Goal: Communication & Community: Answer question/provide support

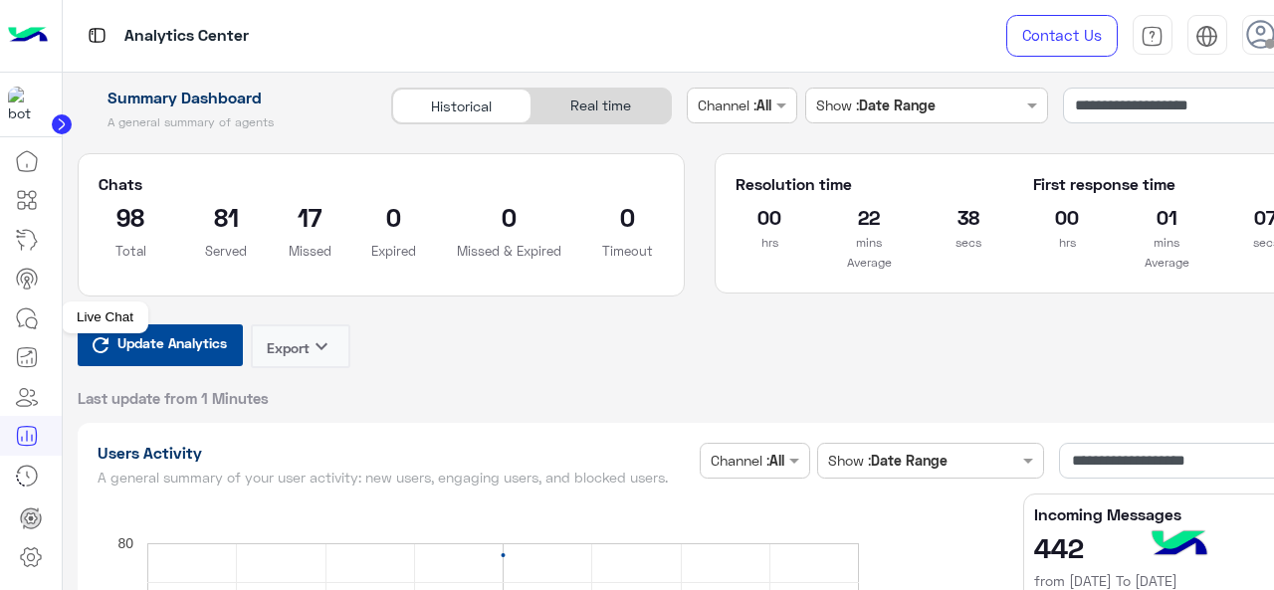
click at [32, 310] on icon at bounding box center [26, 317] width 18 height 18
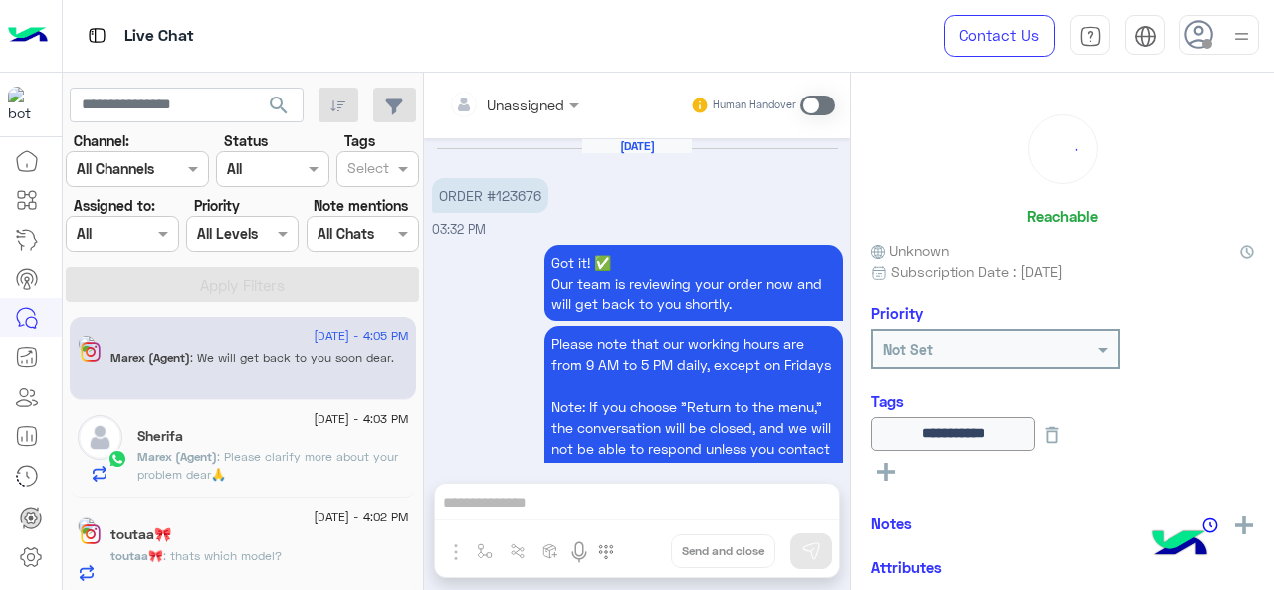
scroll to position [563, 0]
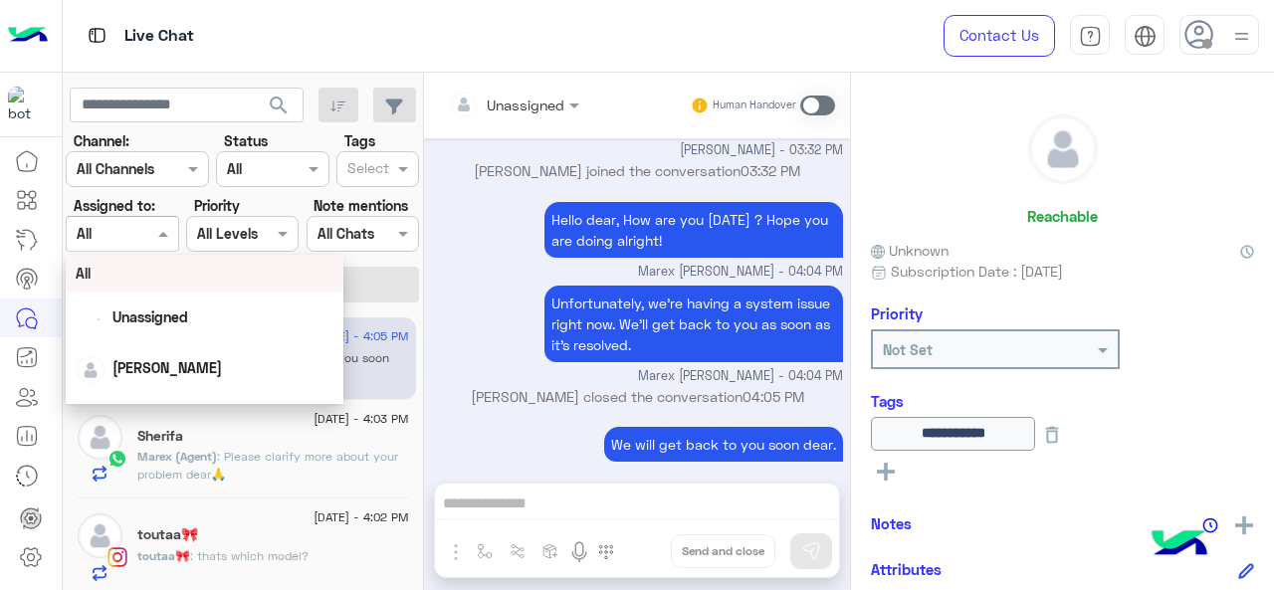
click at [132, 224] on div at bounding box center [122, 233] width 110 height 23
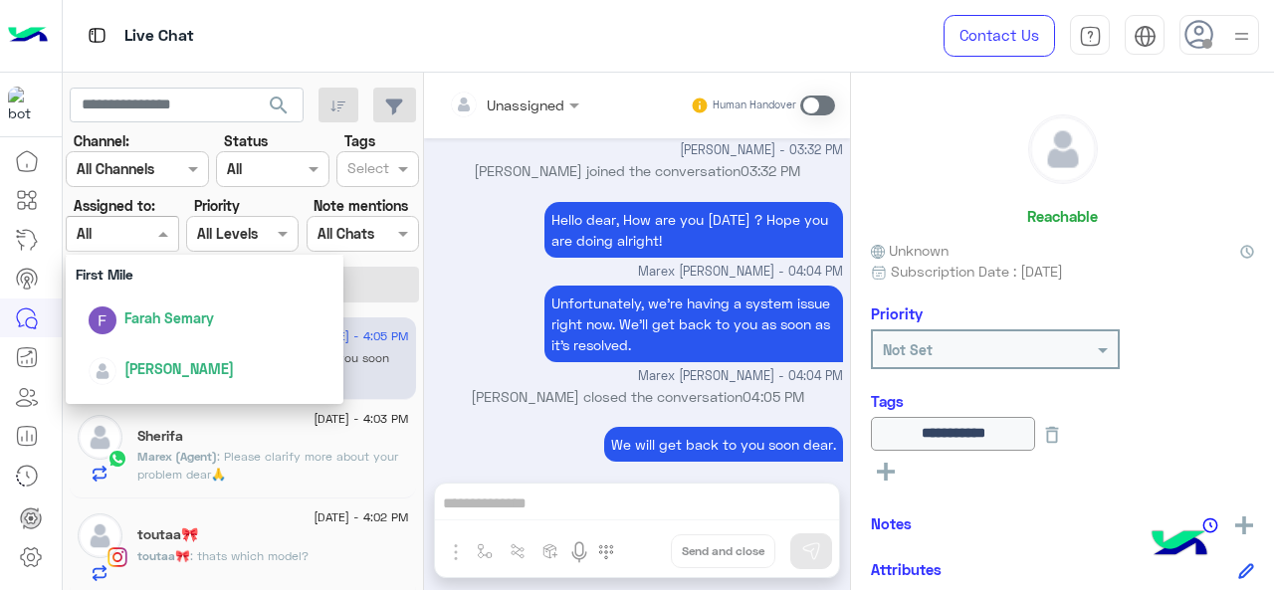
scroll to position [363, 0]
click at [151, 287] on div "First Mile" at bounding box center [205, 274] width 279 height 37
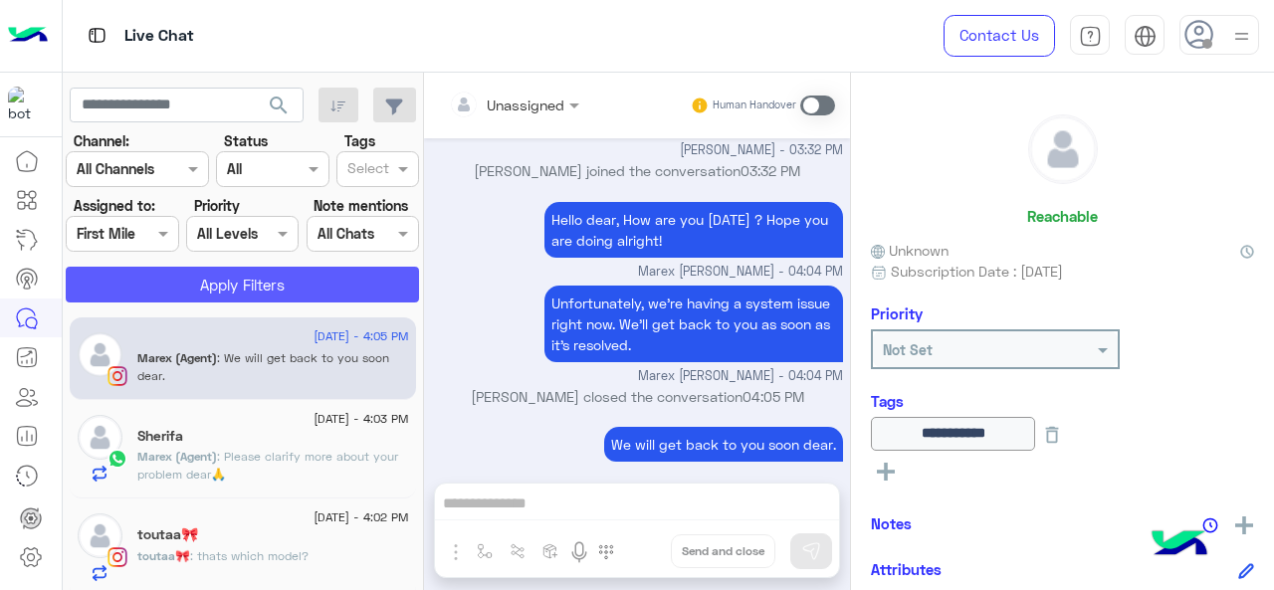
click at [151, 287] on button "Apply Filters" at bounding box center [242, 285] width 353 height 36
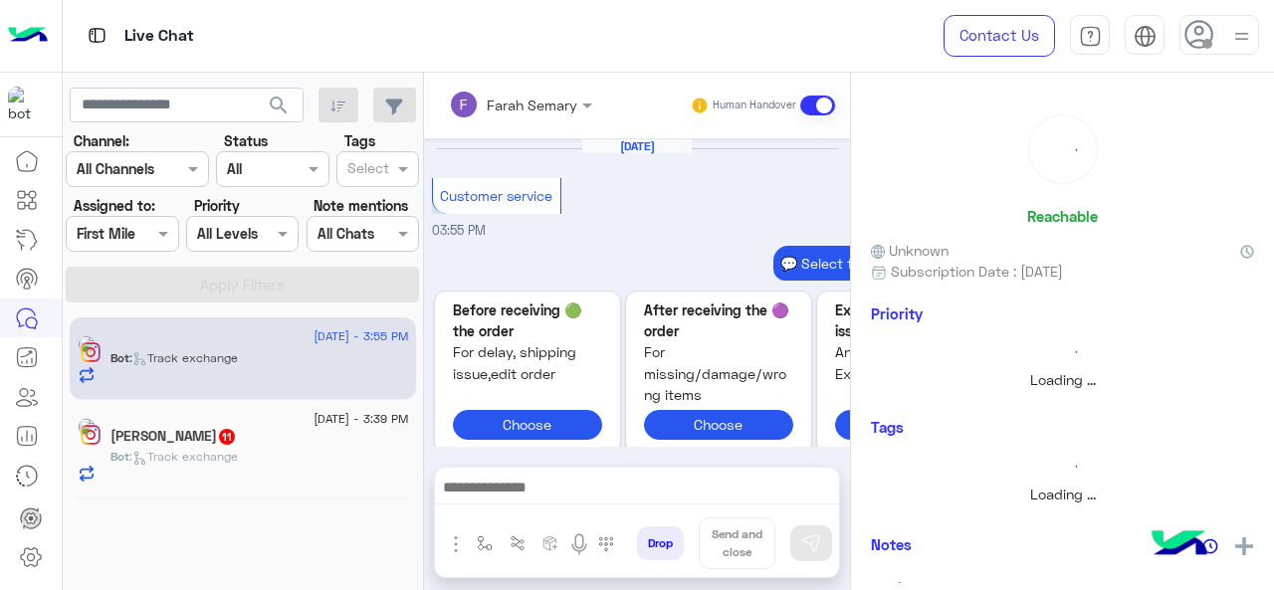
scroll to position [870, 0]
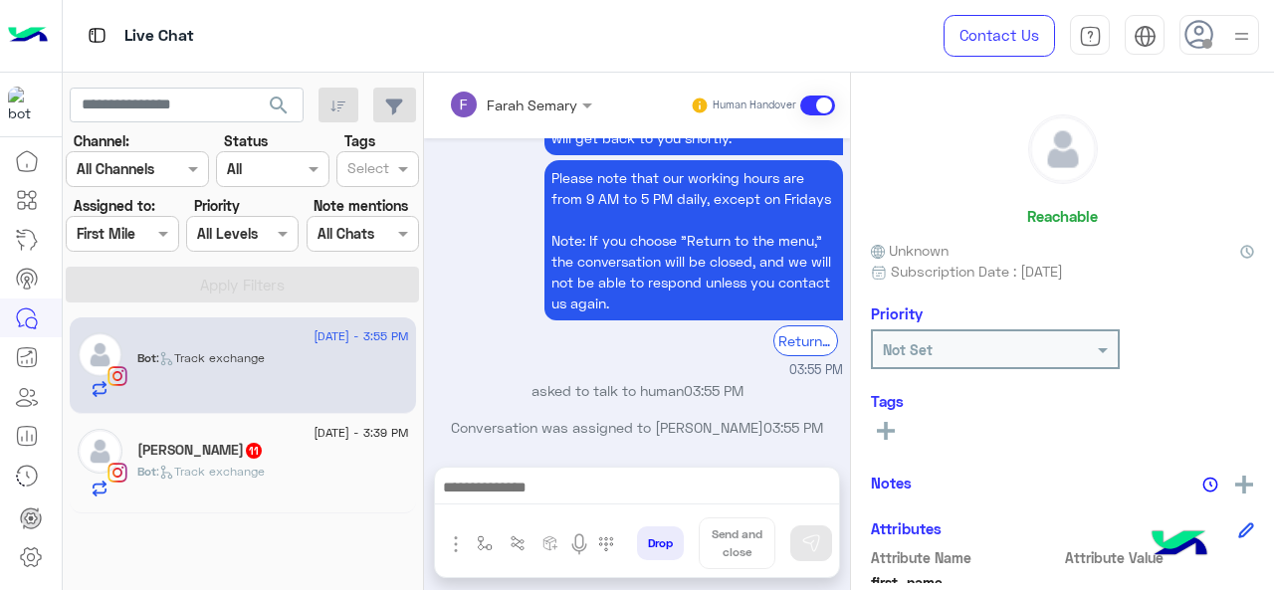
click at [208, 472] on span ": Track exchange" at bounding box center [210, 471] width 108 height 15
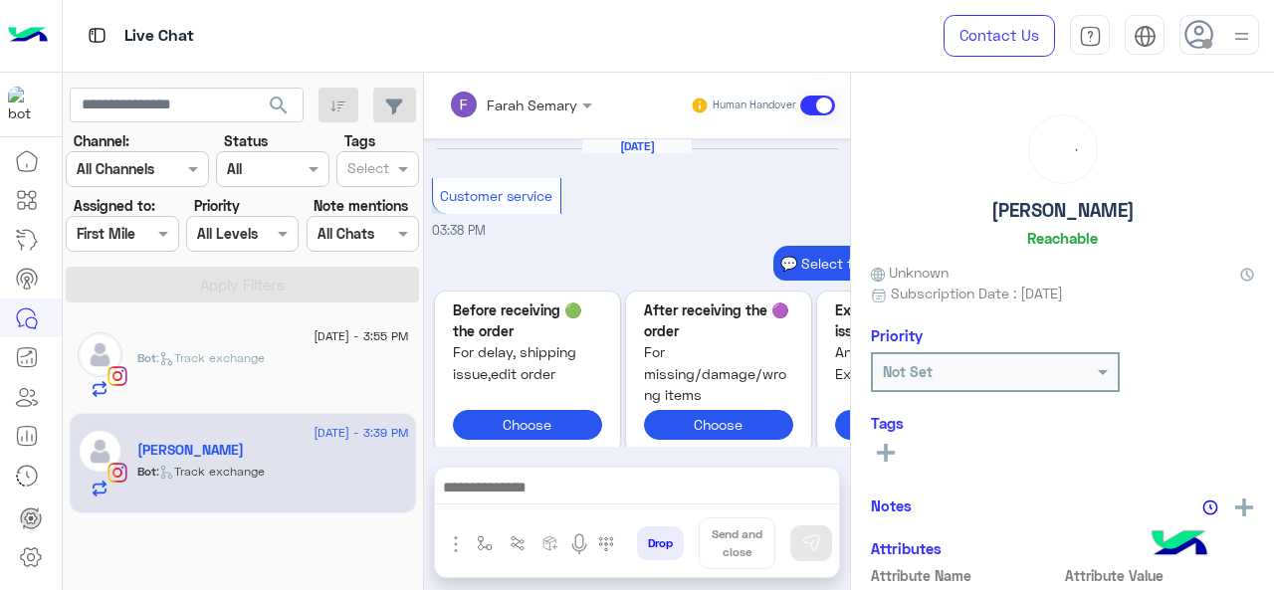
scroll to position [870, 0]
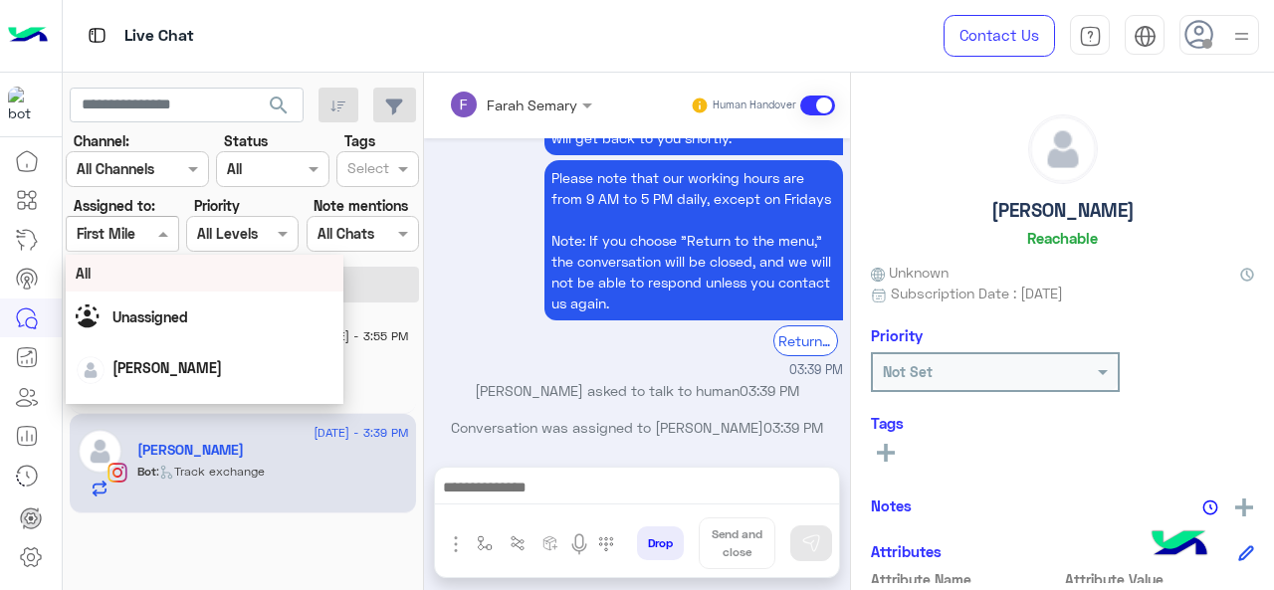
click at [153, 219] on div "Assigned on First Mile" at bounding box center [122, 234] width 112 height 36
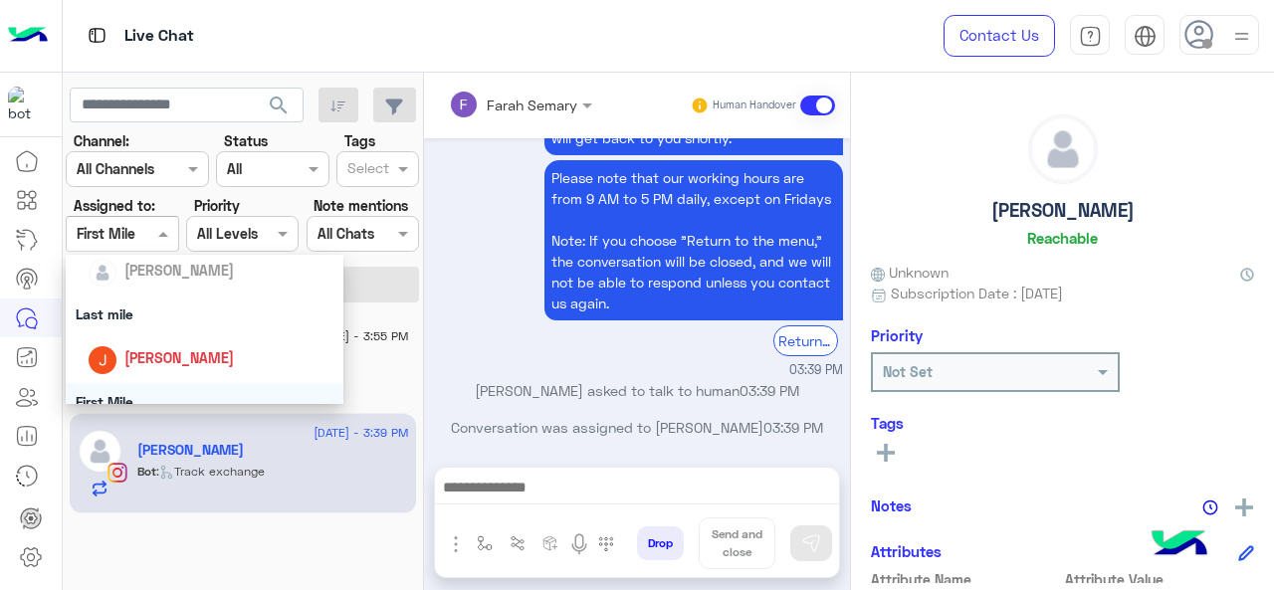
scroll to position [239, 0]
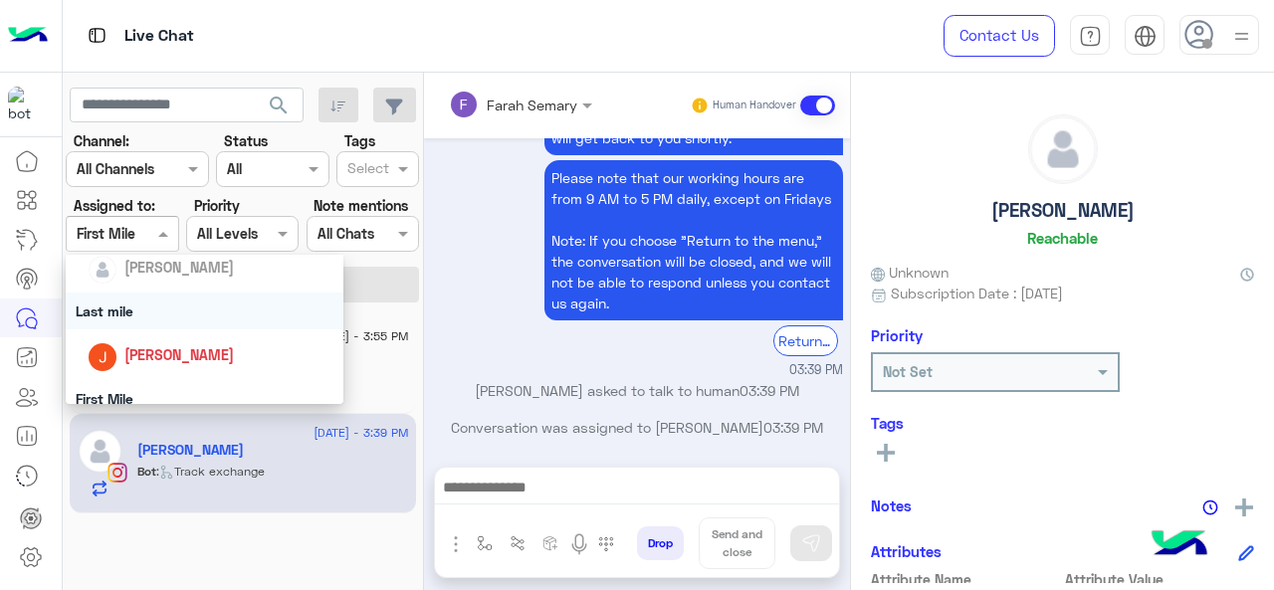
click at [165, 304] on div "Last mile" at bounding box center [205, 311] width 279 height 37
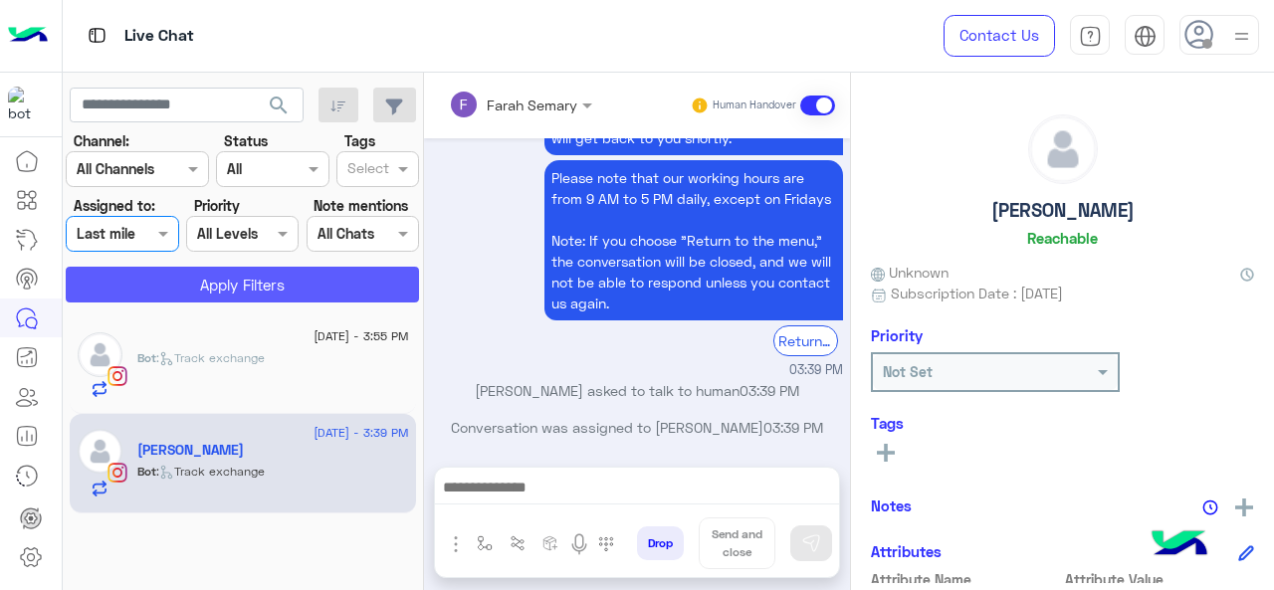
click at [202, 284] on button "Apply Filters" at bounding box center [242, 285] width 353 height 36
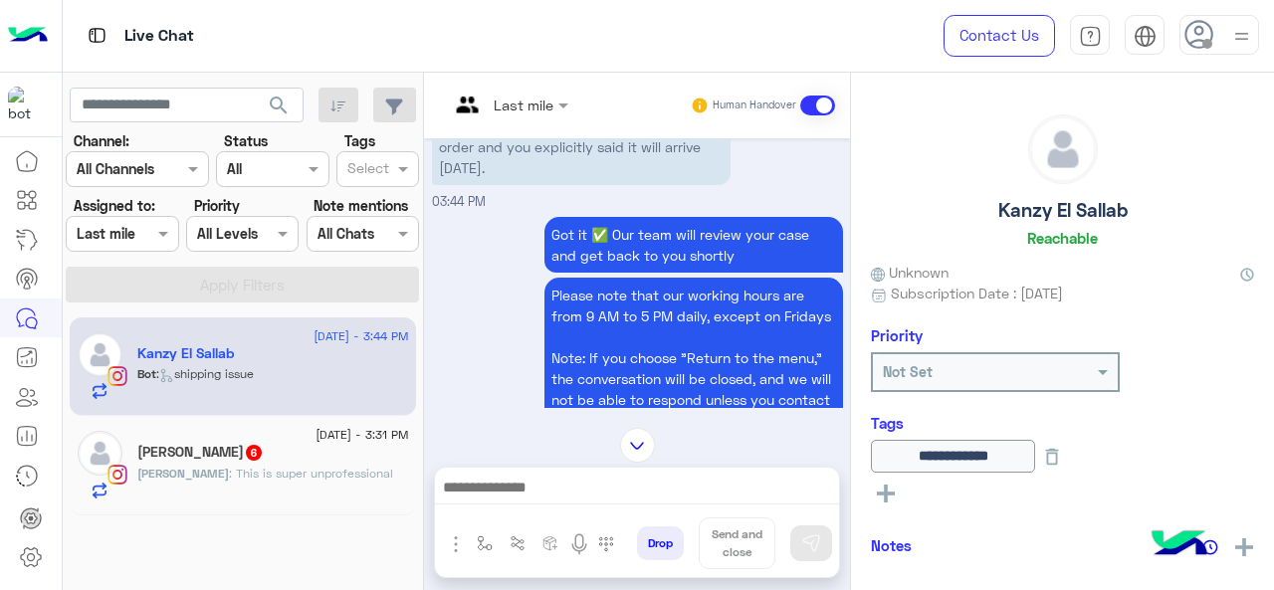
scroll to position [826, 0]
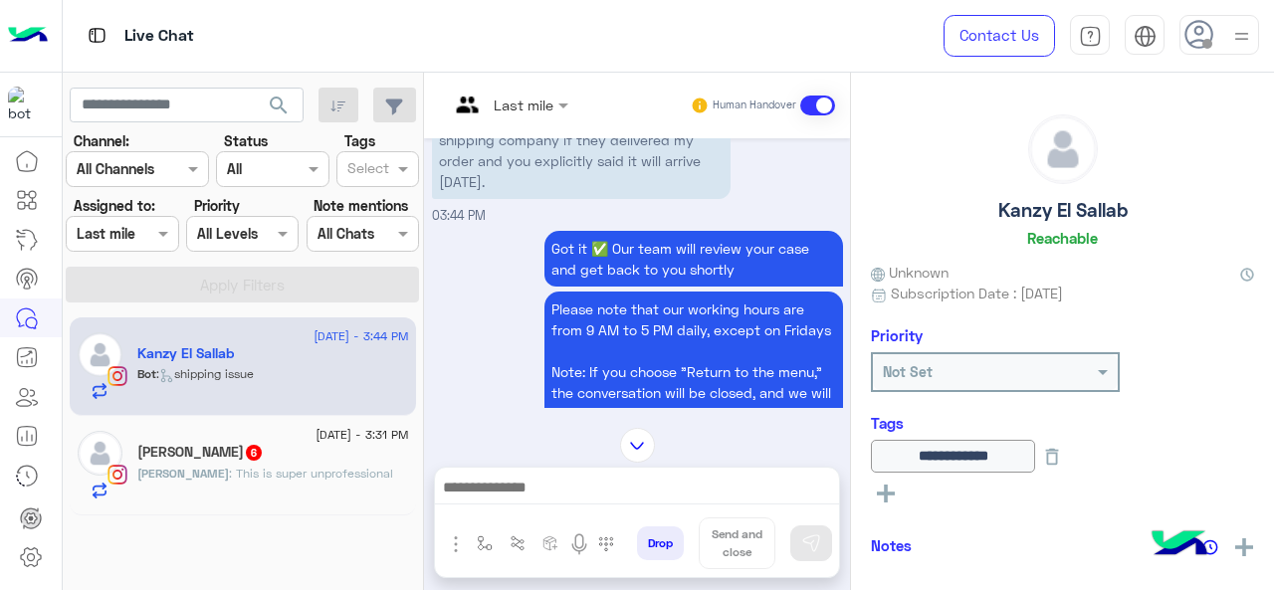
click at [513, 104] on input "text" at bounding box center [485, 105] width 72 height 21
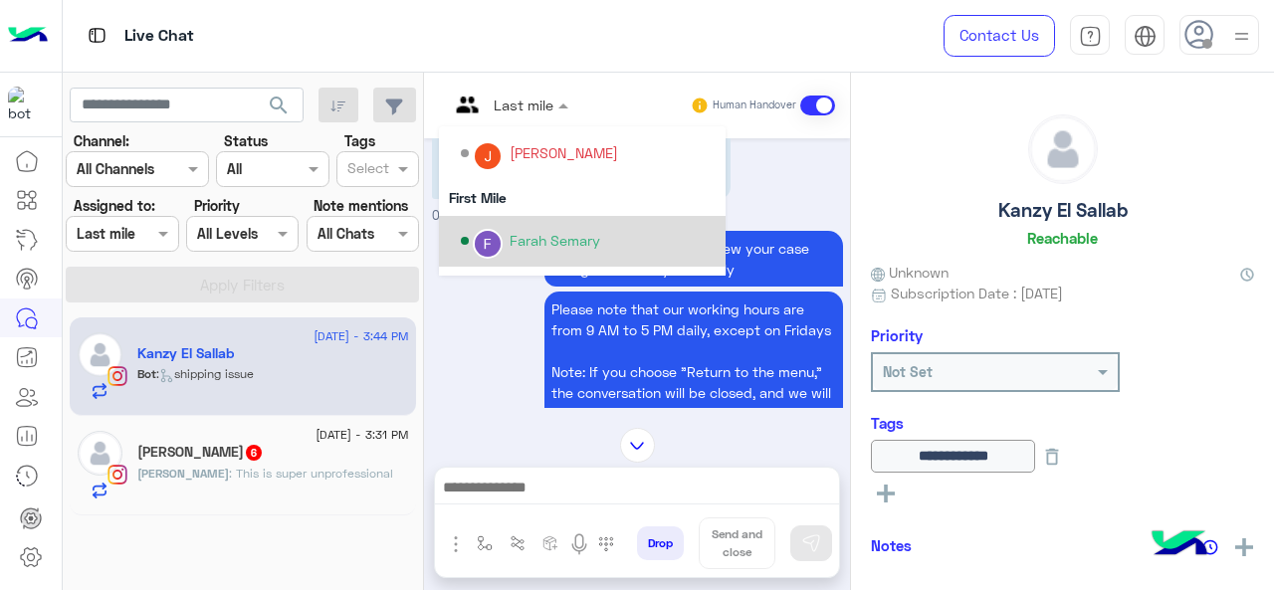
scroll to position [404, 0]
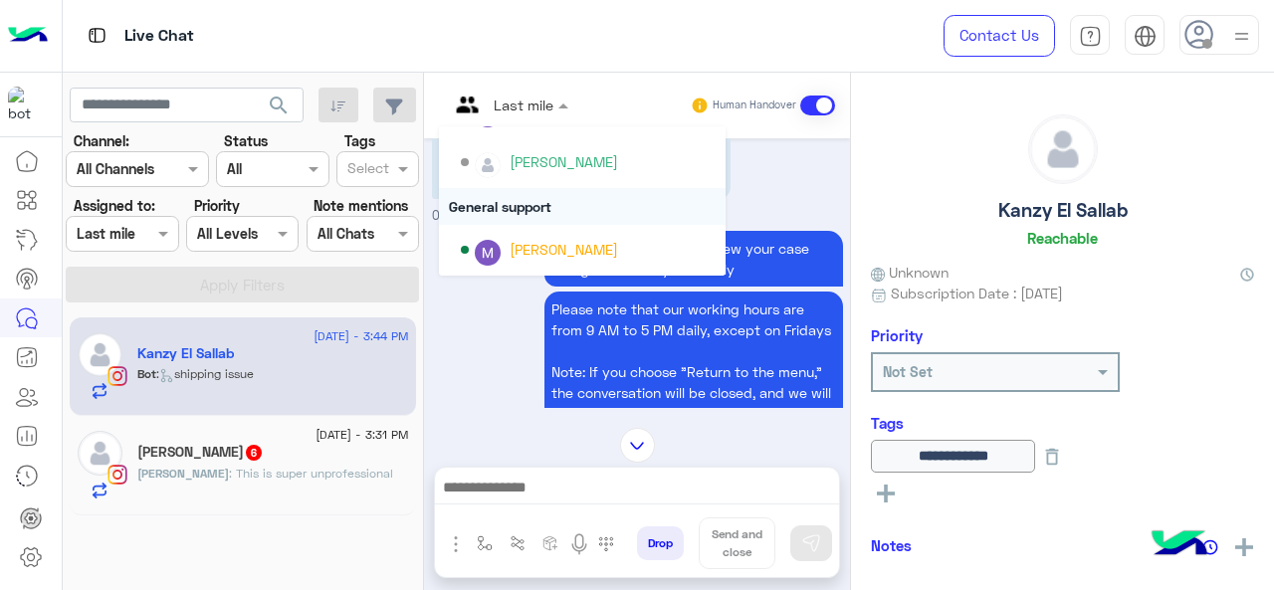
click at [499, 202] on div "General support" at bounding box center [582, 206] width 287 height 37
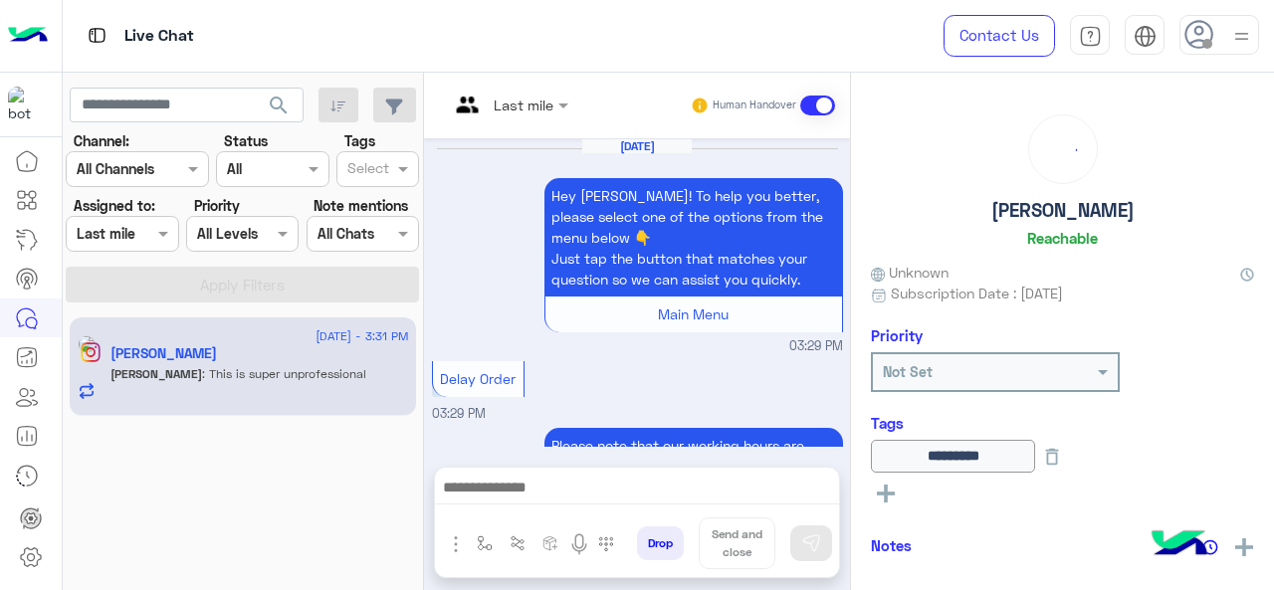
scroll to position [745, 0]
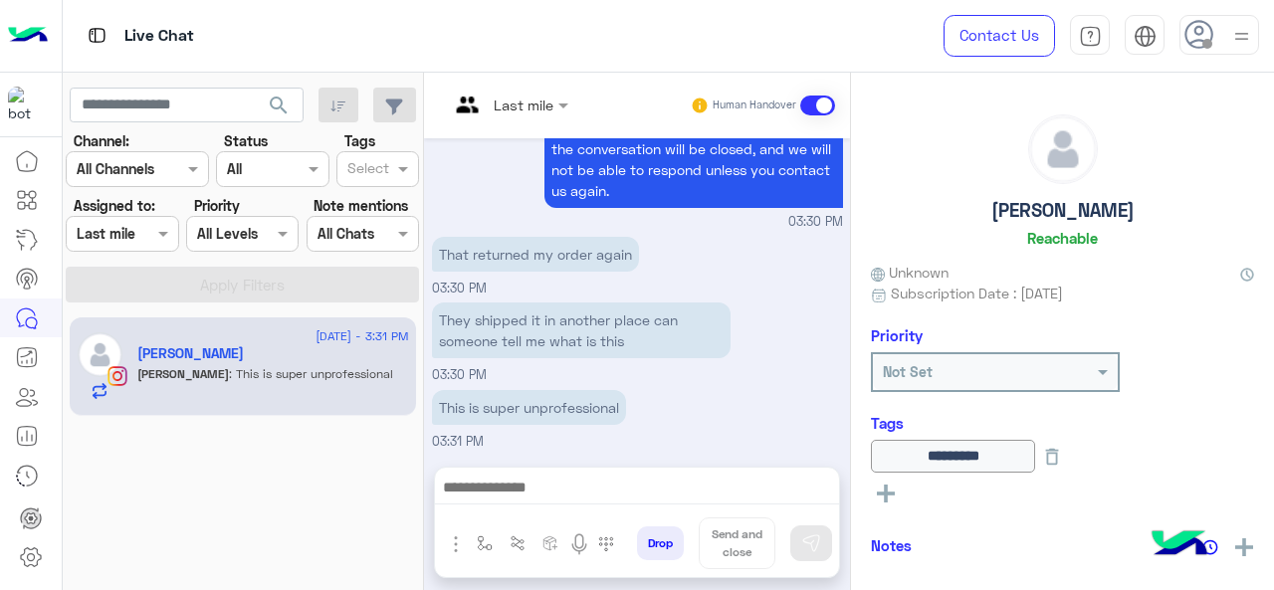
click at [518, 95] on input "text" at bounding box center [485, 105] width 72 height 21
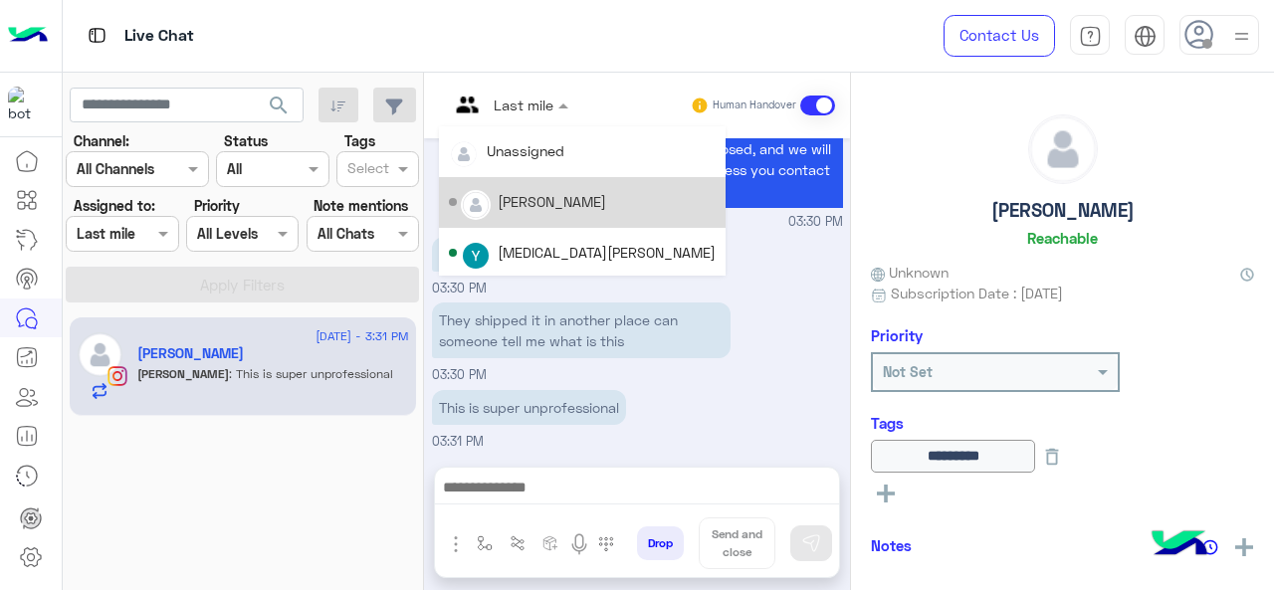
scroll to position [404, 0]
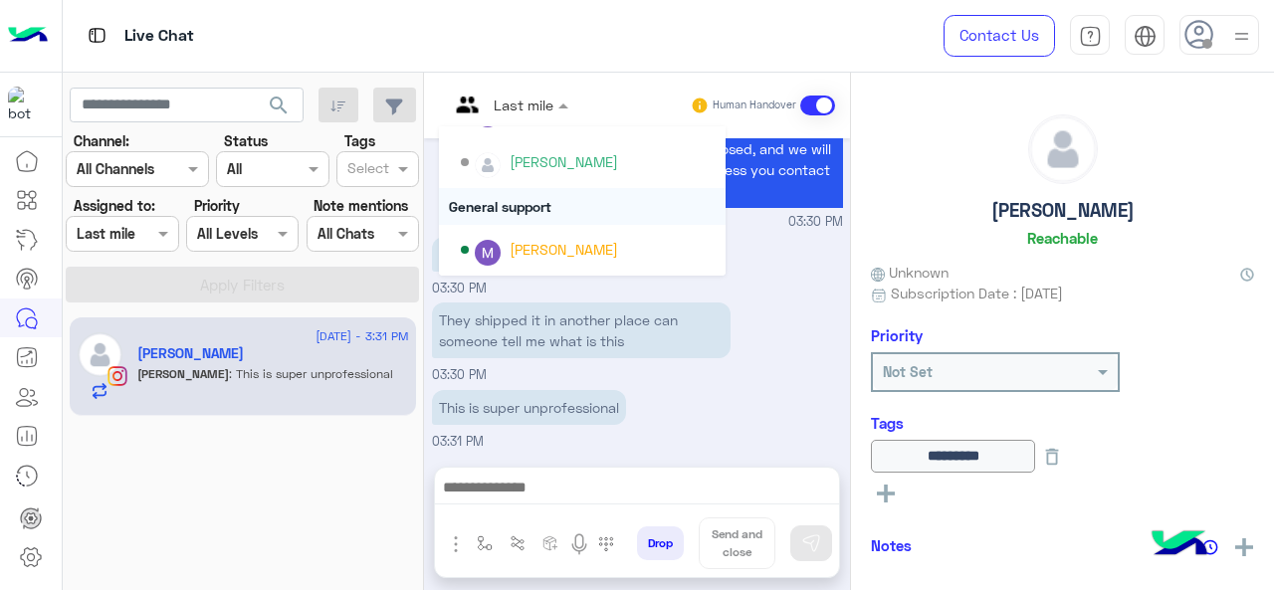
click at [519, 213] on div "General support" at bounding box center [582, 206] width 287 height 37
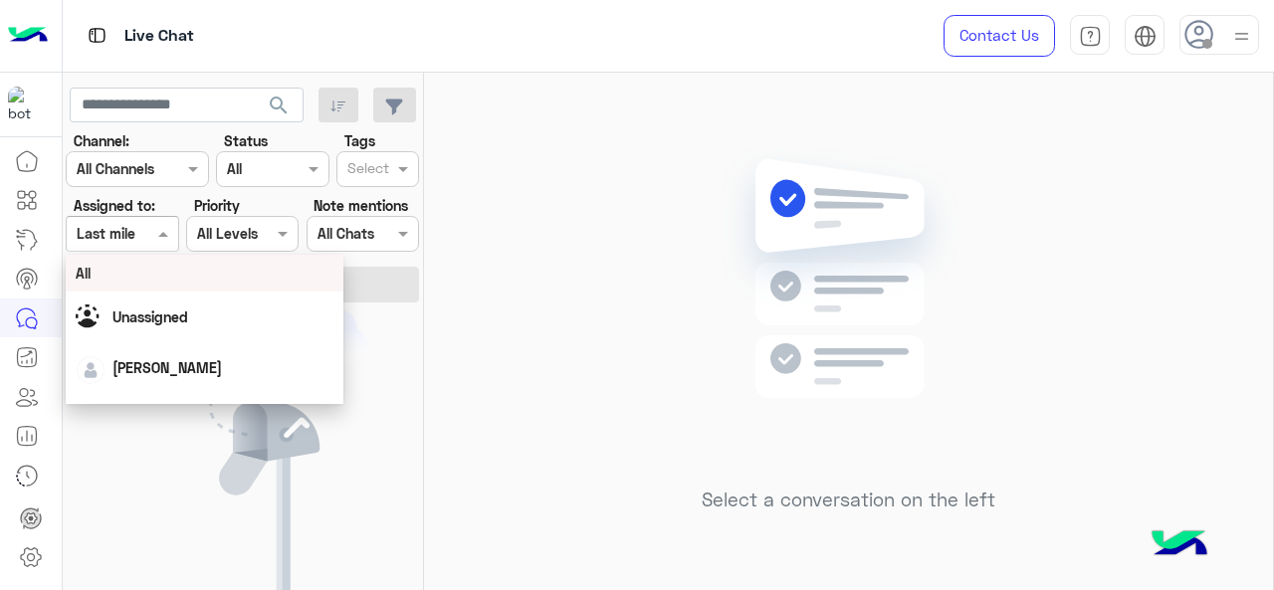
click at [145, 223] on div at bounding box center [122, 233] width 110 height 23
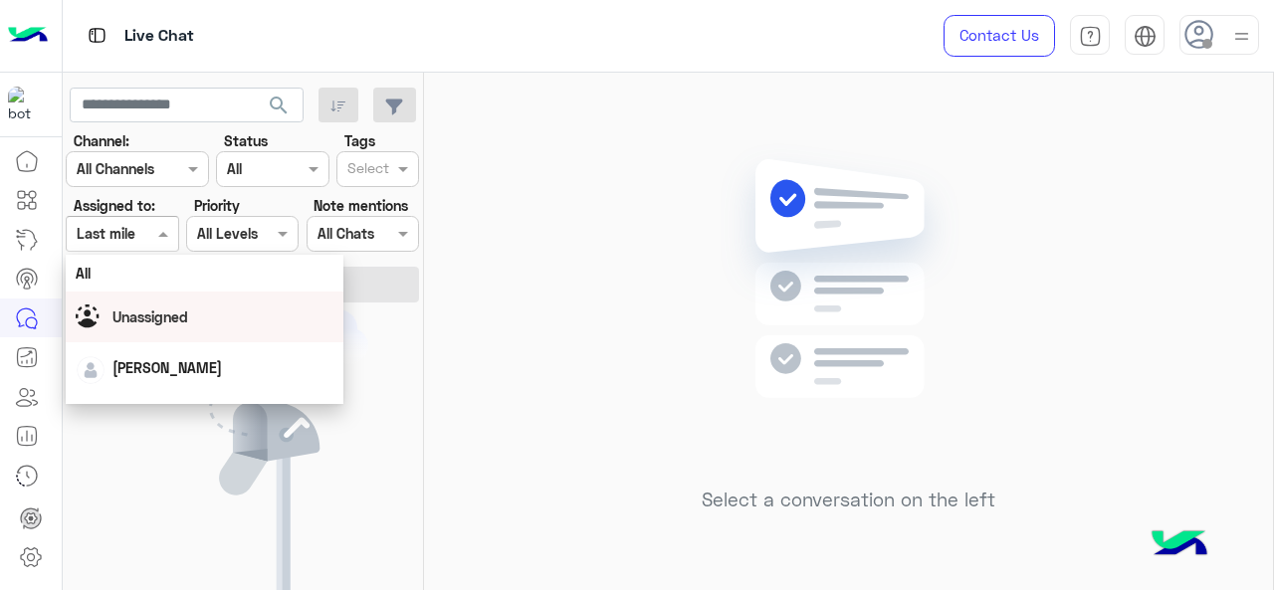
scroll to position [441, 0]
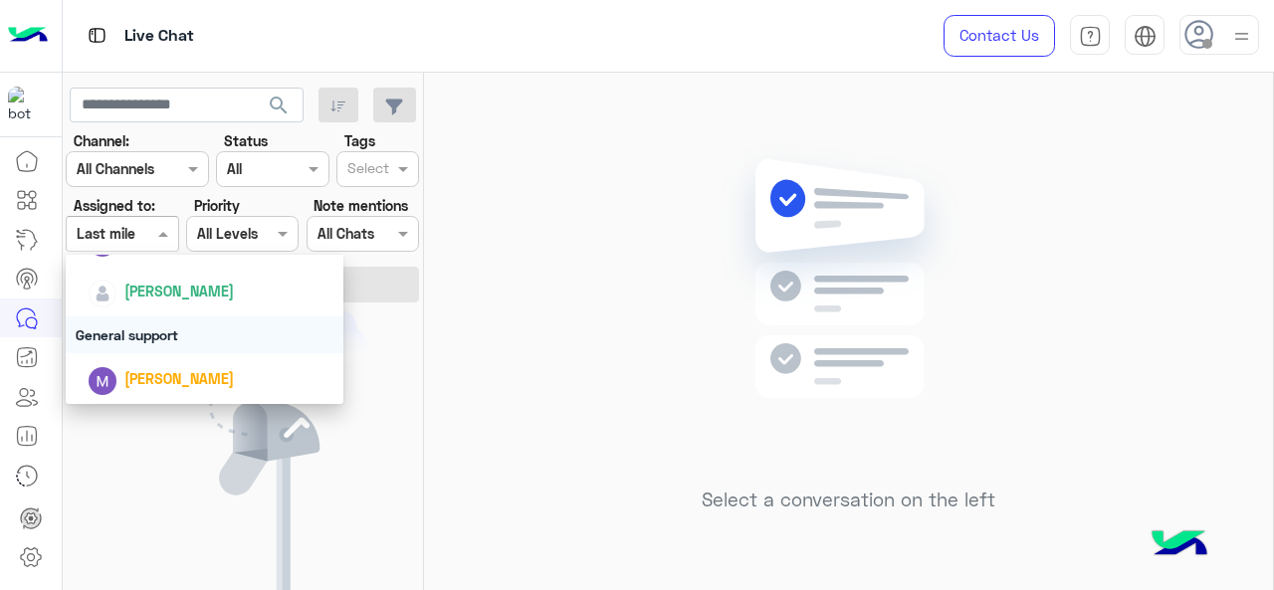
click at [146, 329] on div "General support" at bounding box center [205, 334] width 279 height 37
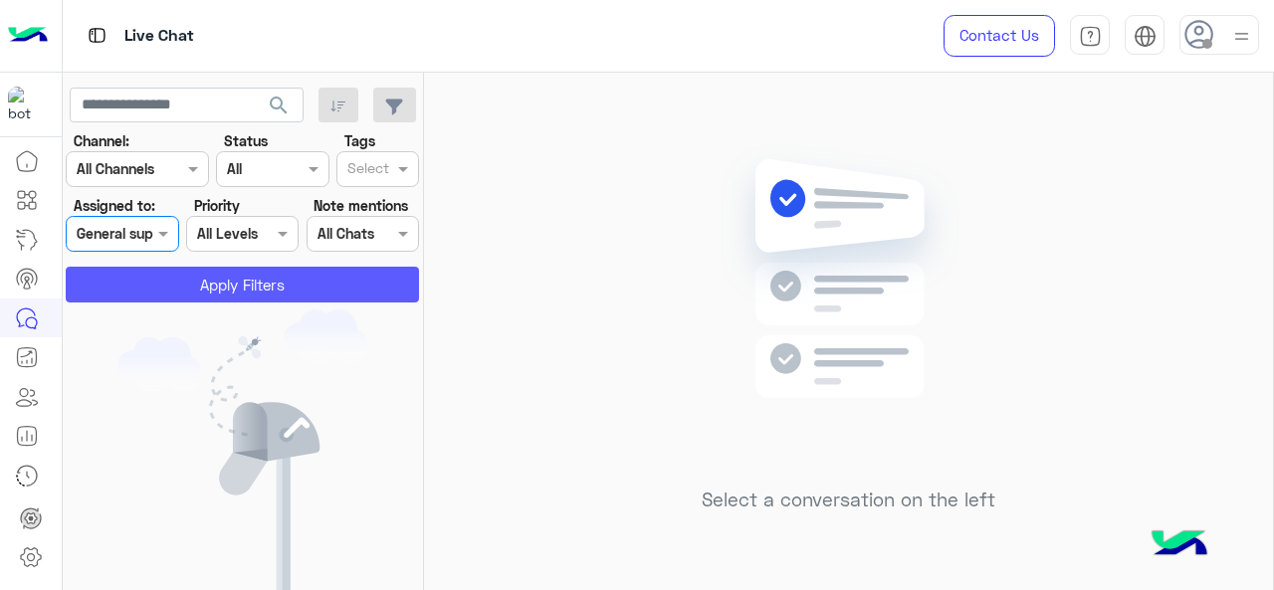
click at [149, 296] on button "Apply Filters" at bounding box center [242, 285] width 353 height 36
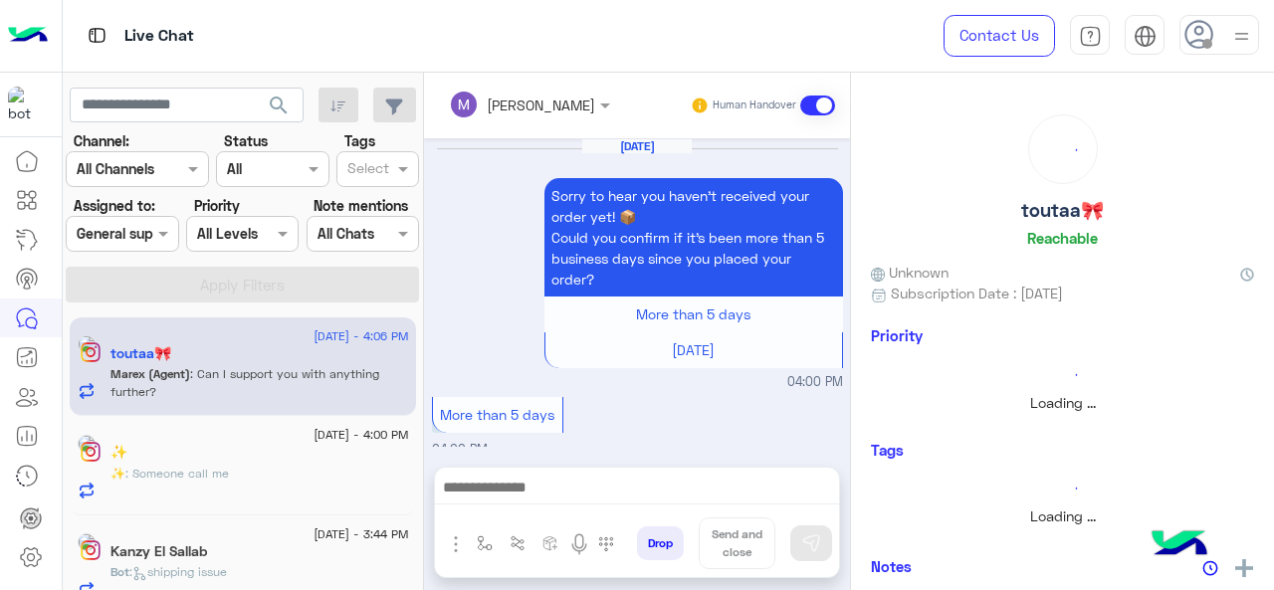
scroll to position [1850, 0]
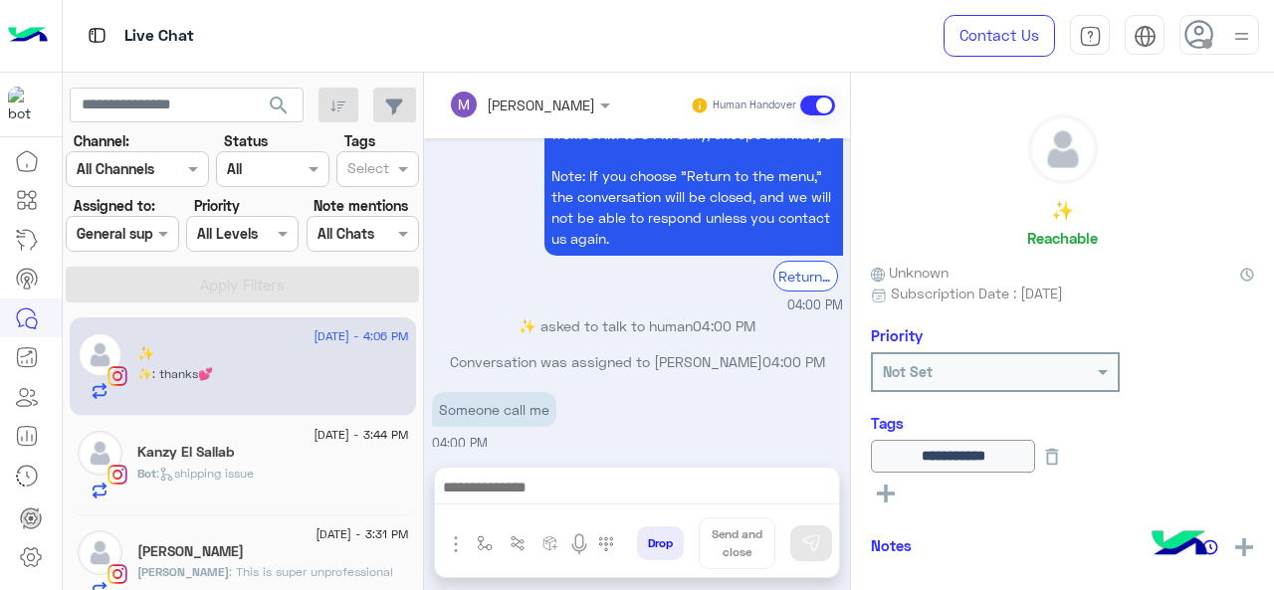
scroll to position [22, 0]
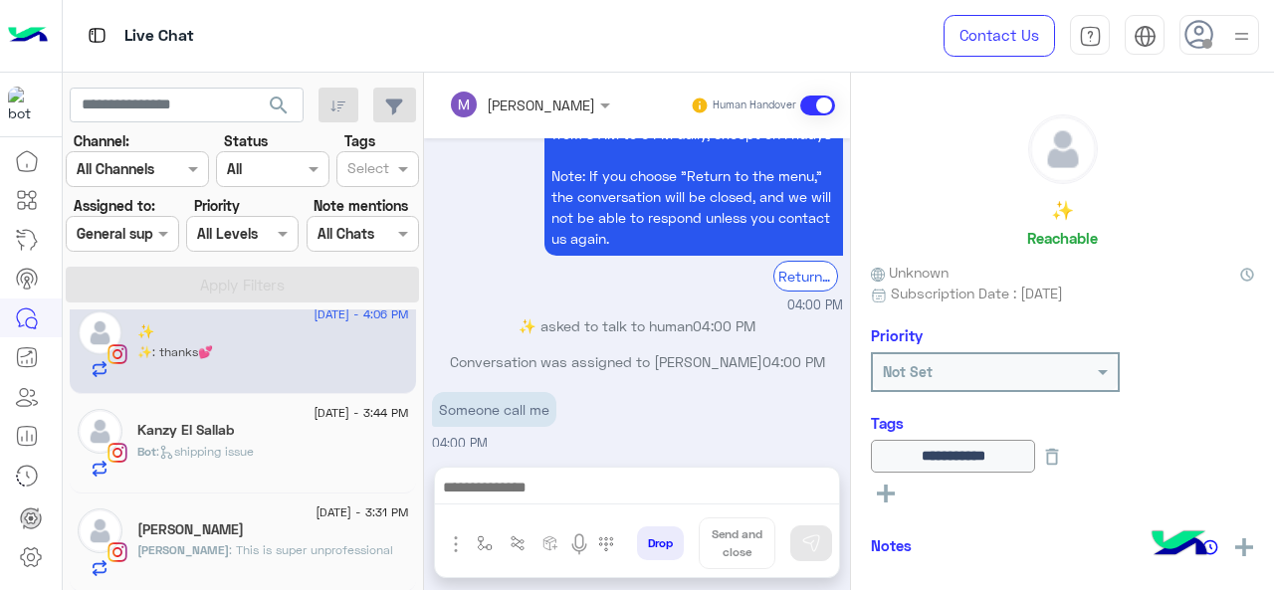
click at [251, 347] on div "✨ : thanks💕" at bounding box center [273, 360] width 272 height 35
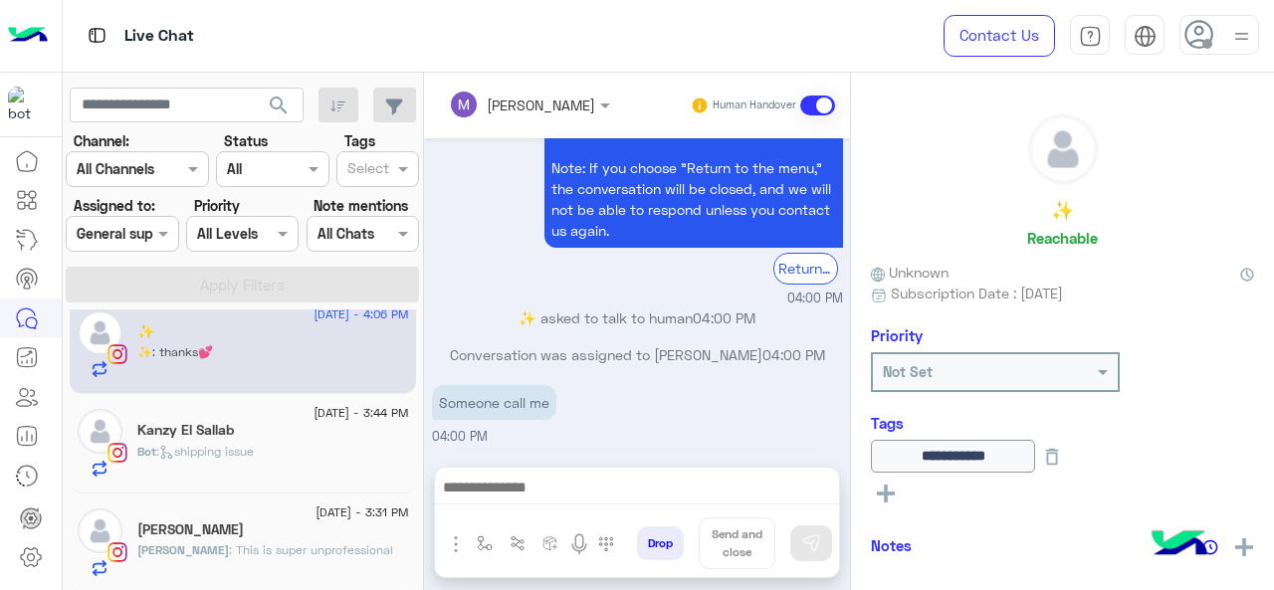
scroll to position [0, 0]
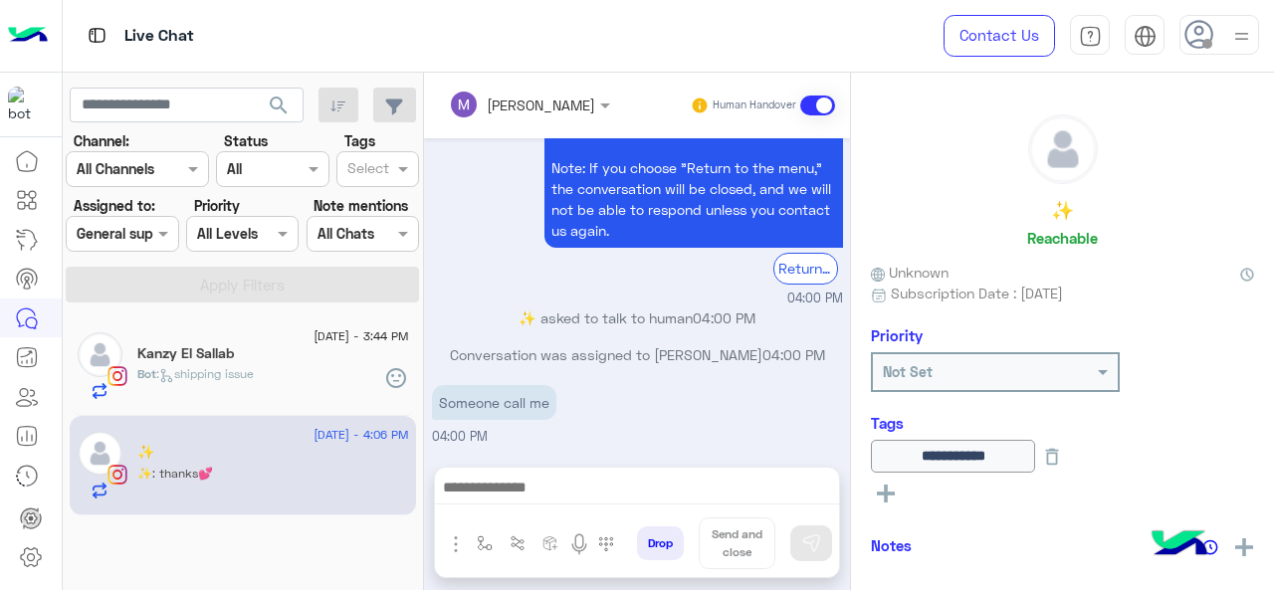
click at [131, 239] on div at bounding box center [122, 233] width 110 height 23
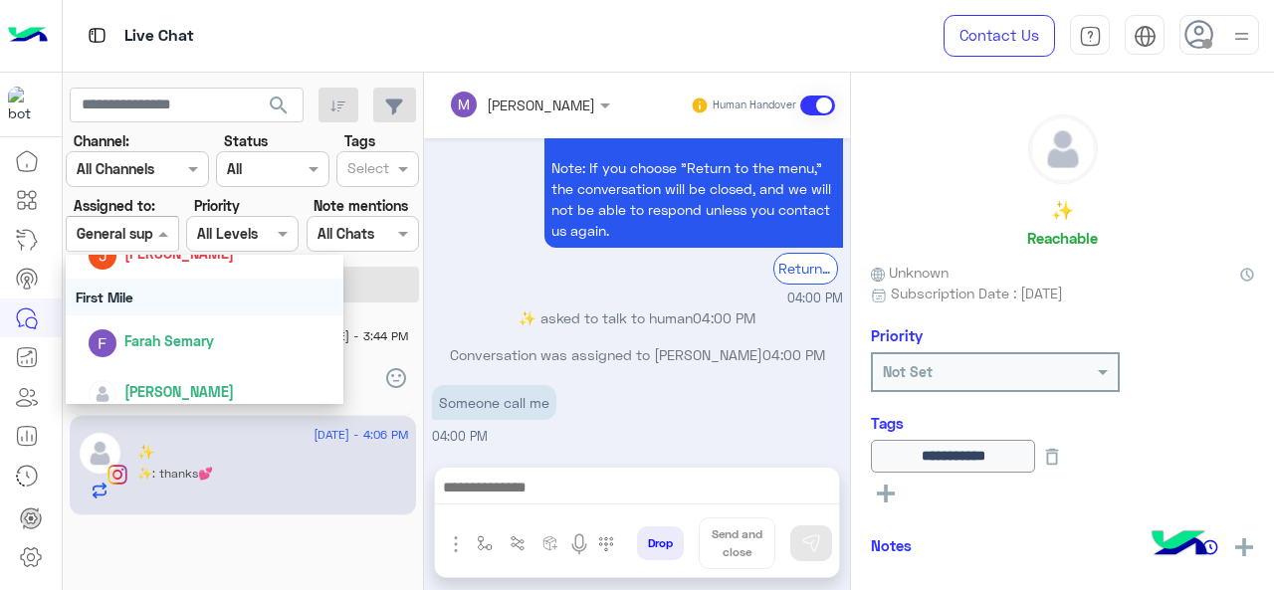
scroll to position [339, 0]
click at [137, 286] on div "First Mile" at bounding box center [205, 298] width 279 height 37
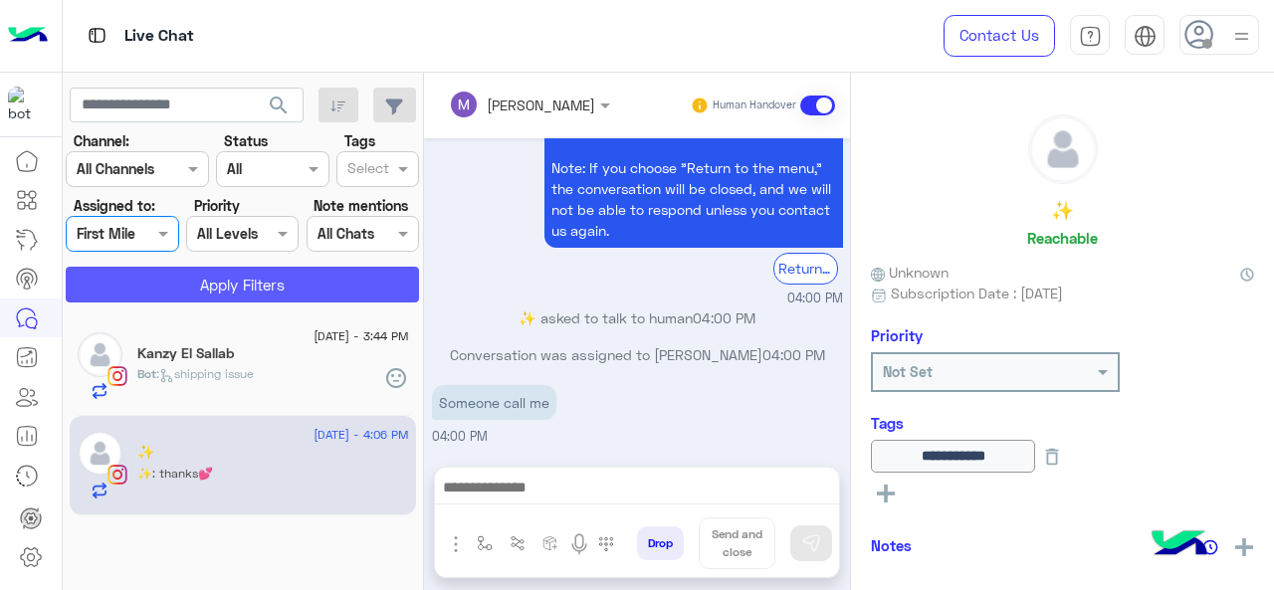
click at [175, 274] on button "Apply Filters" at bounding box center [242, 285] width 353 height 36
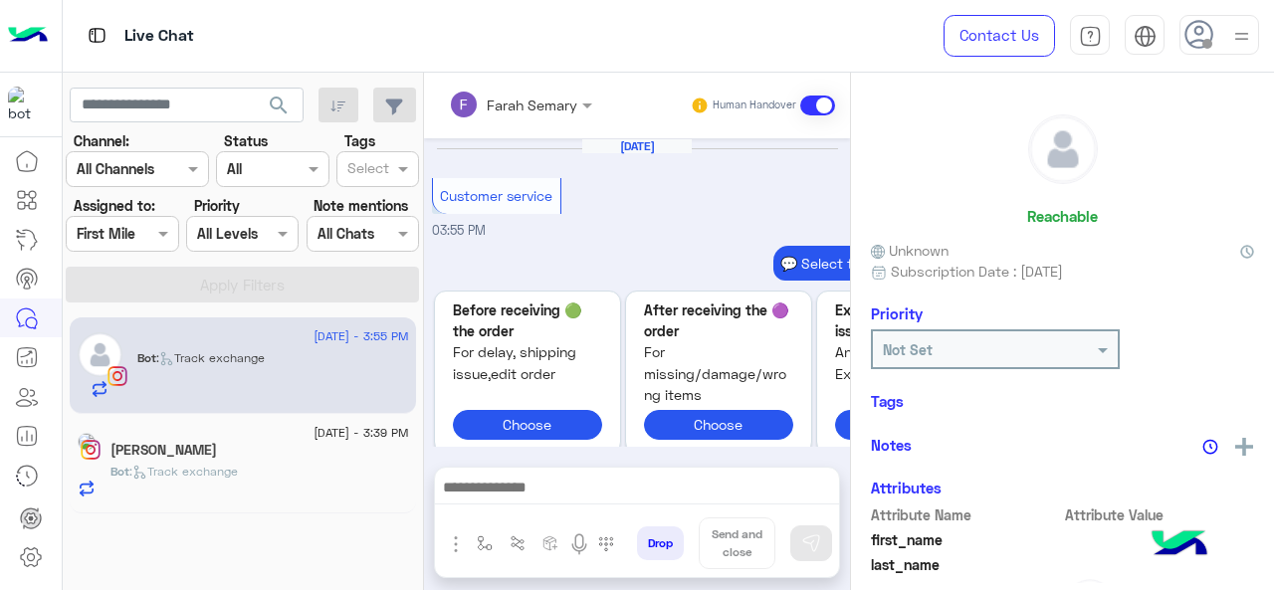
scroll to position [870, 0]
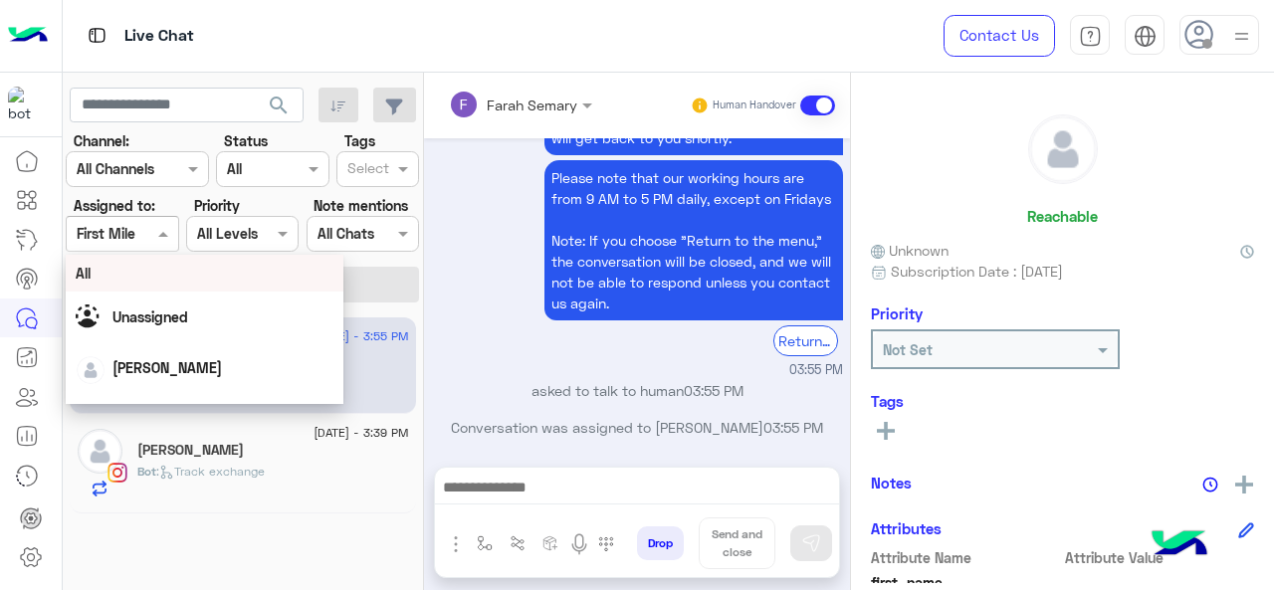
click at [139, 228] on div at bounding box center [122, 233] width 110 height 23
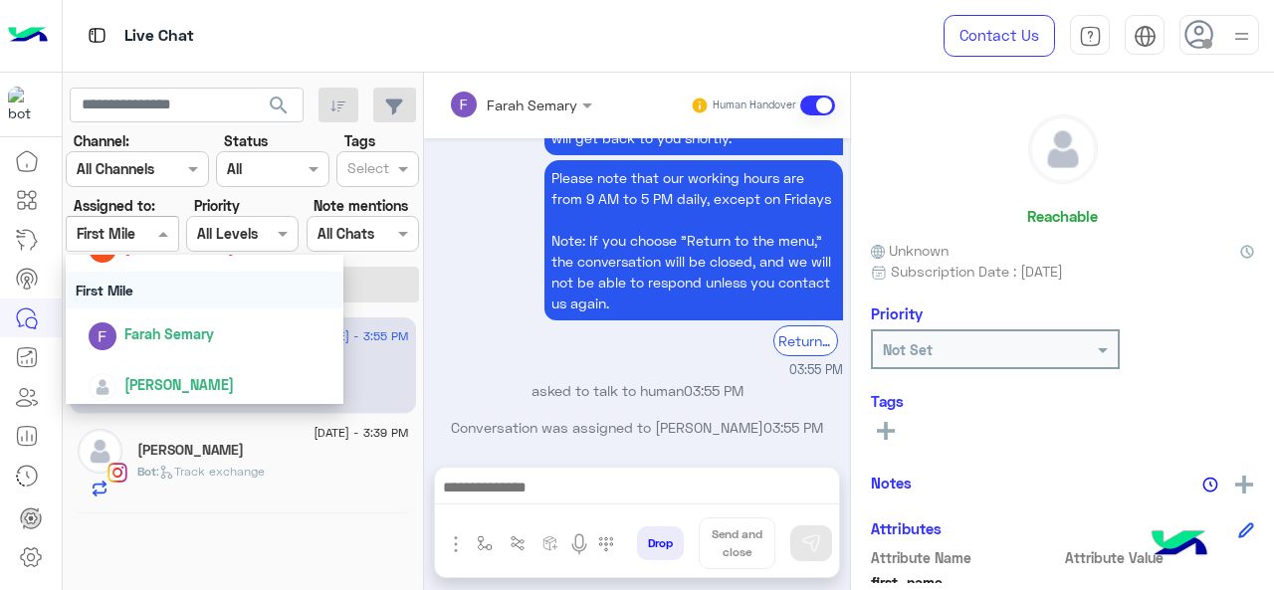
scroll to position [348, 0]
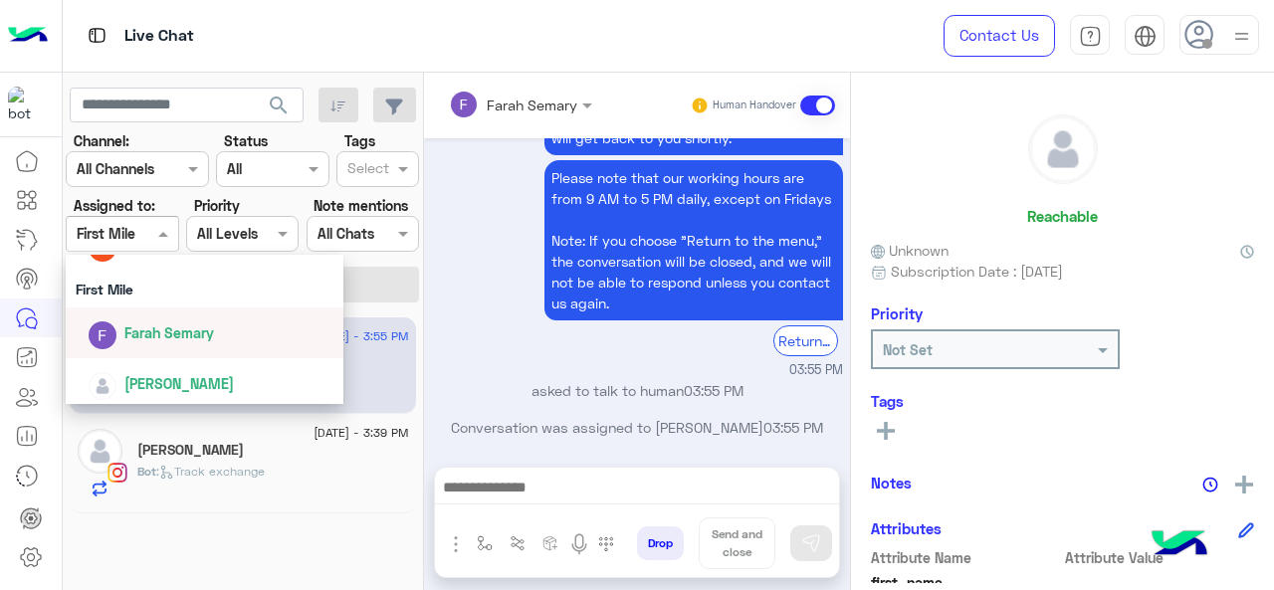
click at [193, 345] on div "Farah Semary" at bounding box center [211, 332] width 247 height 35
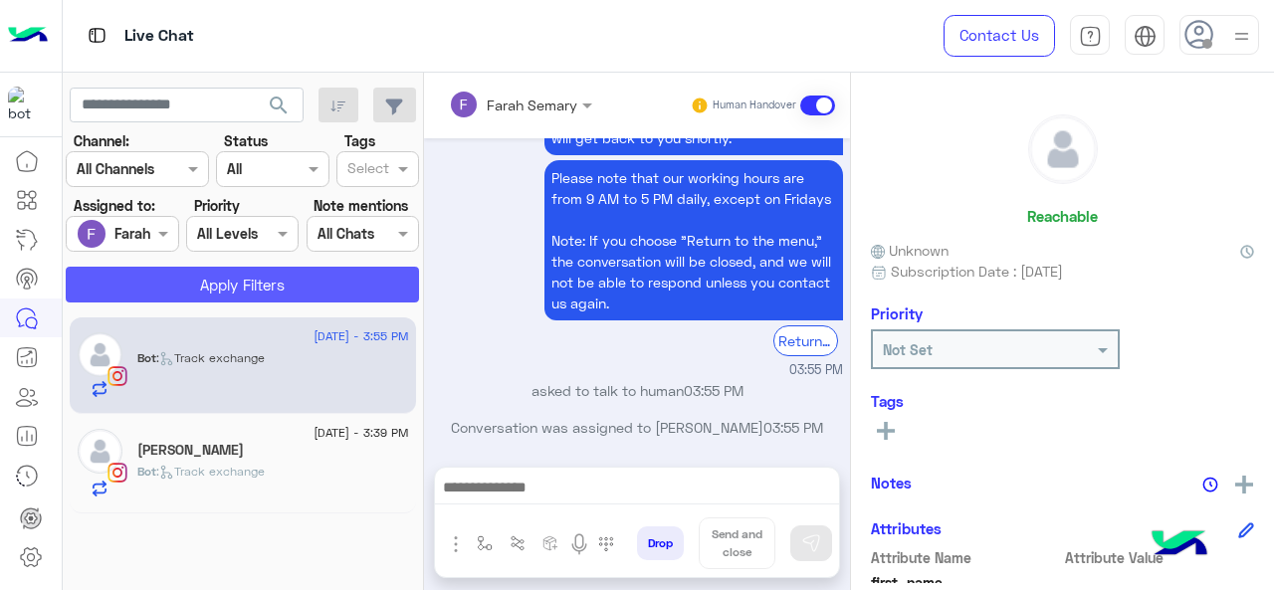
click at [198, 280] on button "Apply Filters" at bounding box center [242, 285] width 353 height 36
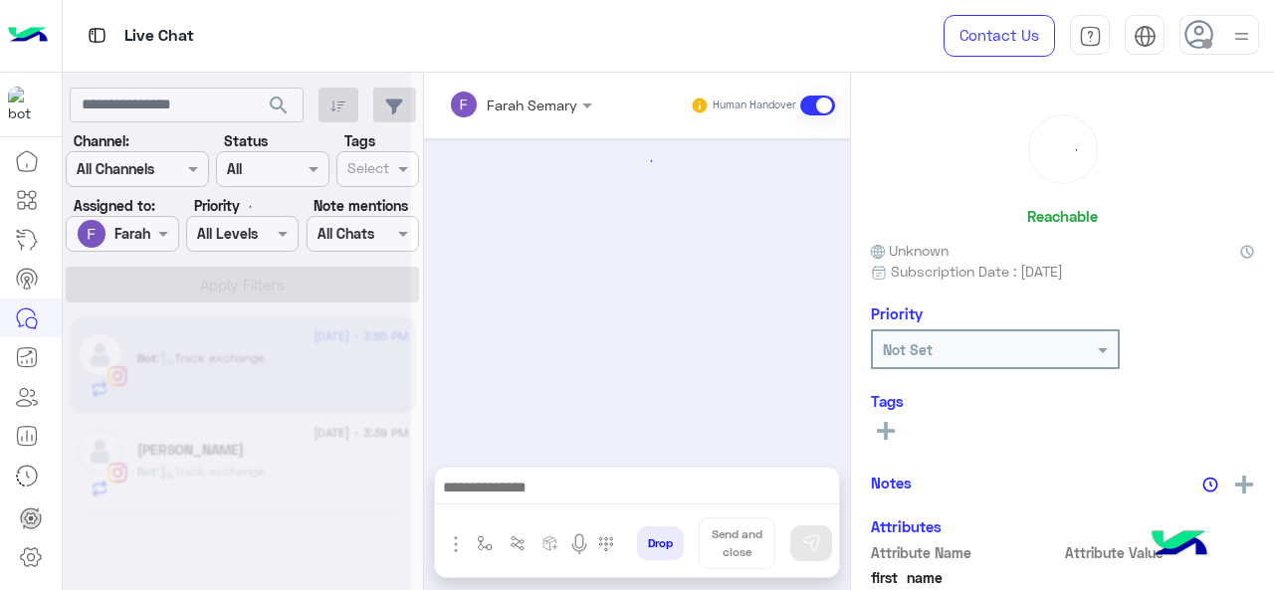
scroll to position [870, 0]
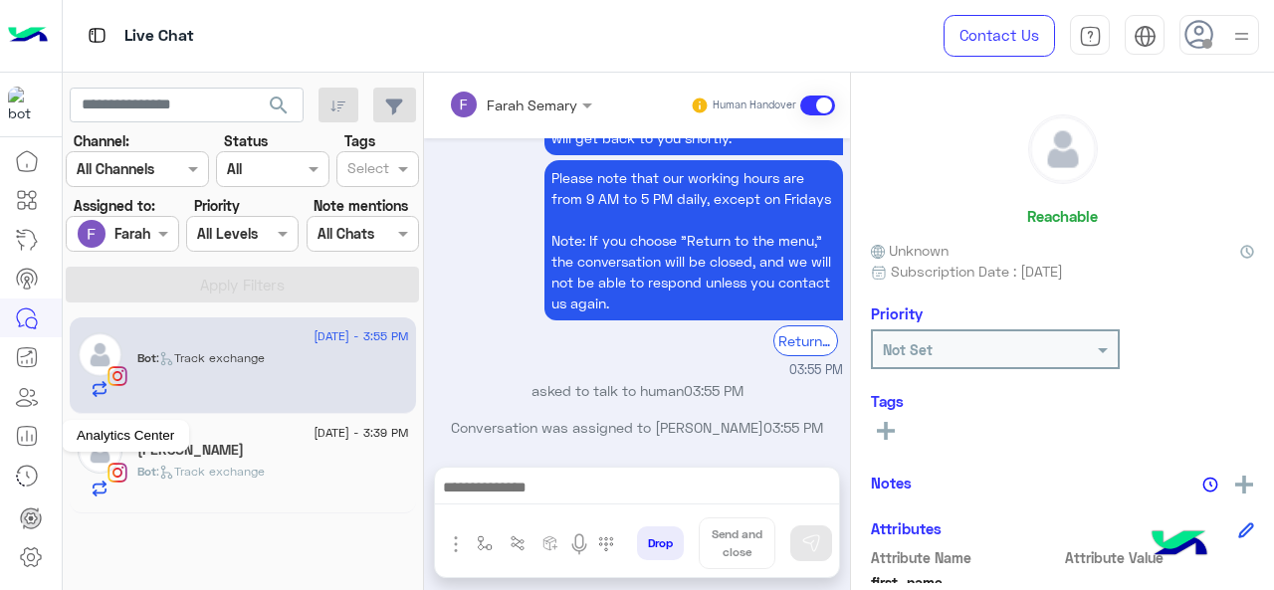
click at [24, 446] on icon at bounding box center [27, 436] width 24 height 24
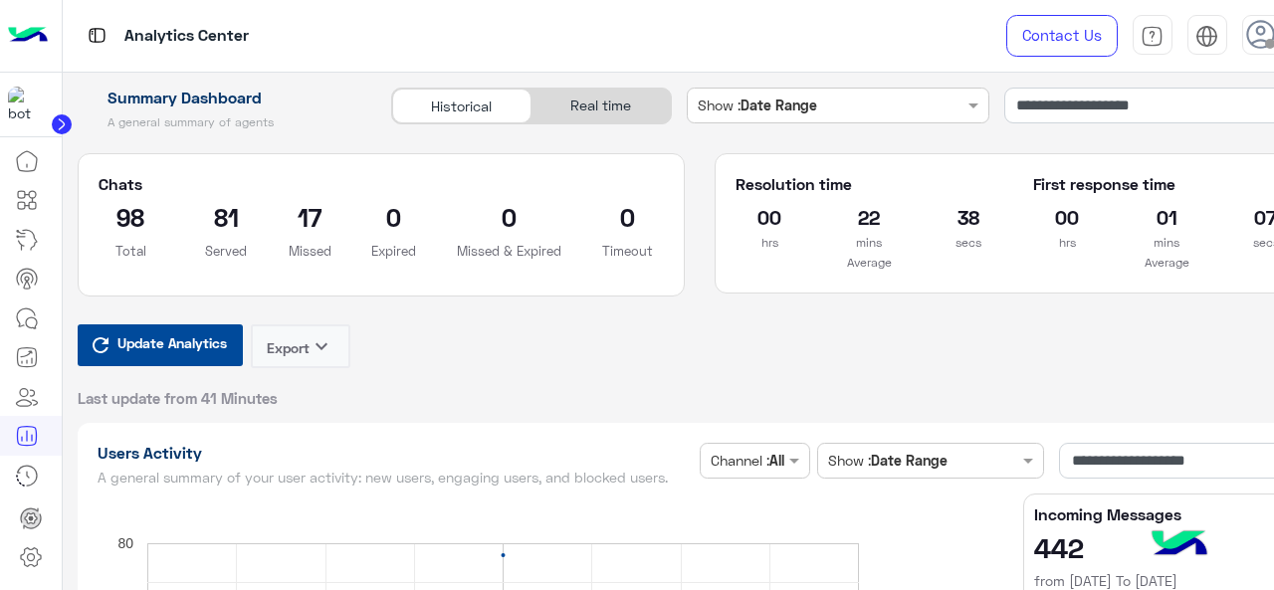
click at [231, 333] on button "Update Analytics" at bounding box center [160, 345] width 165 height 42
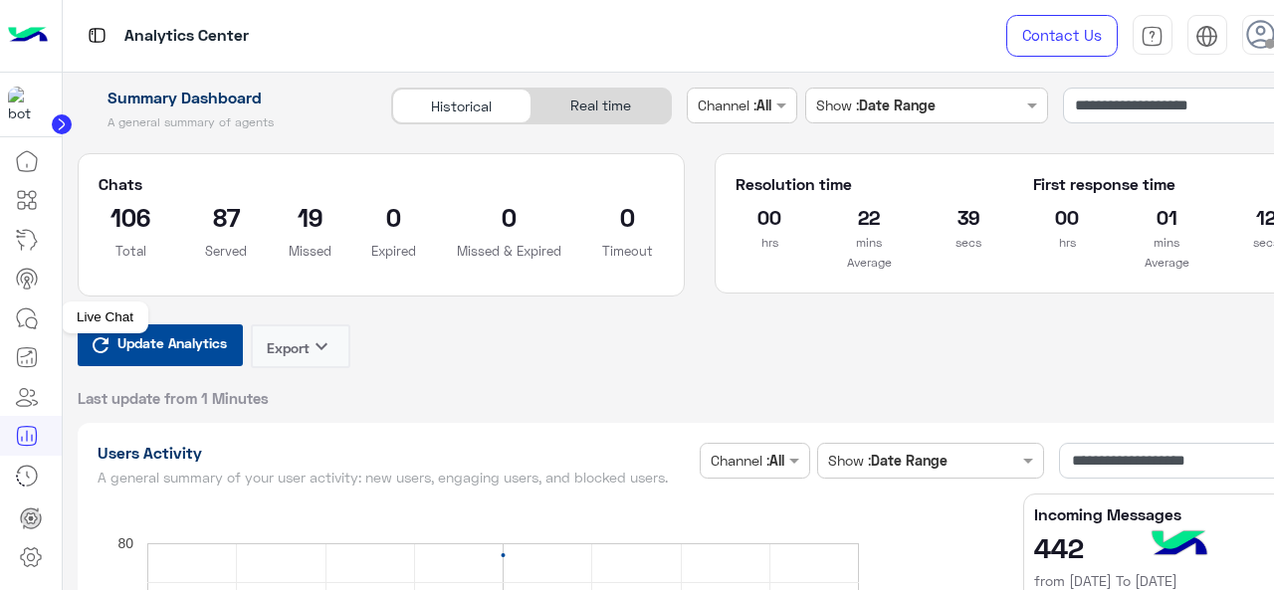
click at [34, 317] on icon at bounding box center [31, 322] width 11 height 11
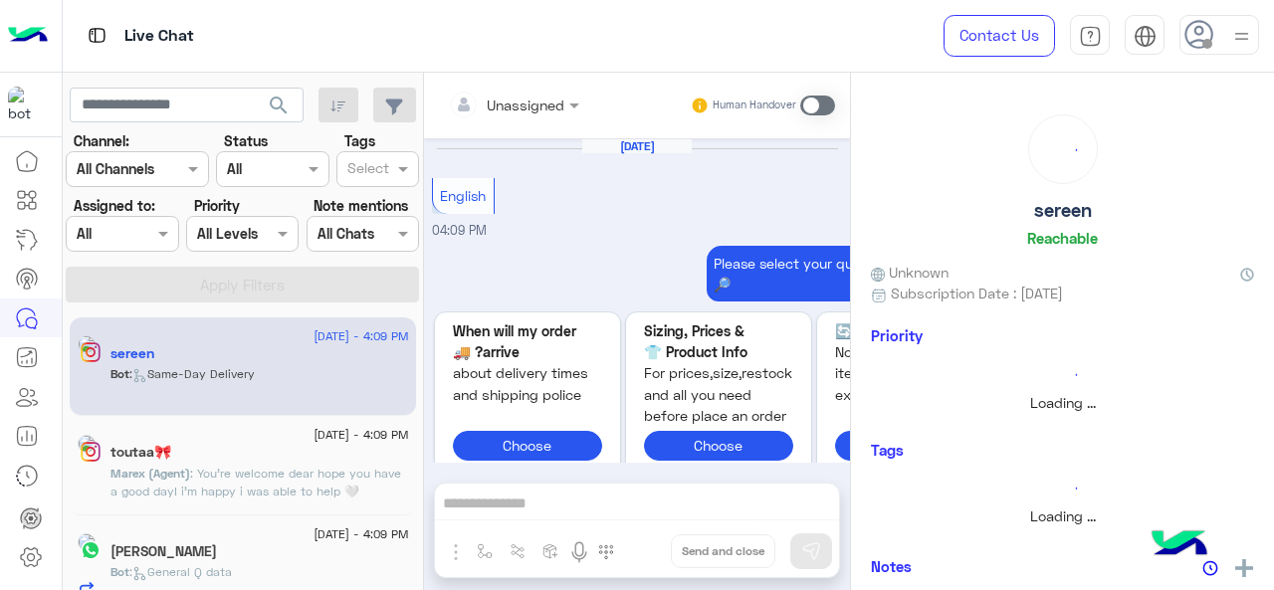
scroll to position [1414, 0]
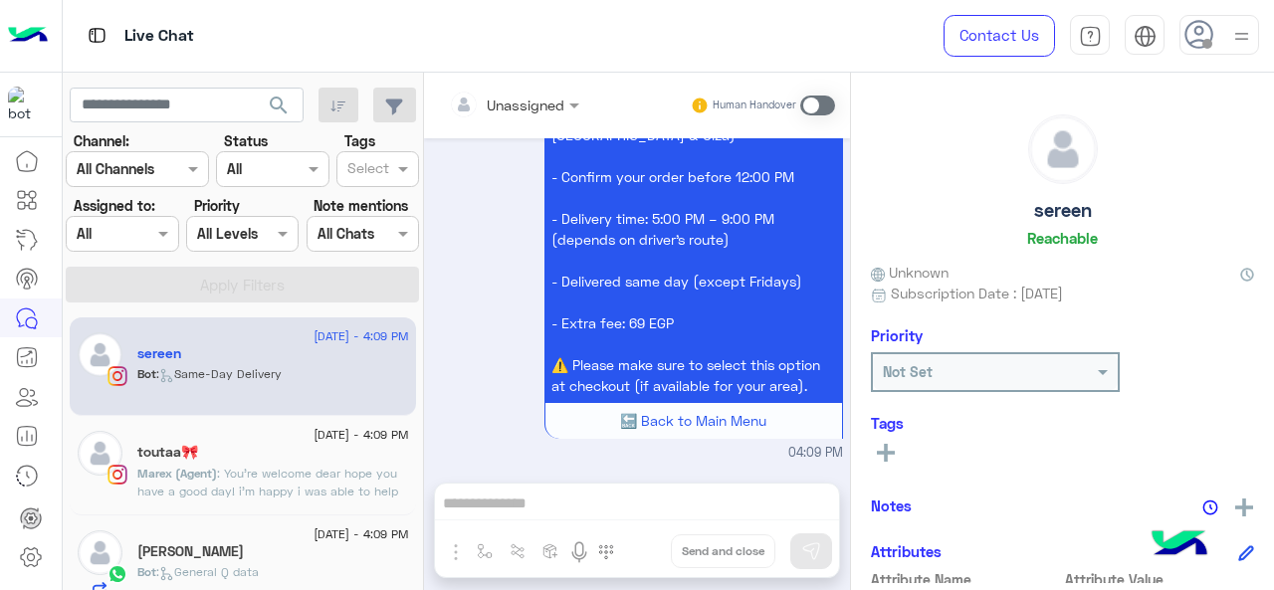
click at [137, 237] on div at bounding box center [122, 233] width 110 height 23
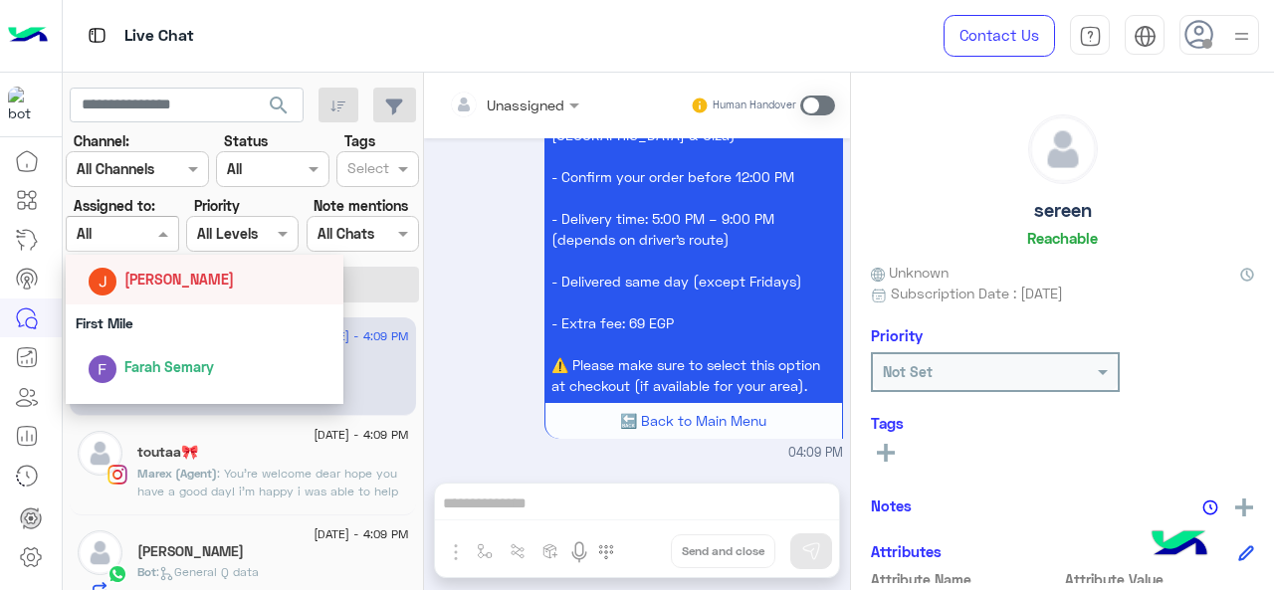
scroll to position [312, 0]
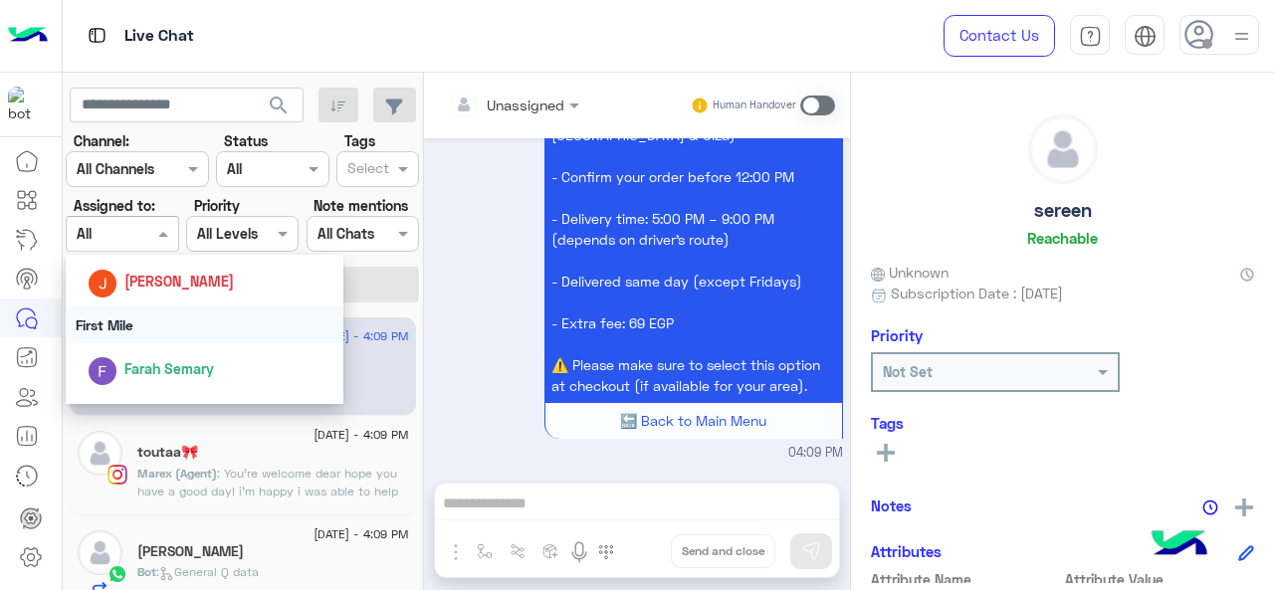
click at [145, 329] on div "First Mile" at bounding box center [205, 324] width 279 height 37
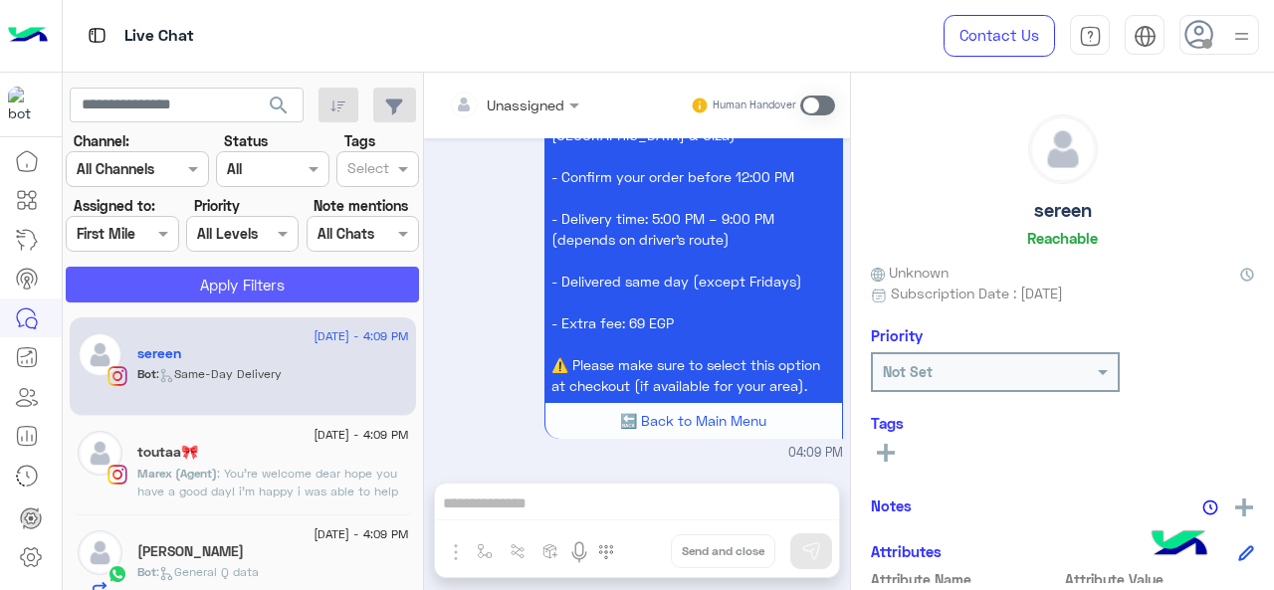
click at [175, 282] on button "Apply Filters" at bounding box center [242, 285] width 353 height 36
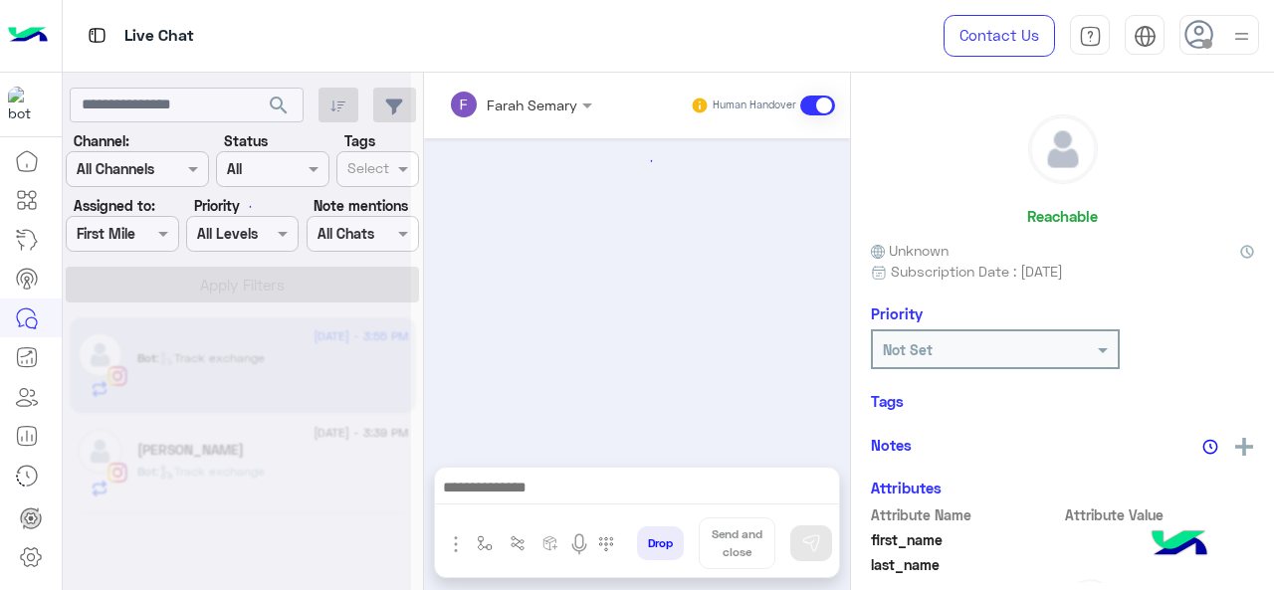
scroll to position [870, 0]
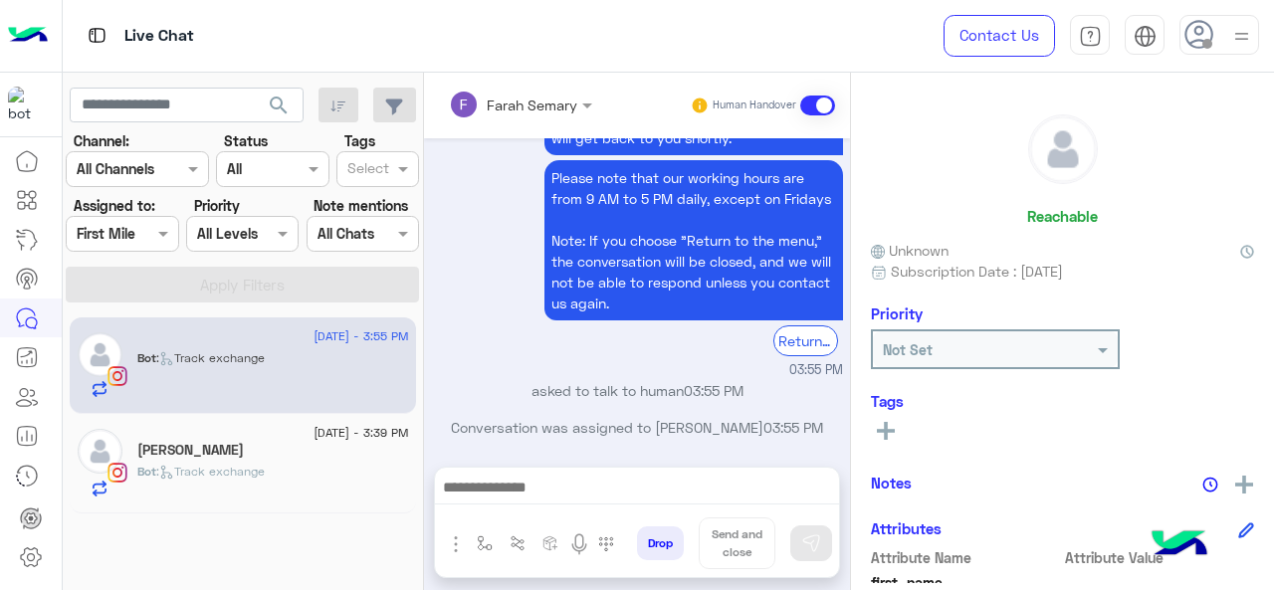
click at [201, 421] on div "[DATE] - 3:39 PM [PERSON_NAME] Bot : Track exchange" at bounding box center [243, 464] width 346 height 100
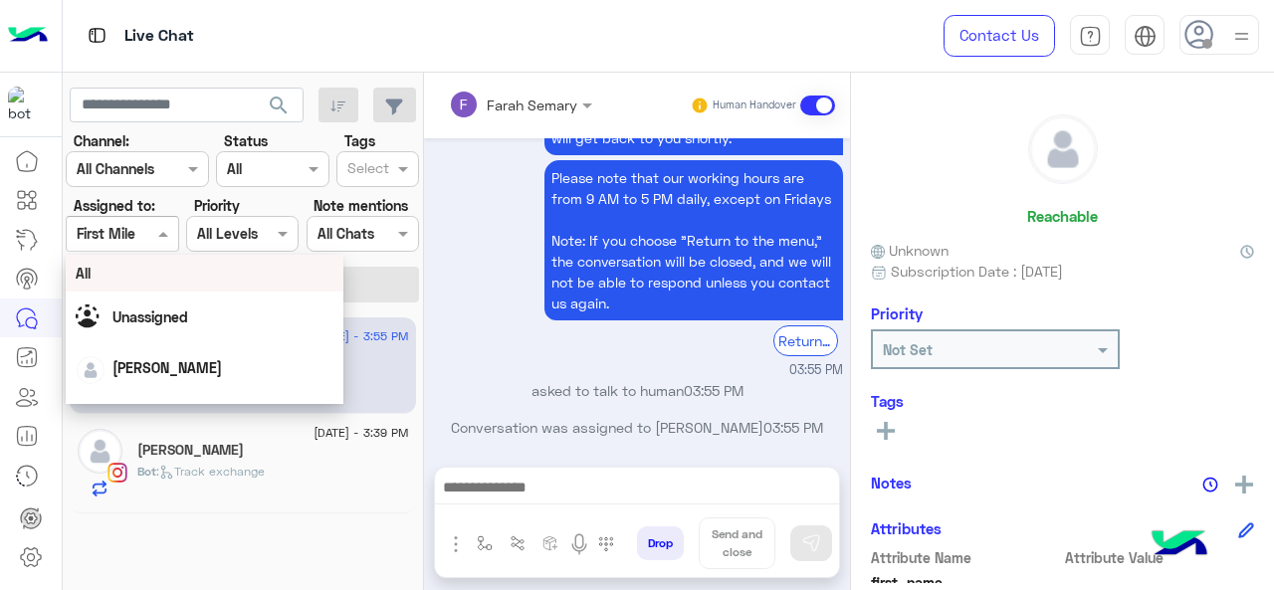
drag, startPoint x: 165, startPoint y: 239, endPoint x: 151, endPoint y: 319, distance: 81.8
click at [151, 319] on body "Live Chat Contact Us Help Center عربي English search Channel: Channel All Chann…" at bounding box center [637, 295] width 1274 height 590
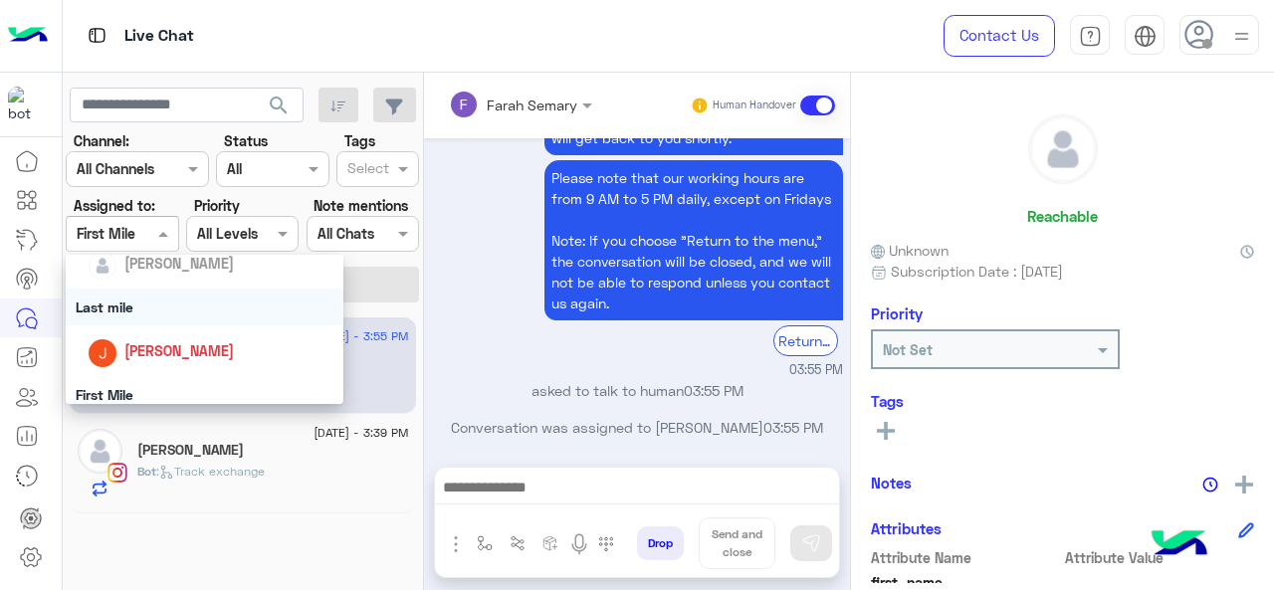
scroll to position [378, 0]
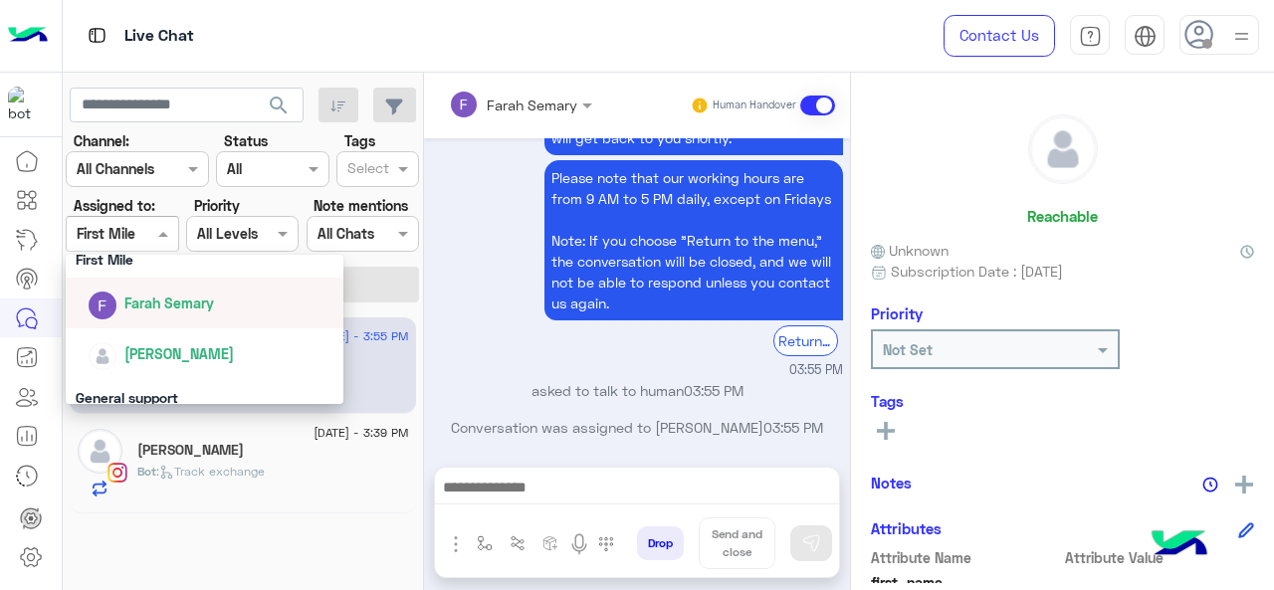
click at [151, 319] on div "Farah Semary" at bounding box center [211, 303] width 247 height 35
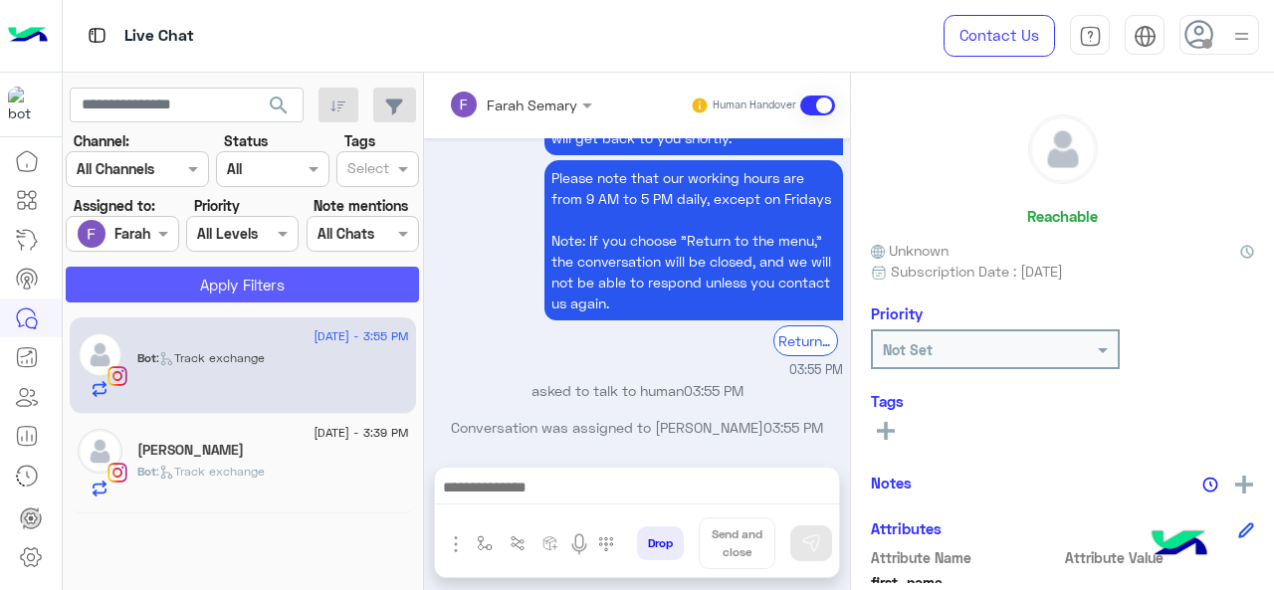
click at [164, 286] on button "Apply Filters" at bounding box center [242, 285] width 353 height 36
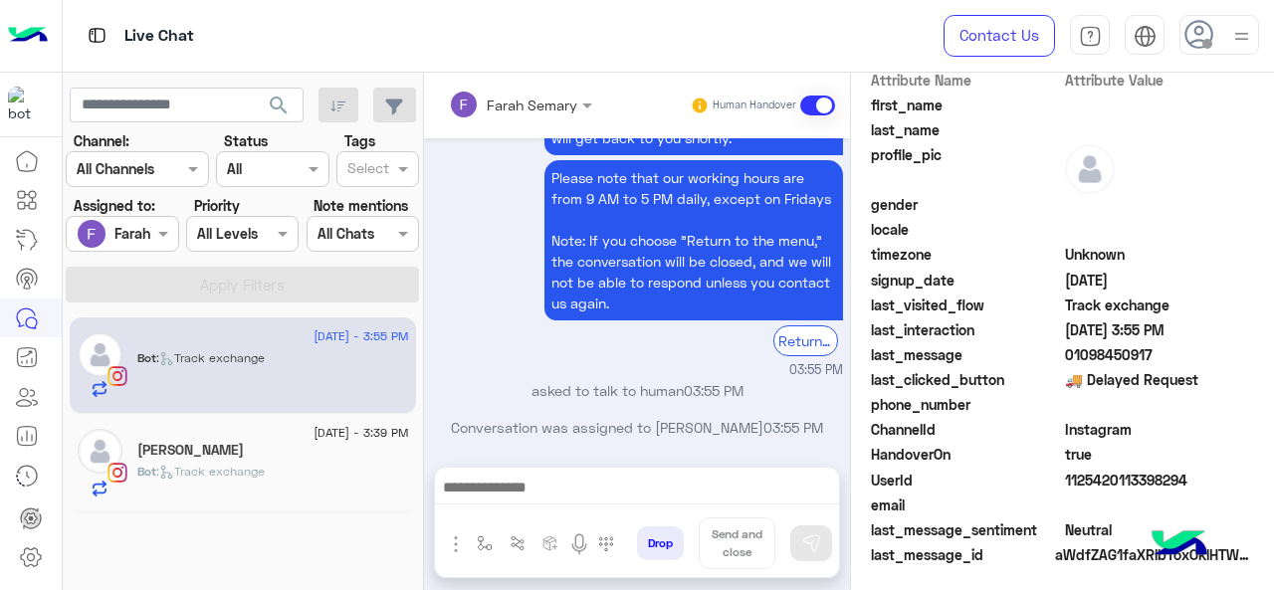
scroll to position [480, 0]
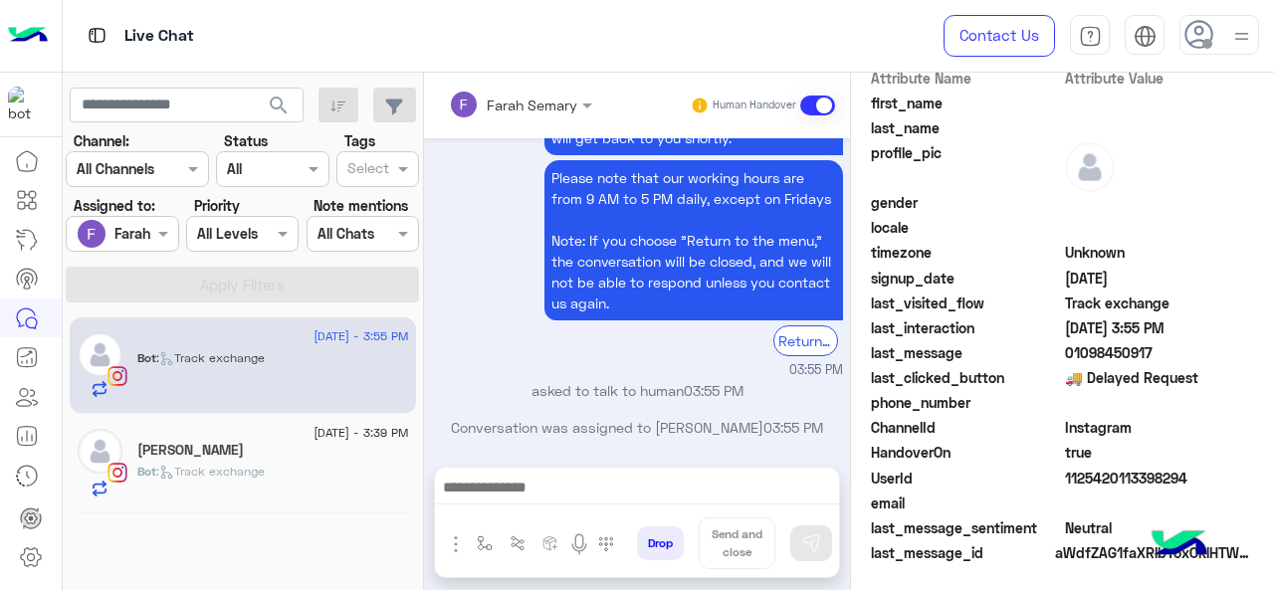
click at [1098, 477] on span "1125420113398294" at bounding box center [1160, 478] width 190 height 21
copy span "1125420113398294"
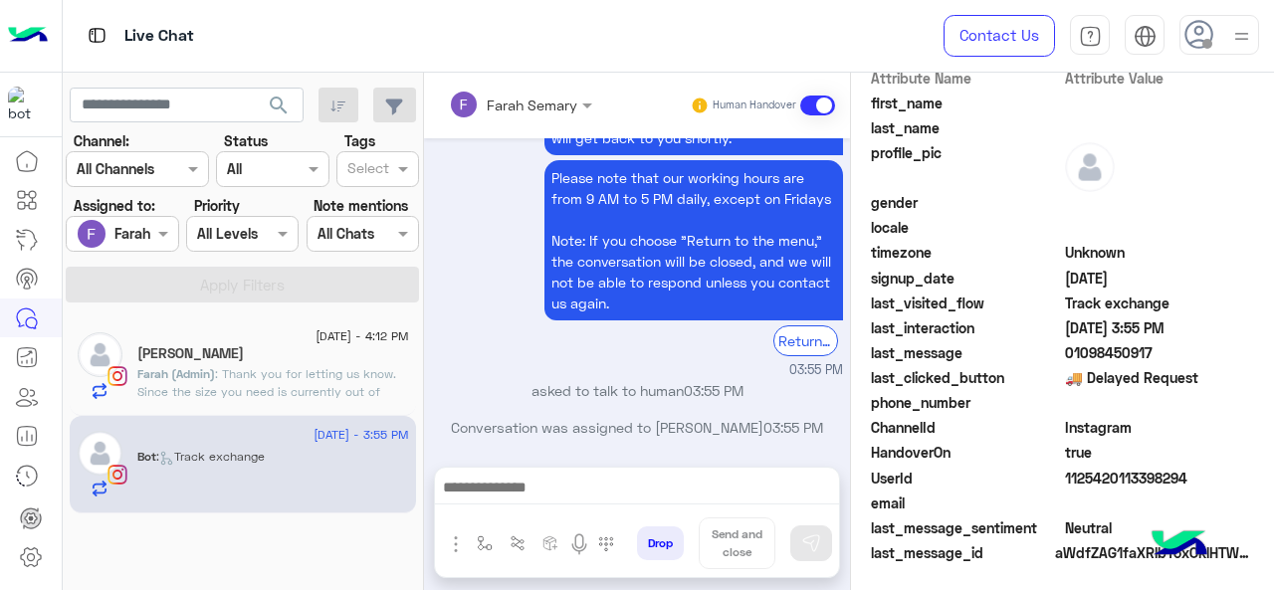
click at [333, 397] on span ": Thank you for letting us know. Since the size you need is currently out of st…" at bounding box center [266, 445] width 259 height 158
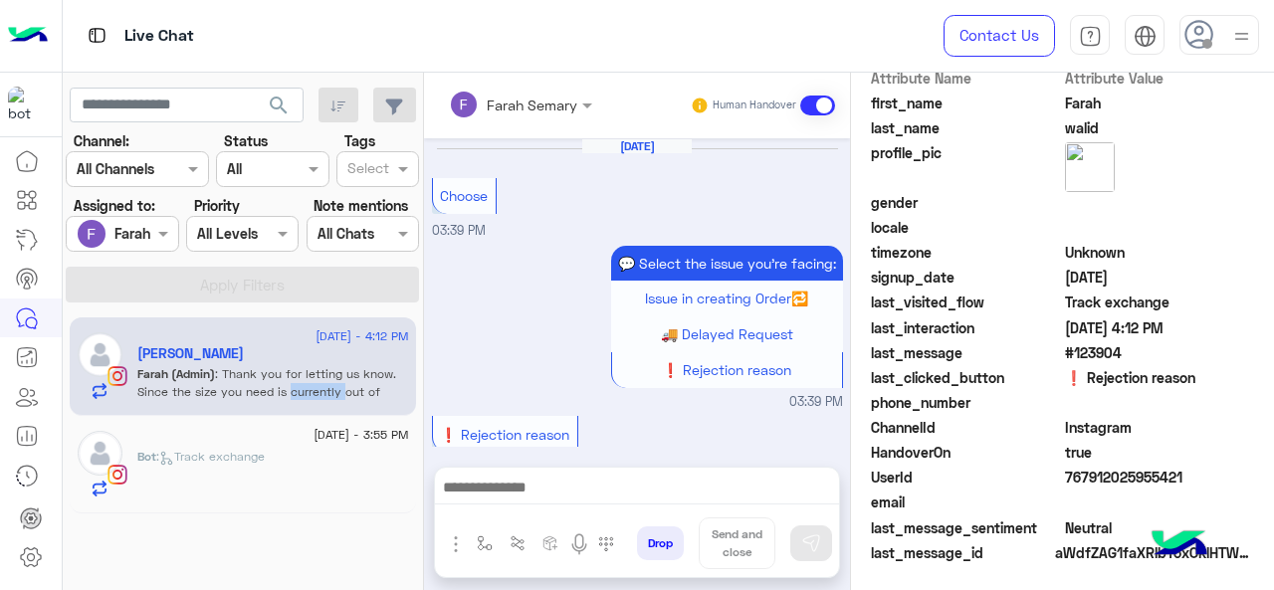
click at [333, 397] on span ": Thank you for letting us know. Since the size you need is currently out of st…" at bounding box center [266, 445] width 259 height 158
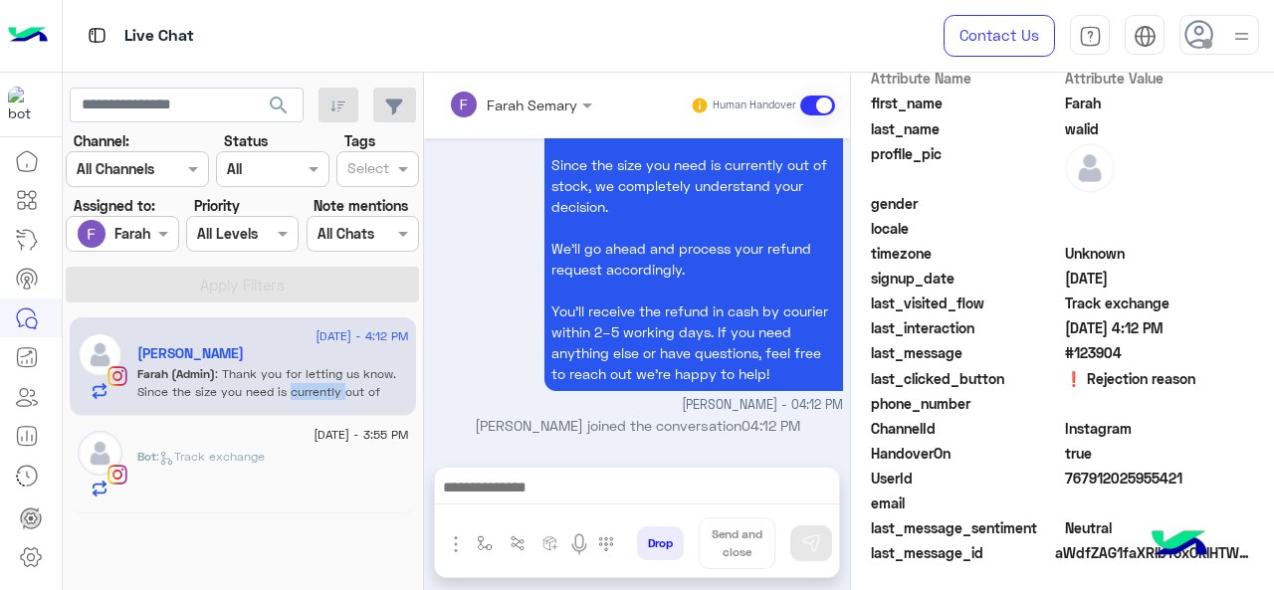
scroll to position [505, 0]
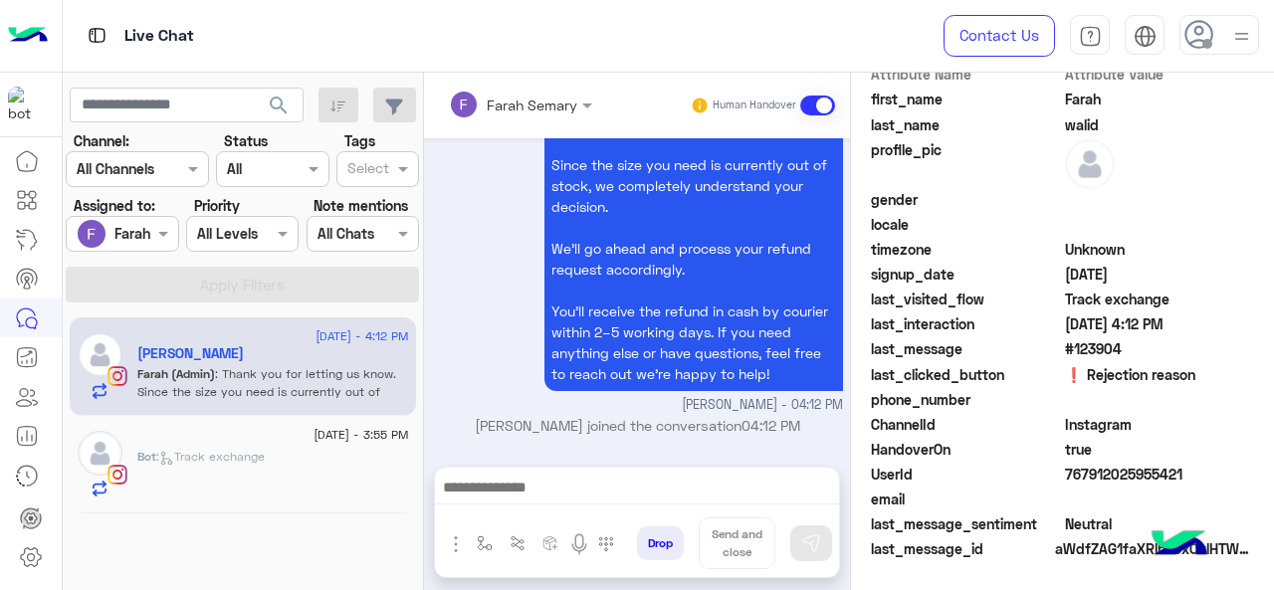
click at [1106, 469] on span "767912025955421" at bounding box center [1160, 474] width 190 height 21
copy span "767912025955421"
drag, startPoint x: 1152, startPoint y: 272, endPoint x: 1032, endPoint y: 25, distance: 274.6
click at [1152, 272] on span "[DATE]" at bounding box center [1160, 274] width 190 height 21
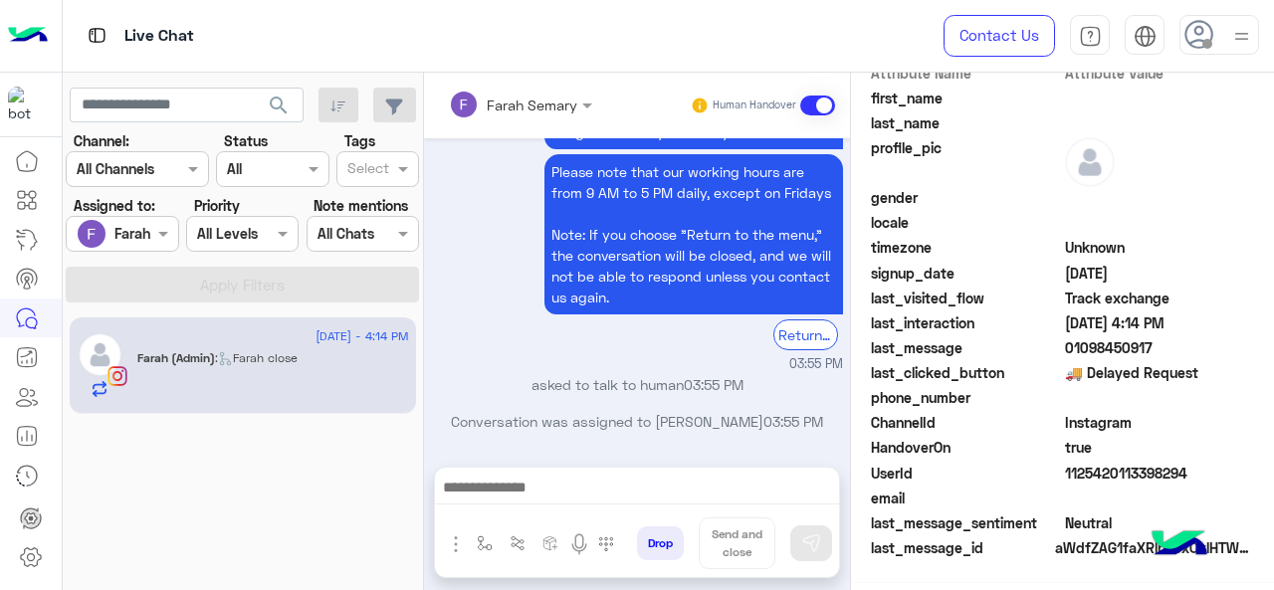
scroll to position [483, 0]
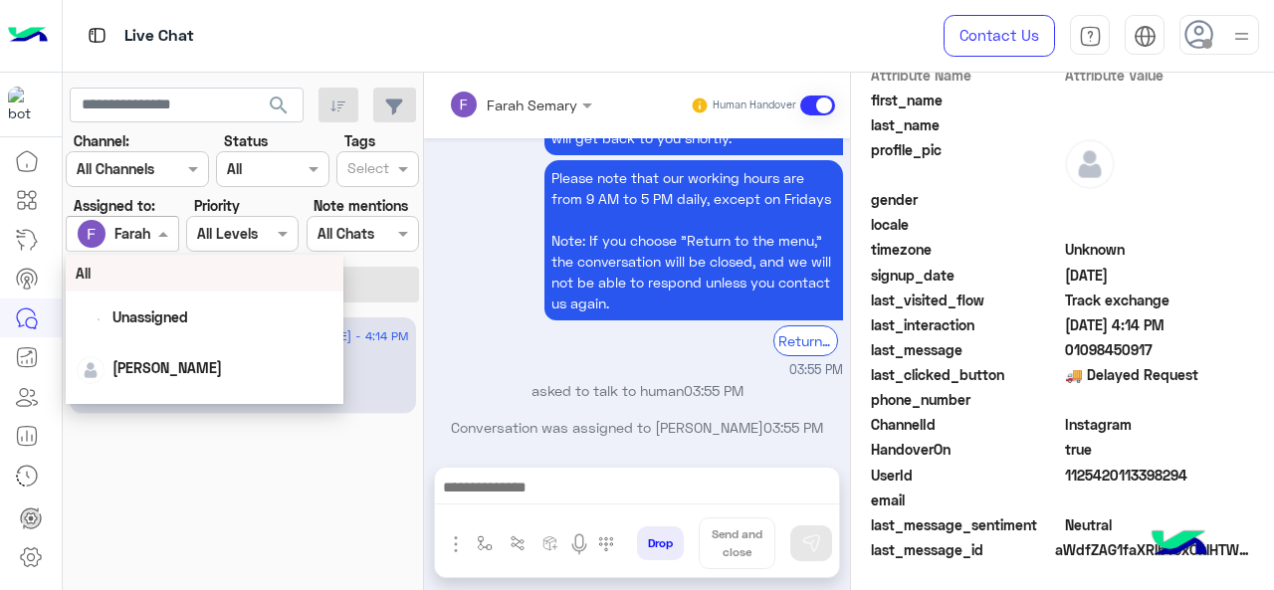
click at [135, 228] on div at bounding box center [122, 233] width 110 height 23
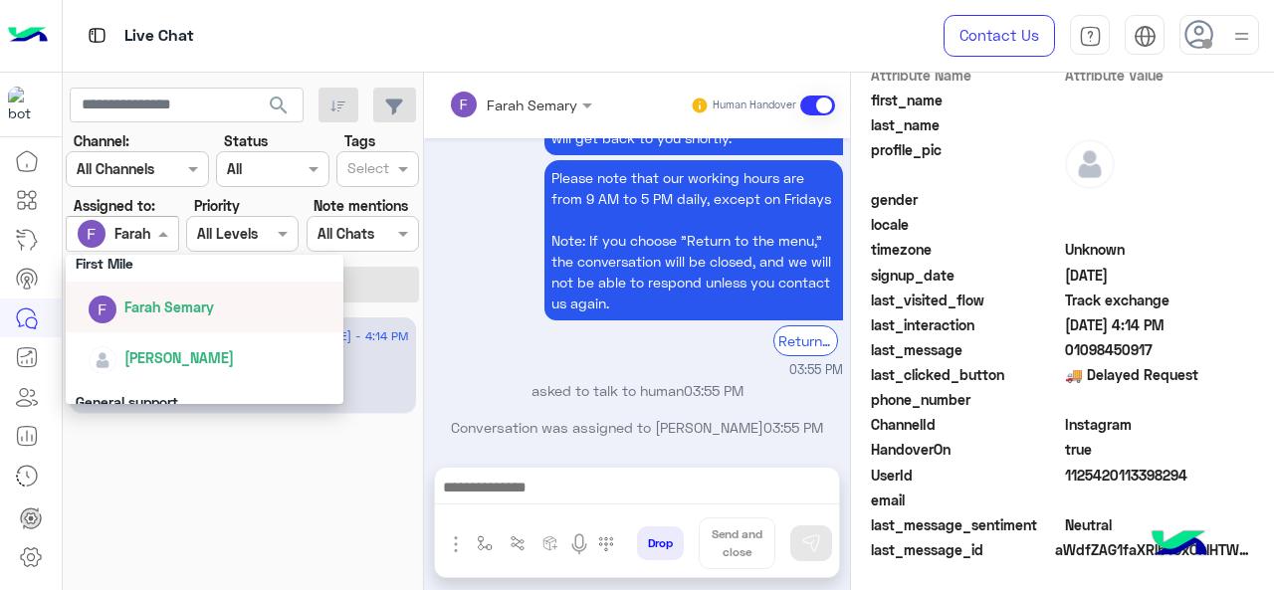
scroll to position [441, 0]
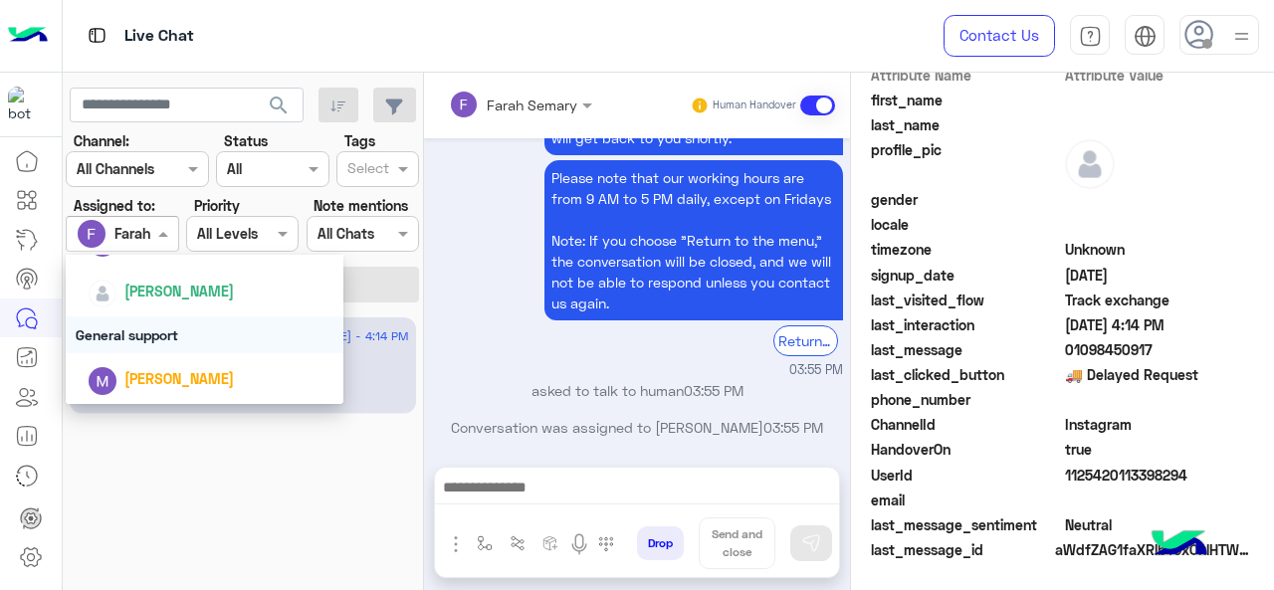
click at [153, 323] on div "General support" at bounding box center [205, 334] width 279 height 37
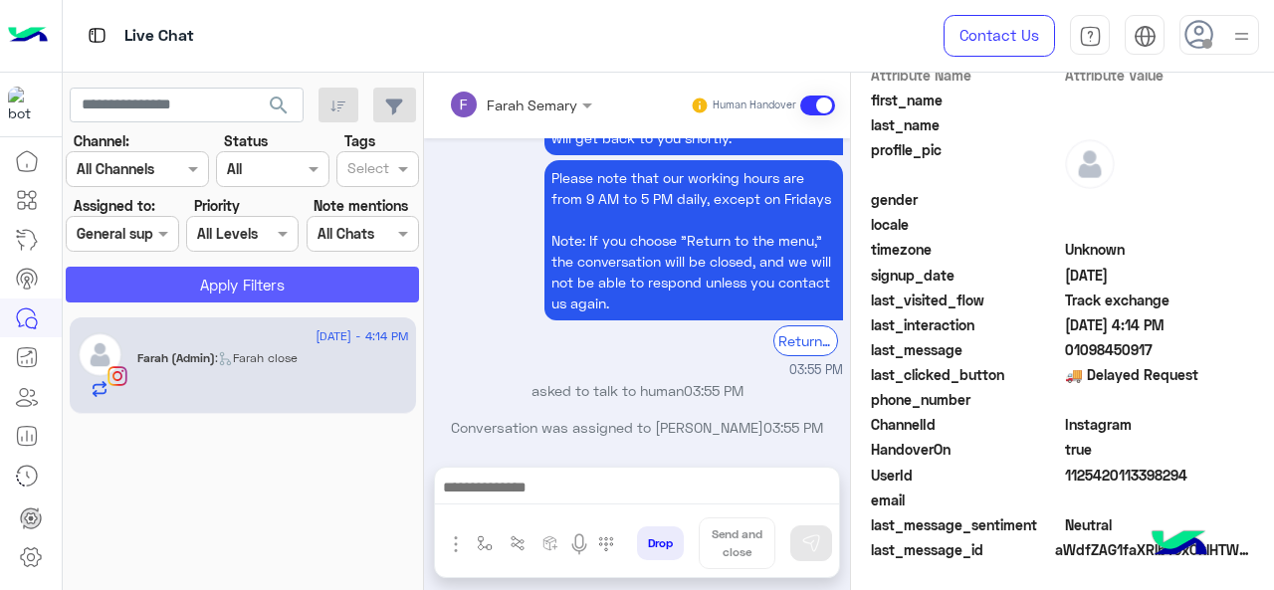
click at [192, 274] on button "Apply Filters" at bounding box center [242, 285] width 353 height 36
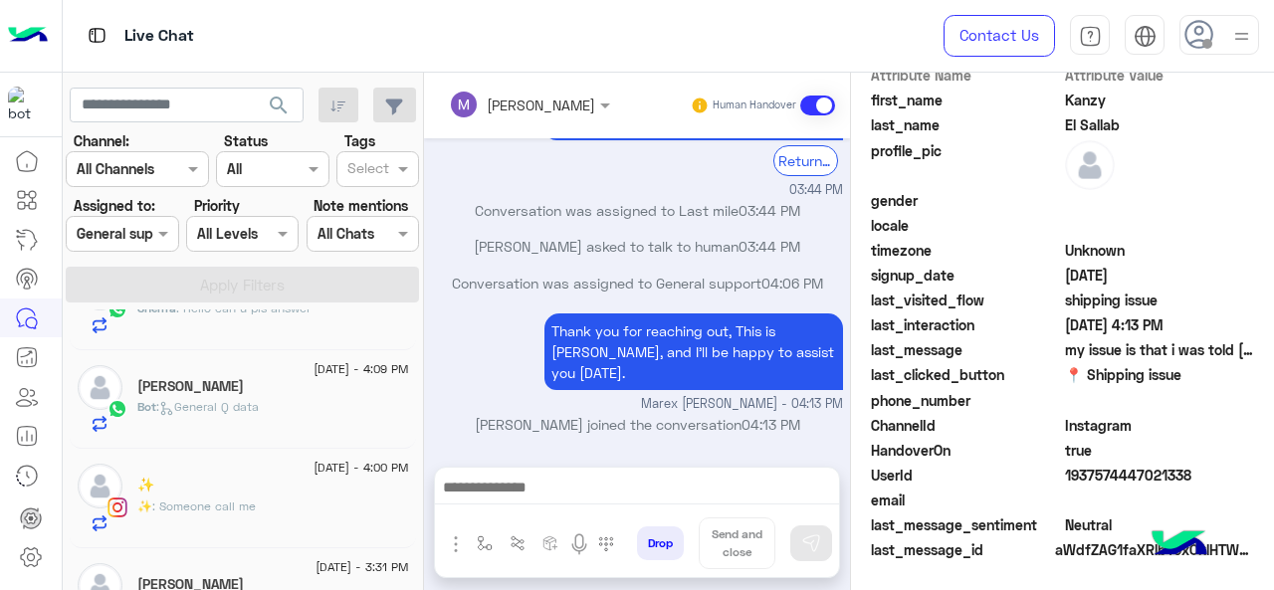
scroll to position [319, 0]
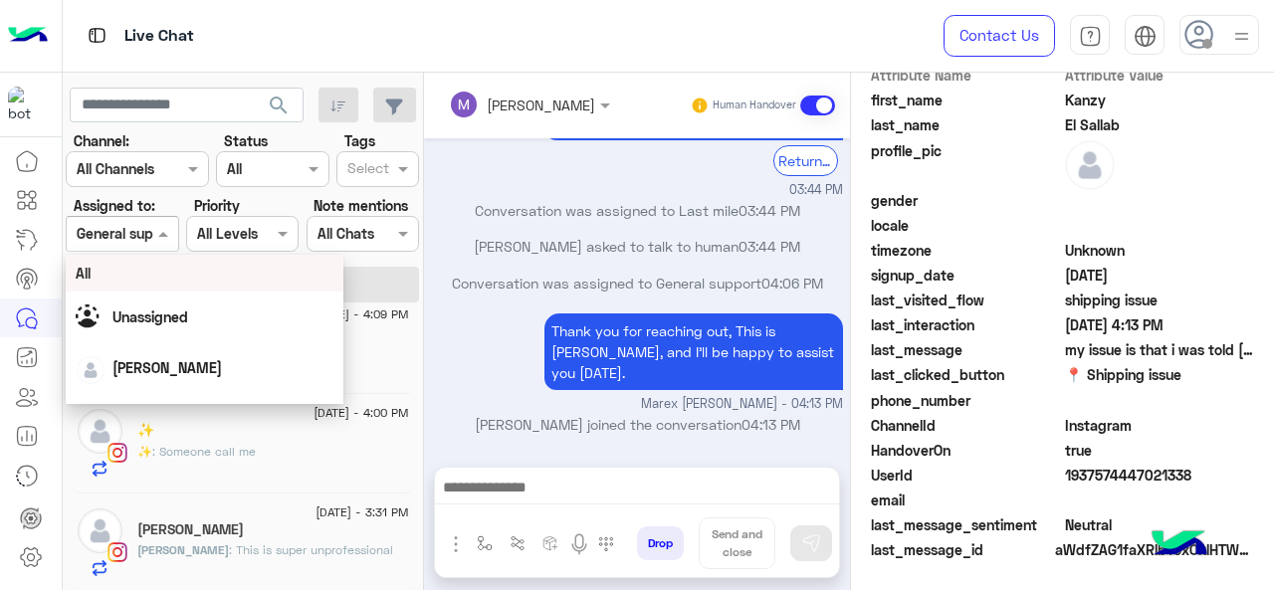
drag, startPoint x: 122, startPoint y: 234, endPoint x: 143, endPoint y: 335, distance: 103.6
click at [143, 335] on body "Live Chat Contact Us Help Center عربي English search Channel: Channel All Chann…" at bounding box center [637, 295] width 1274 height 590
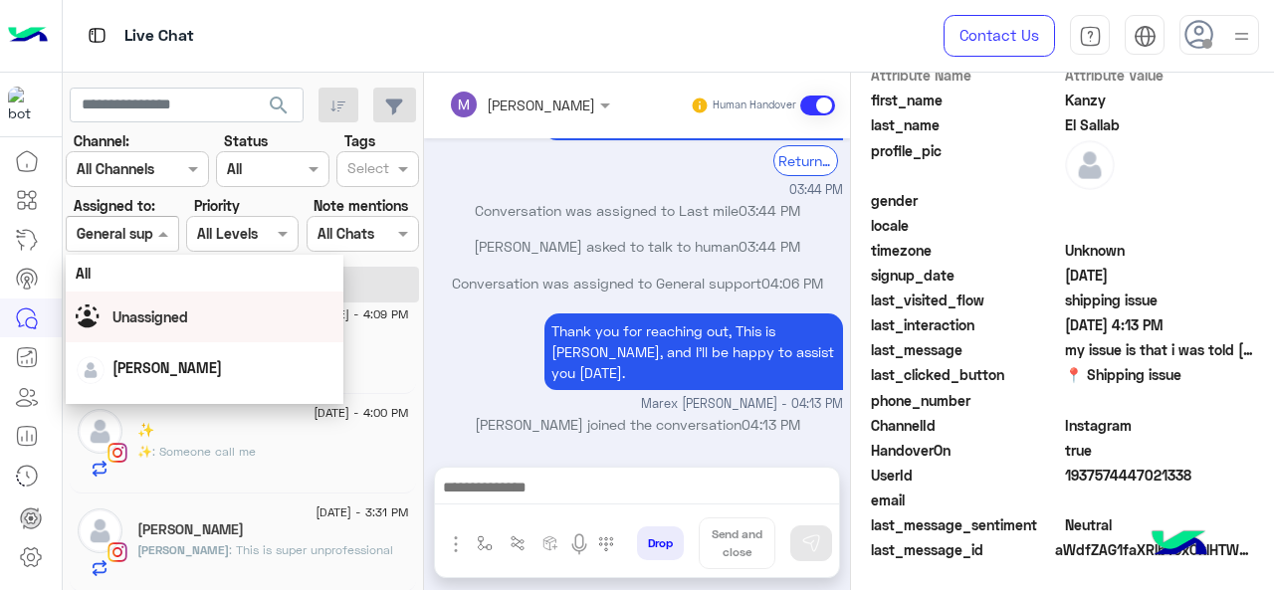
scroll to position [441, 0]
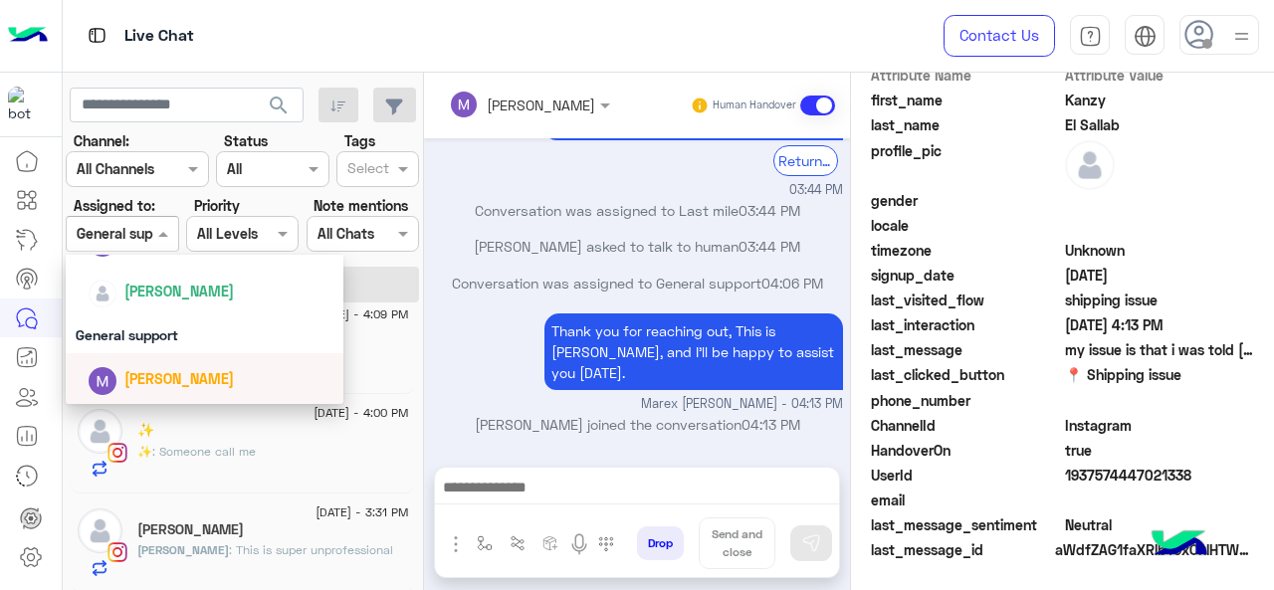
click at [165, 370] on span "[PERSON_NAME]" at bounding box center [178, 378] width 109 height 17
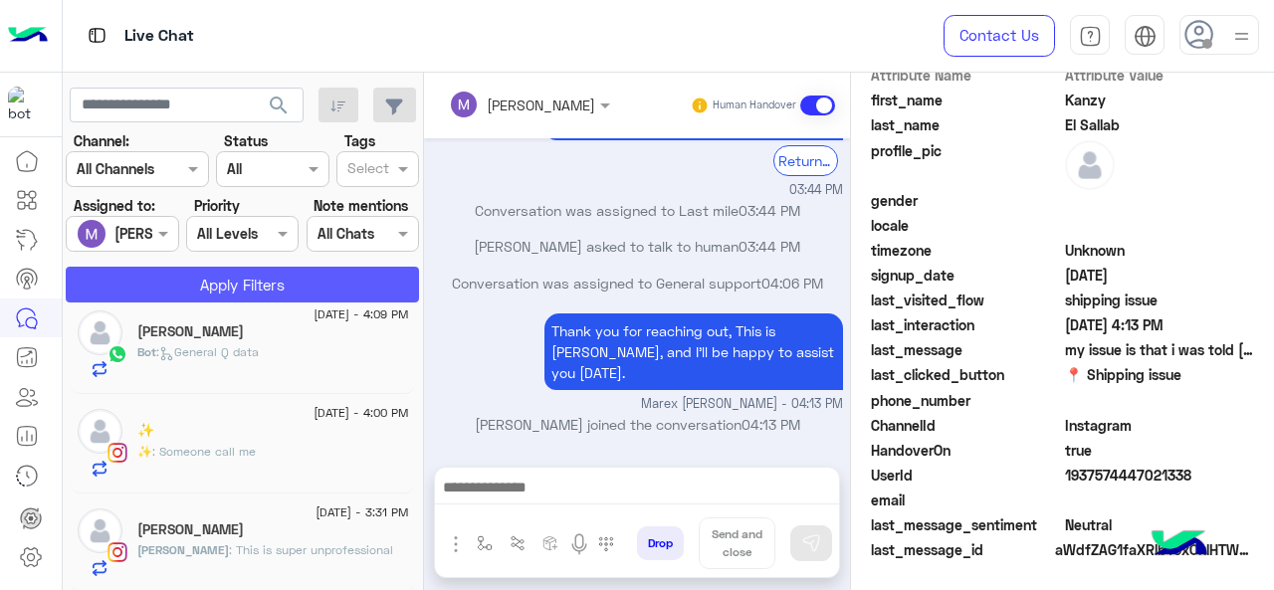
click at [169, 289] on button "Apply Filters" at bounding box center [242, 285] width 353 height 36
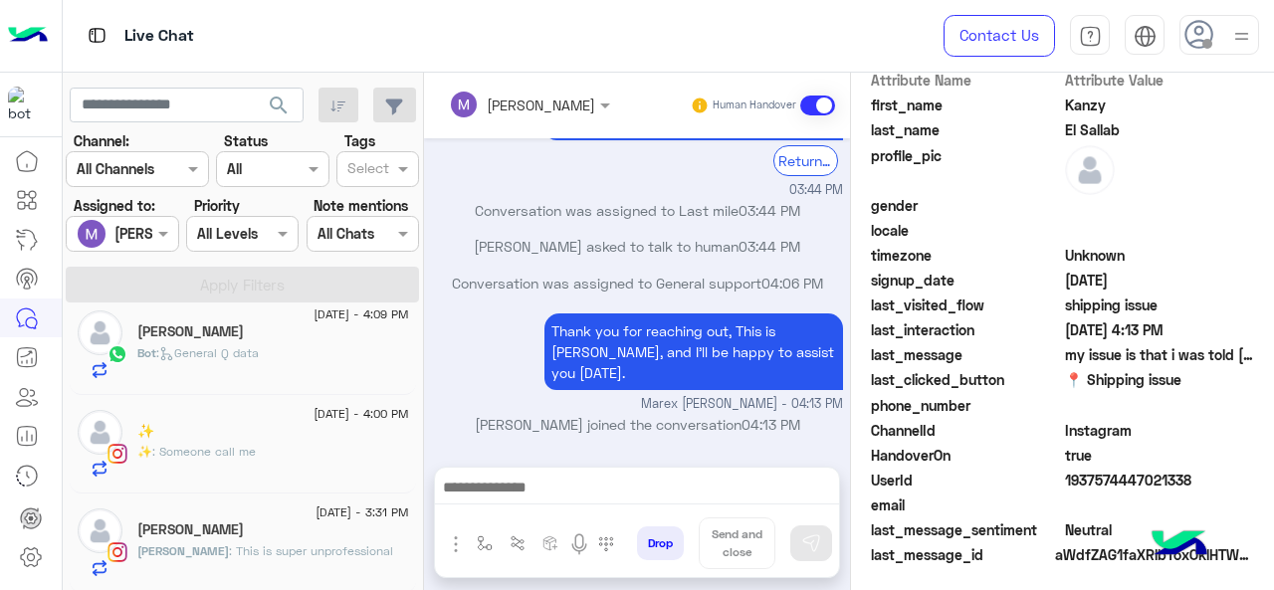
scroll to position [545, 0]
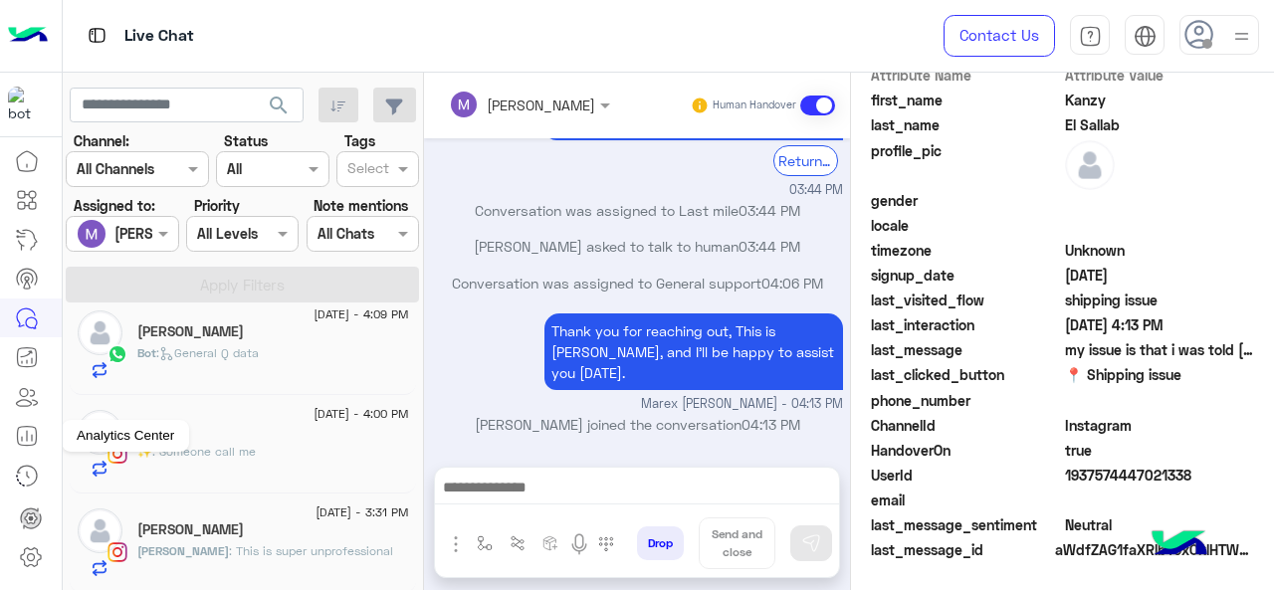
click at [26, 436] on icon at bounding box center [27, 436] width 24 height 24
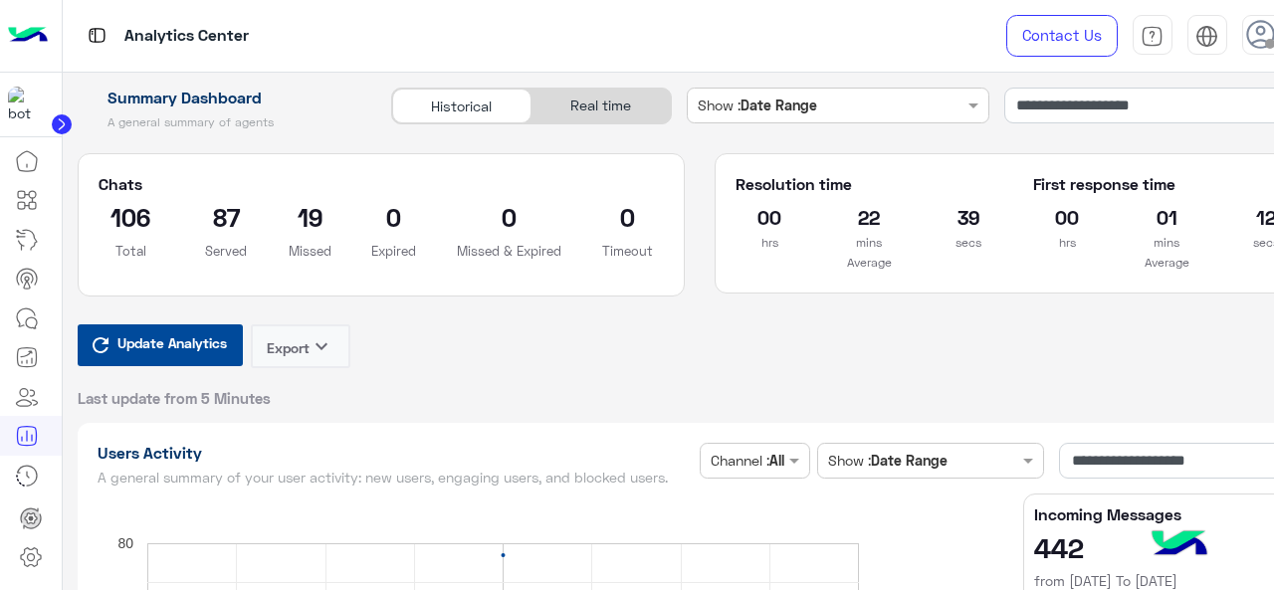
click at [139, 347] on span "Update Analytics" at bounding box center [171, 342] width 119 height 27
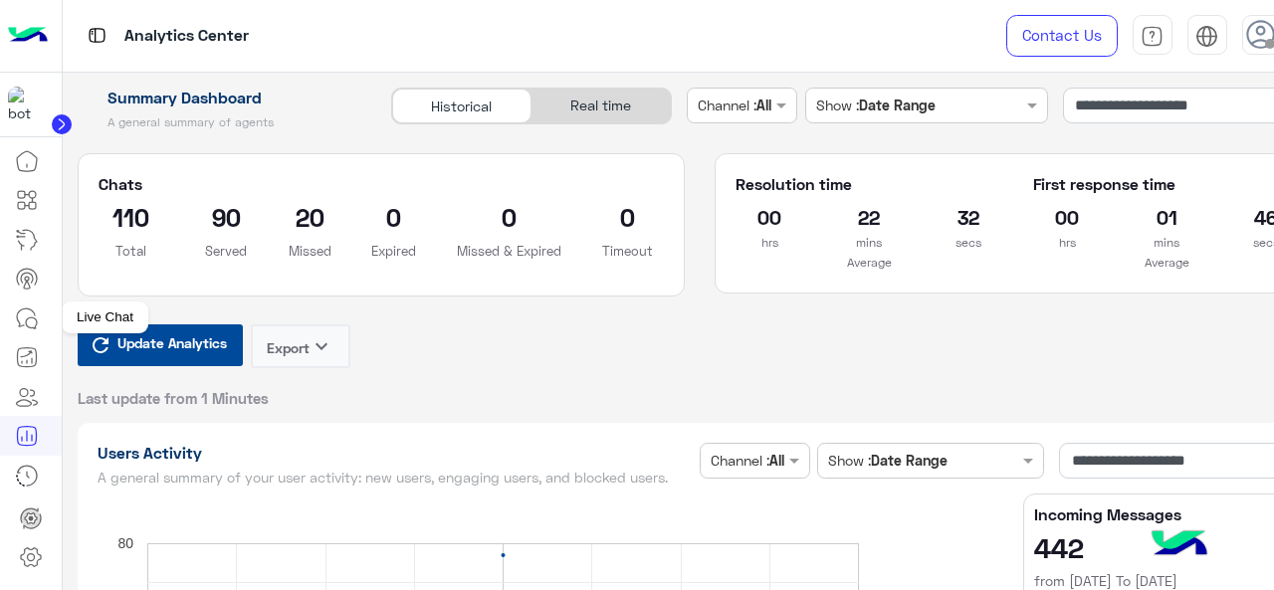
click at [30, 315] on icon at bounding box center [27, 318] width 24 height 24
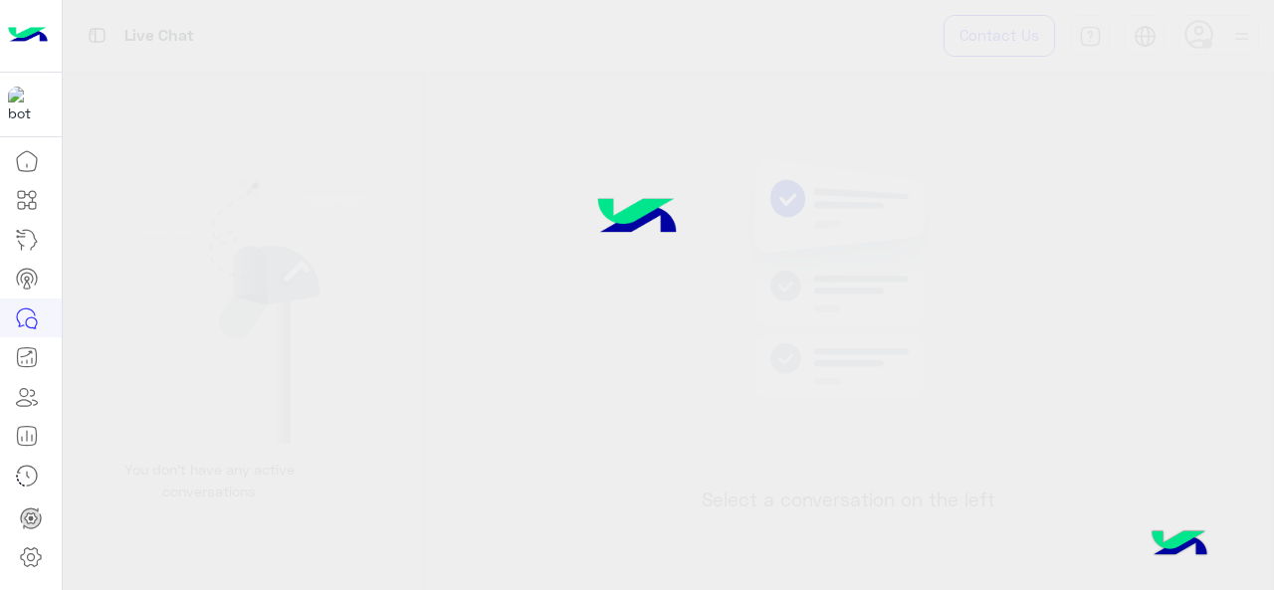
click at [30, 315] on icon at bounding box center [27, 318] width 24 height 24
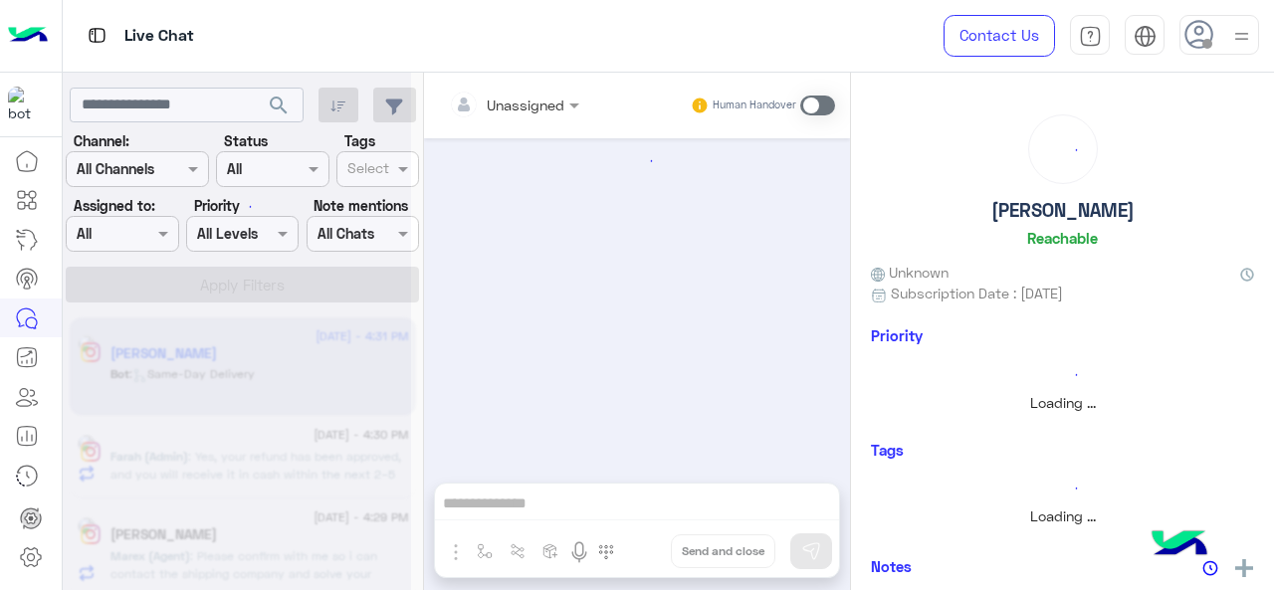
scroll to position [1061, 0]
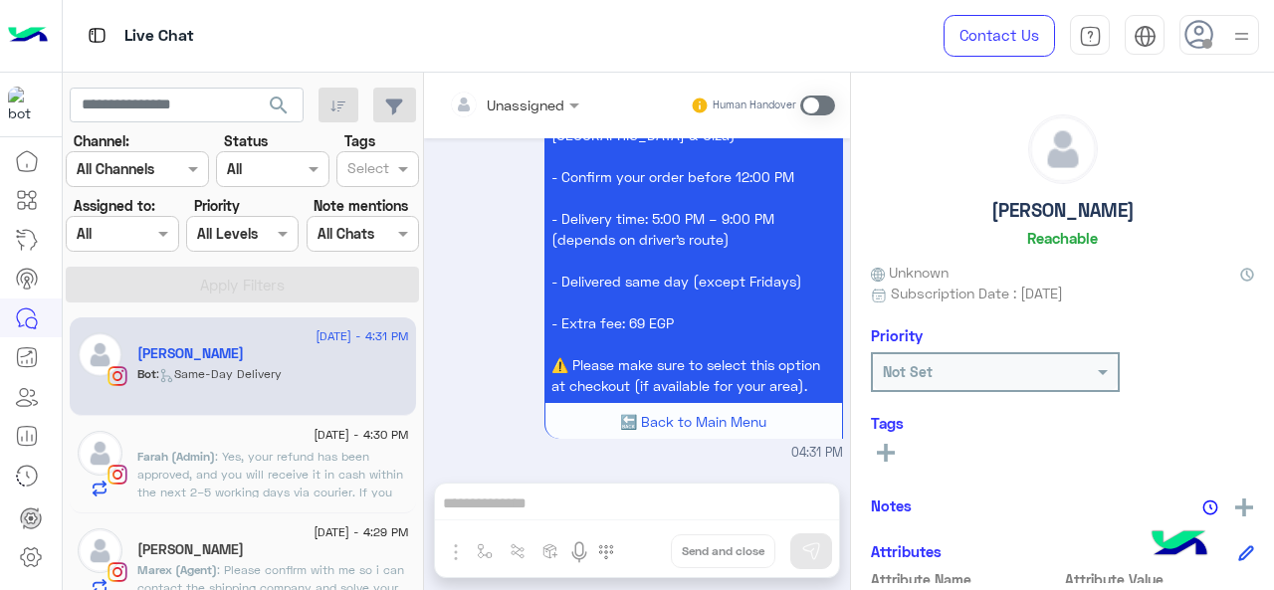
click at [114, 224] on input "text" at bounding box center [100, 234] width 46 height 21
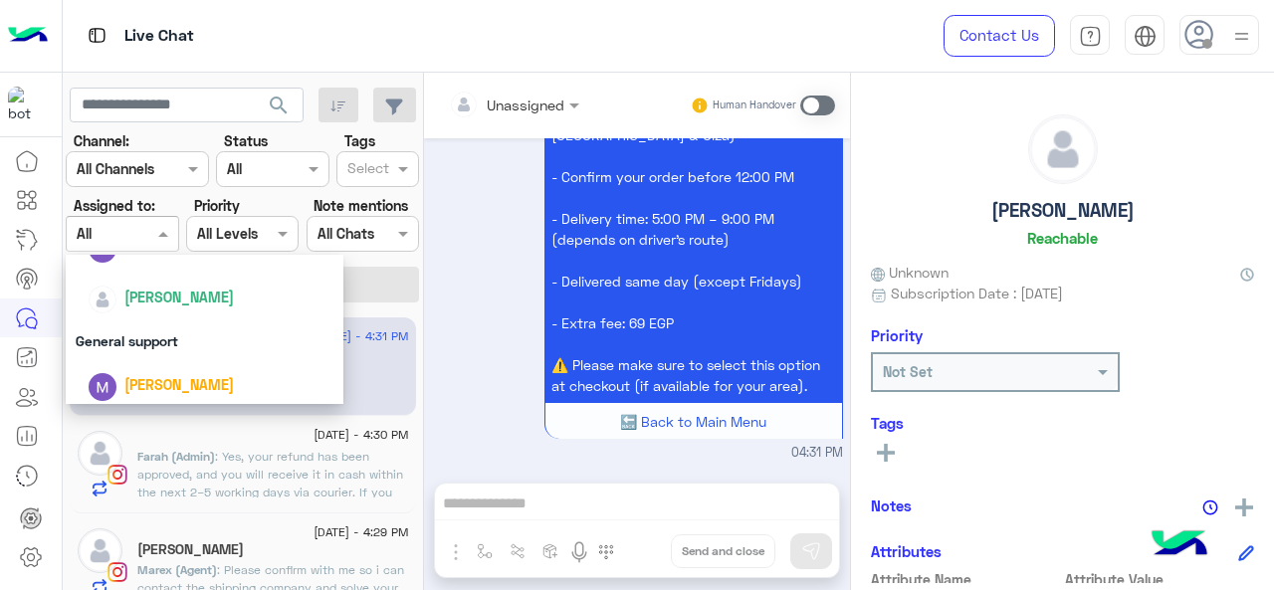
scroll to position [439, 0]
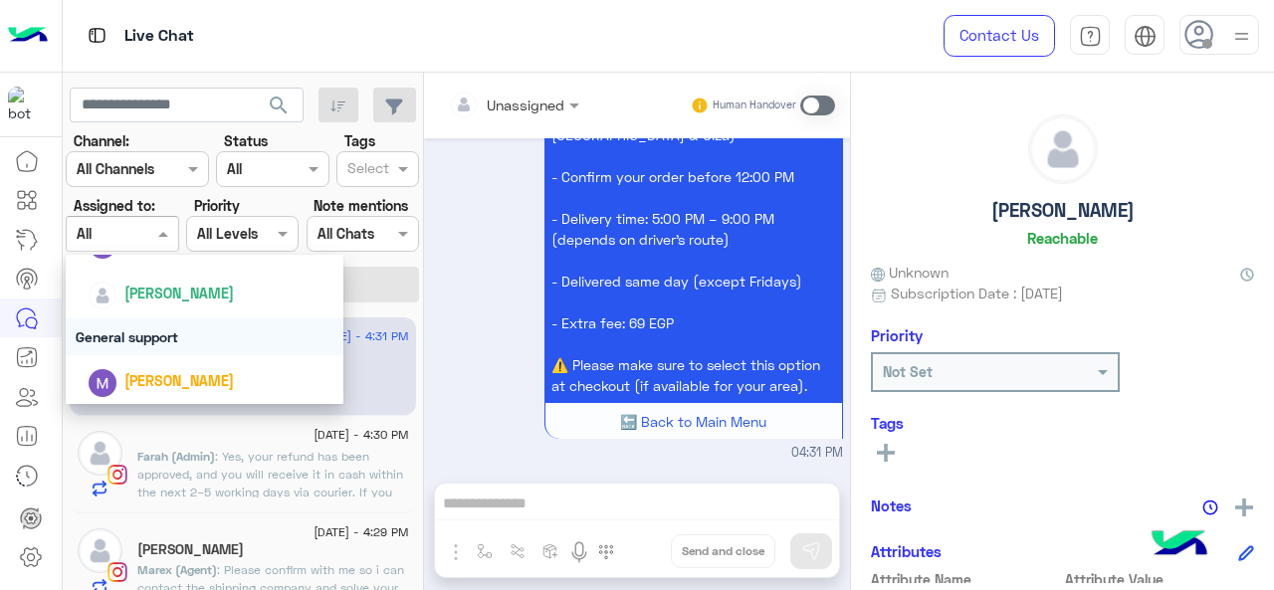
click at [179, 351] on div "General support" at bounding box center [205, 336] width 279 height 37
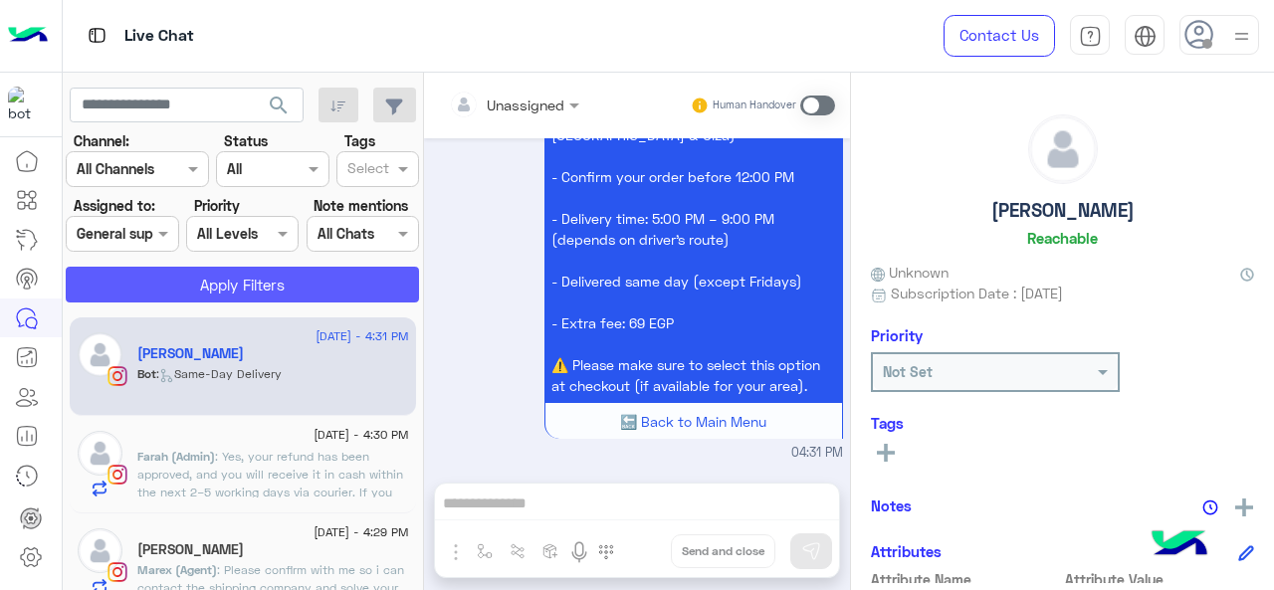
click at [239, 281] on button "Apply Filters" at bounding box center [242, 285] width 353 height 36
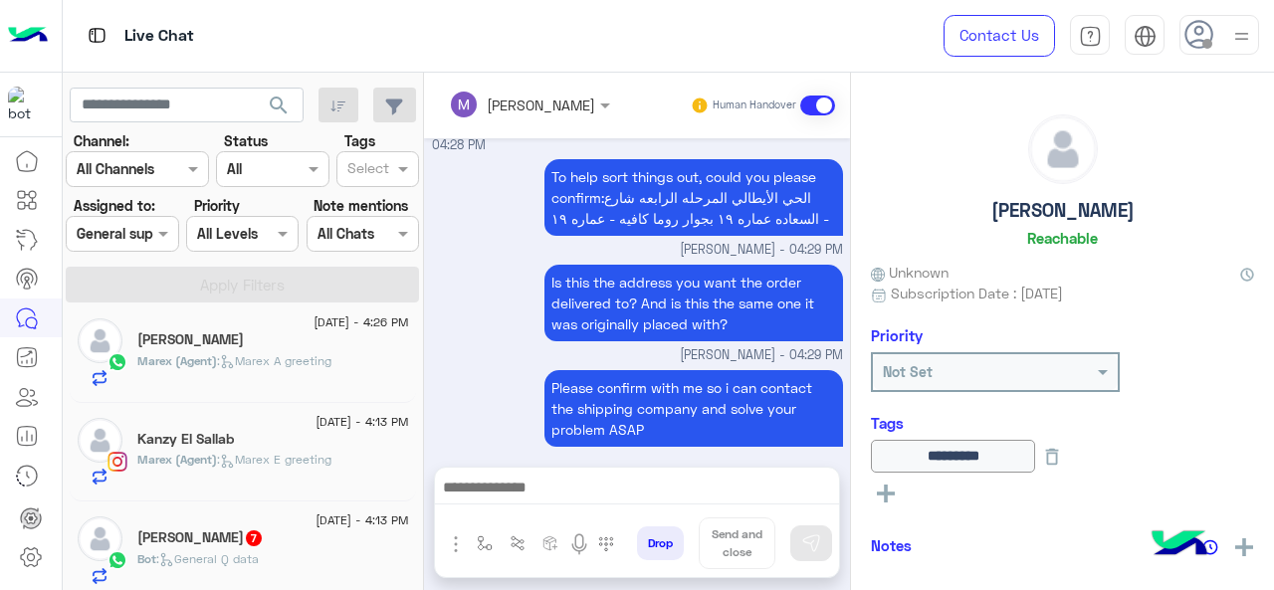
scroll to position [418, 0]
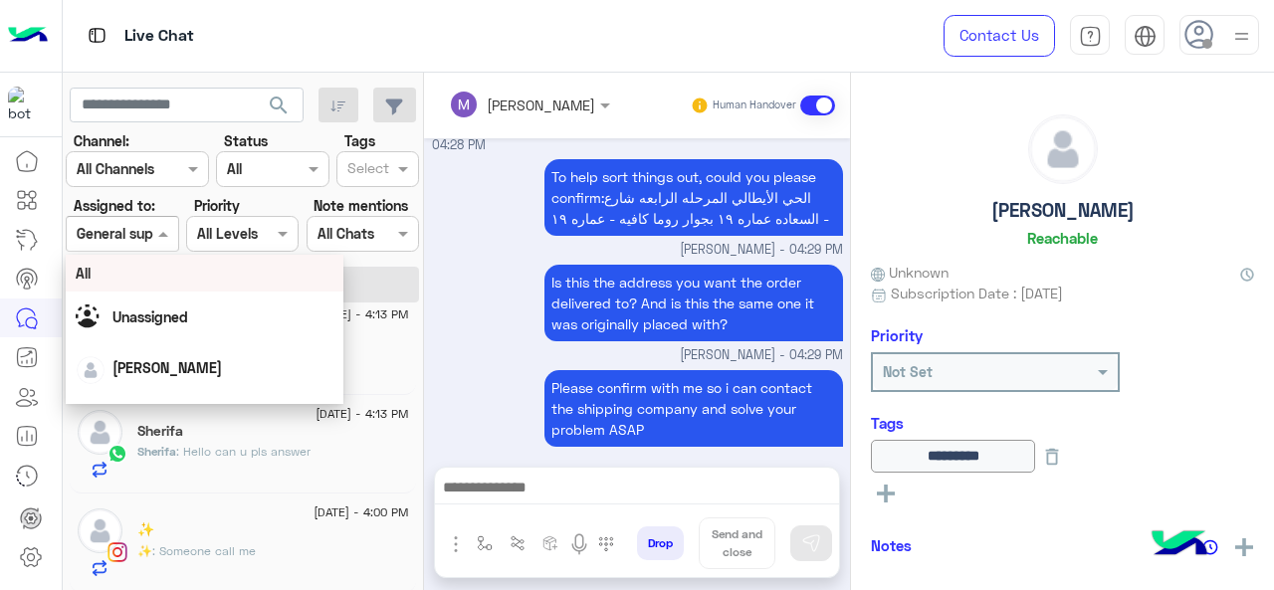
click at [155, 236] on span at bounding box center [165, 233] width 25 height 21
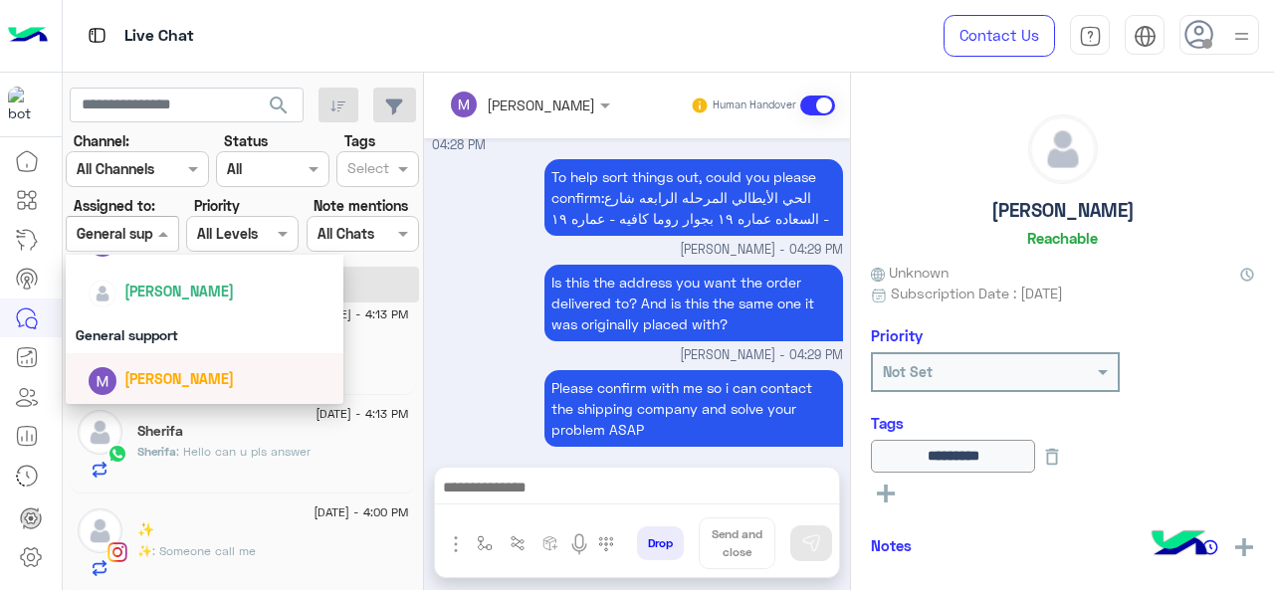
scroll to position [319, 0]
click at [192, 379] on span "[PERSON_NAME]" at bounding box center [178, 378] width 109 height 17
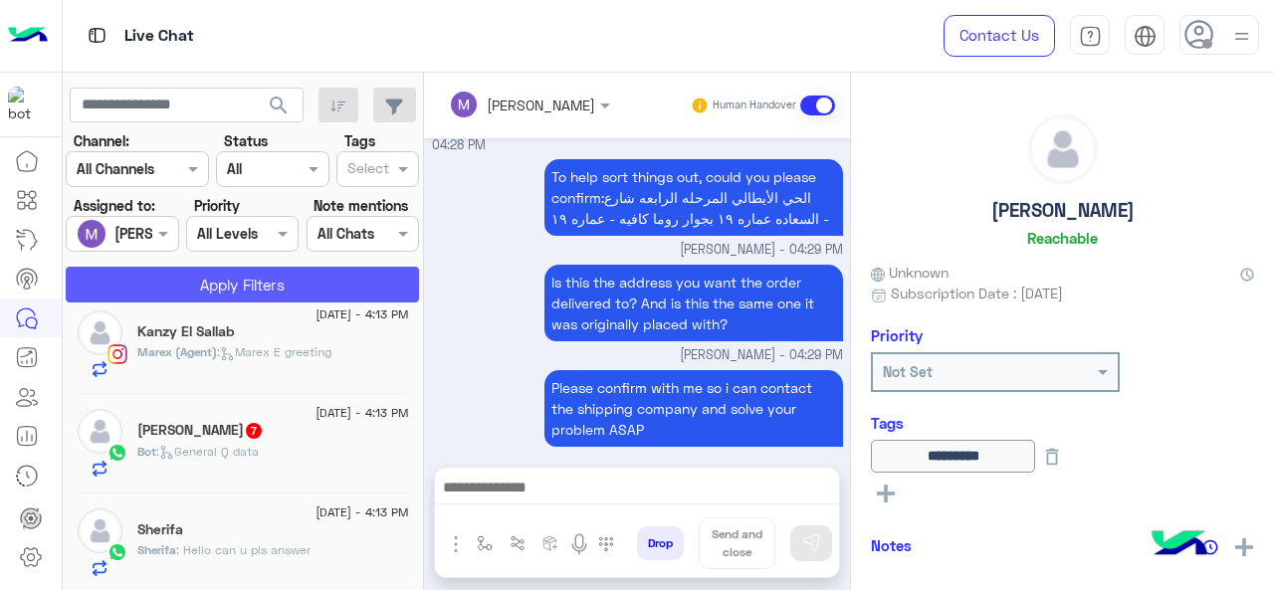
click at [250, 293] on button "Apply Filters" at bounding box center [242, 285] width 353 height 36
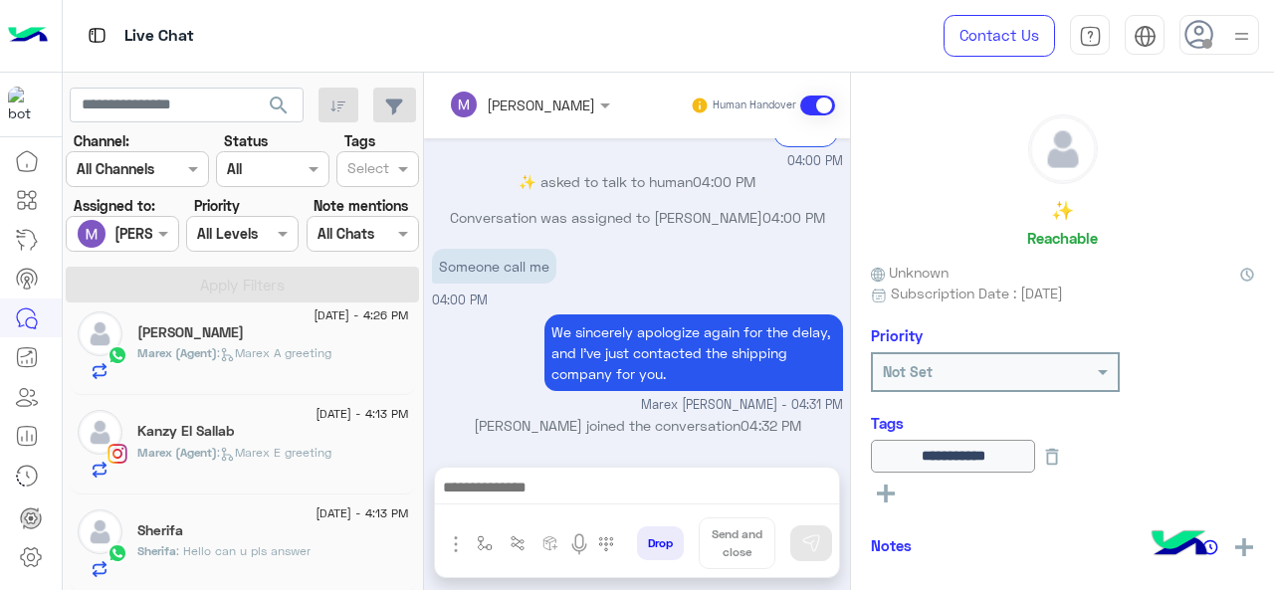
scroll to position [836, 0]
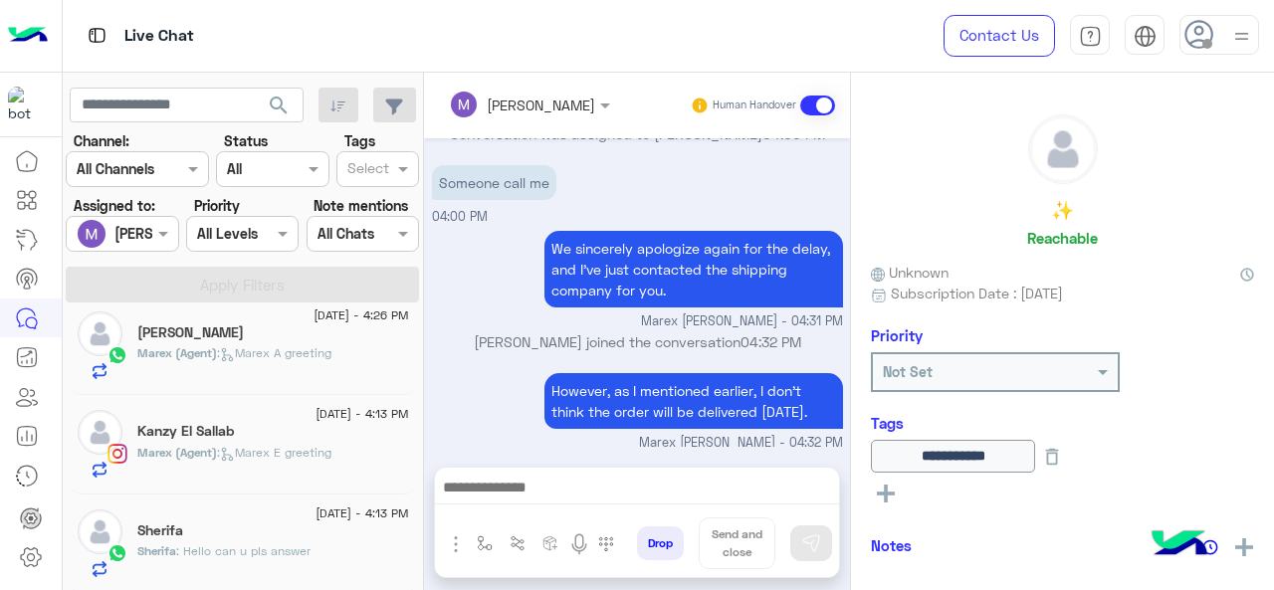
click at [300, 534] on div "Sherifa" at bounding box center [273, 532] width 272 height 21
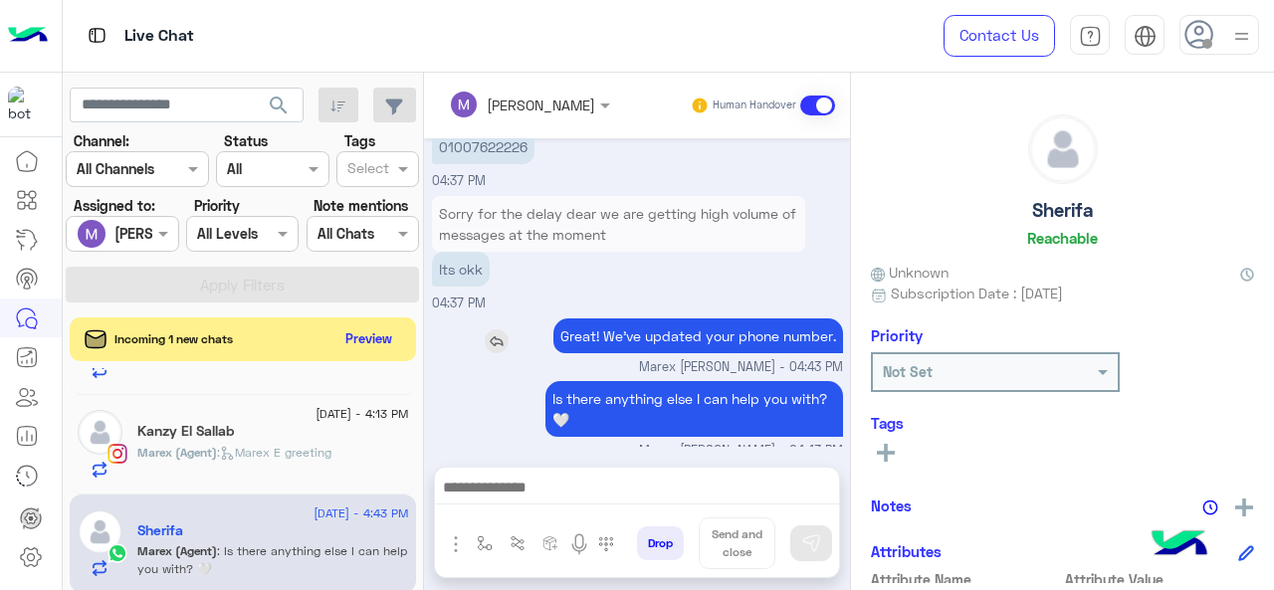
scroll to position [1439, 0]
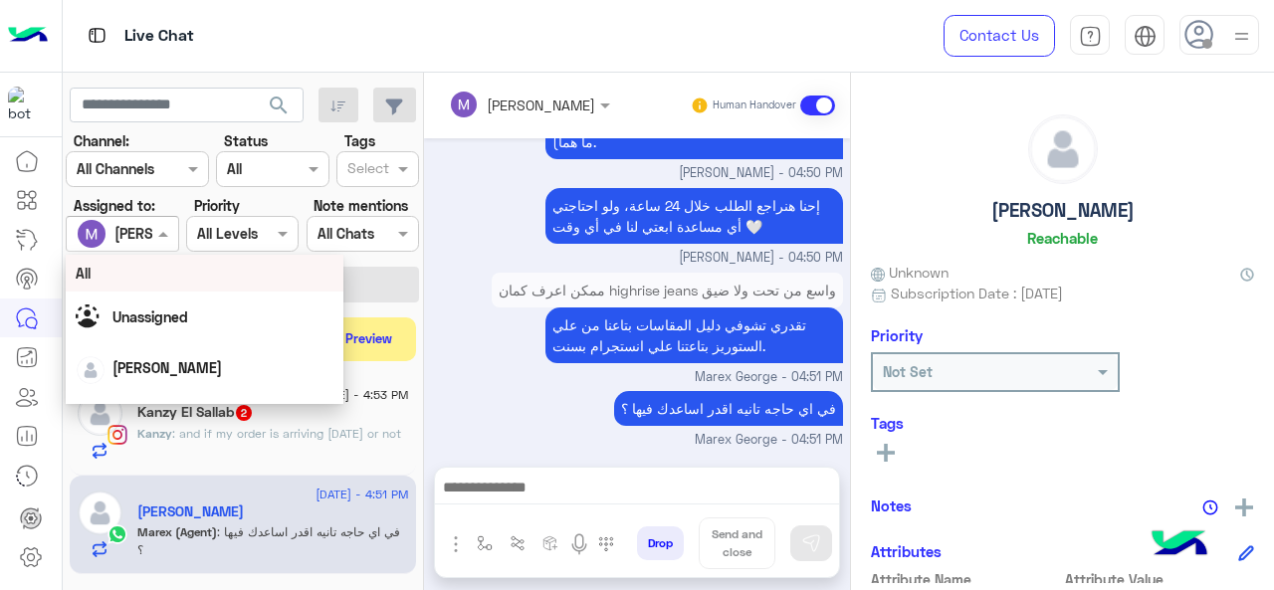
click at [157, 226] on span at bounding box center [165, 233] width 25 height 21
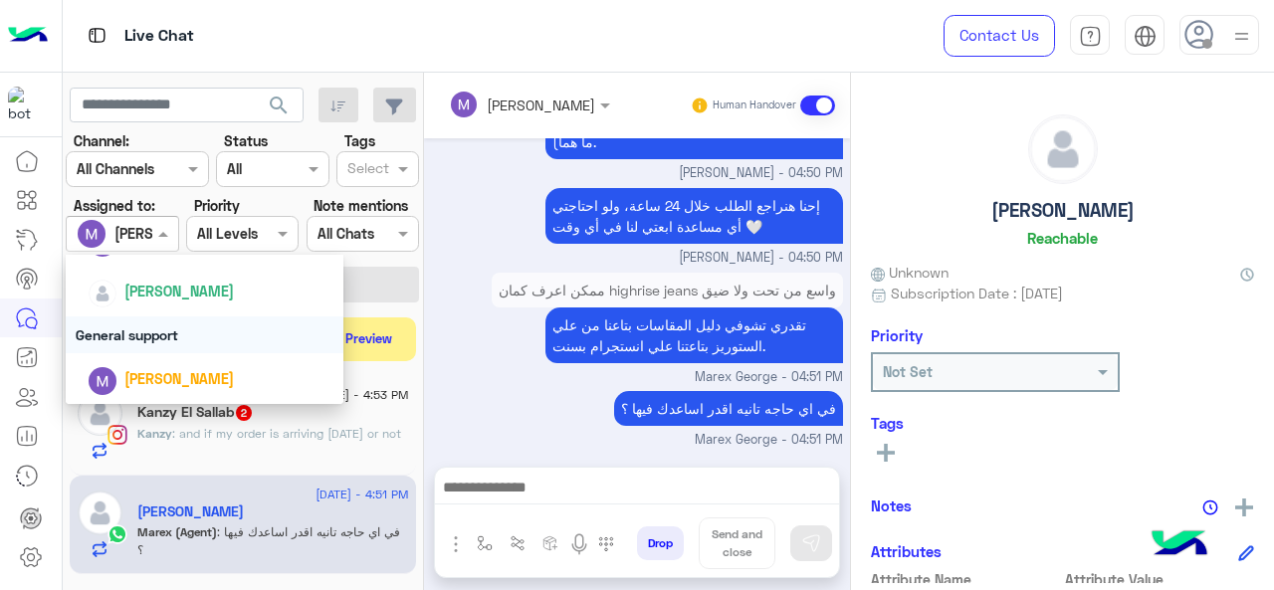
click at [130, 341] on div "General support" at bounding box center [205, 334] width 279 height 37
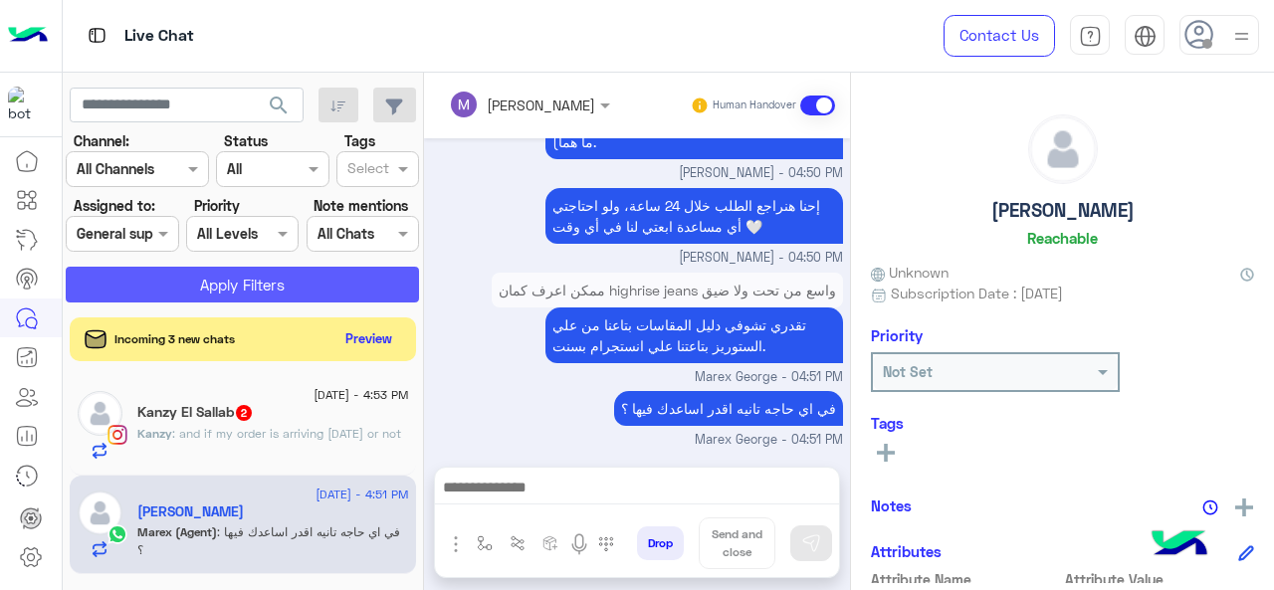
click at [225, 286] on button "Apply Filters" at bounding box center [242, 285] width 353 height 36
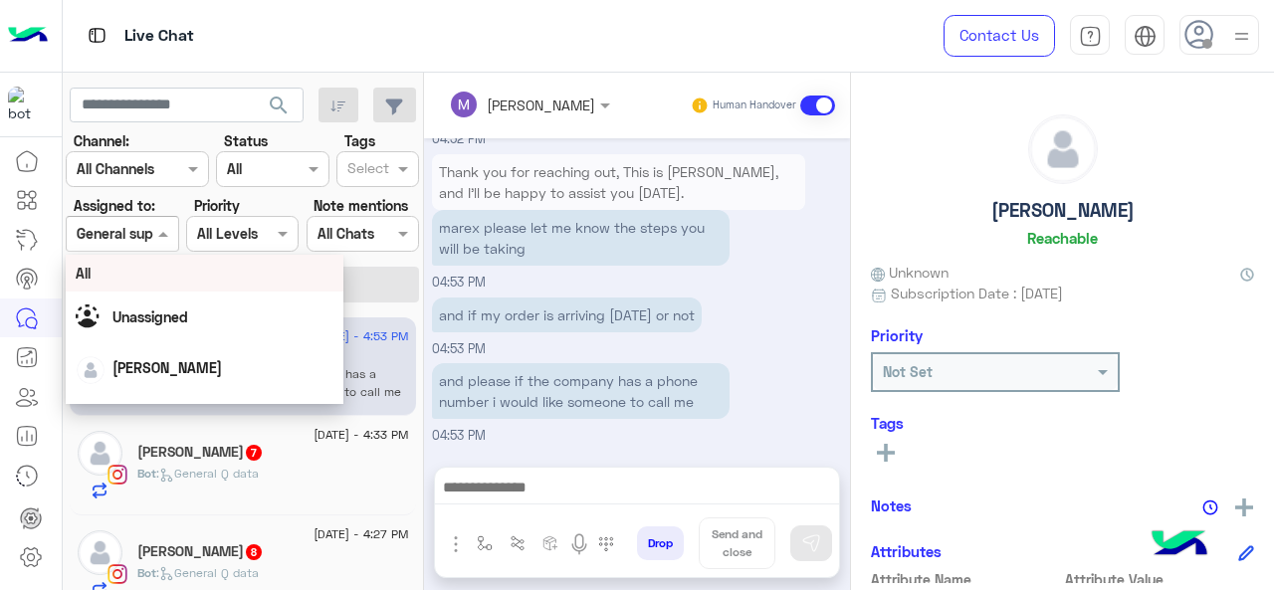
drag, startPoint x: 113, startPoint y: 232, endPoint x: 124, endPoint y: 303, distance: 72.5
click at [124, 303] on body "Live Chat Contact Us Help Center عربي English search Channel: Channel All Chann…" at bounding box center [637, 295] width 1274 height 590
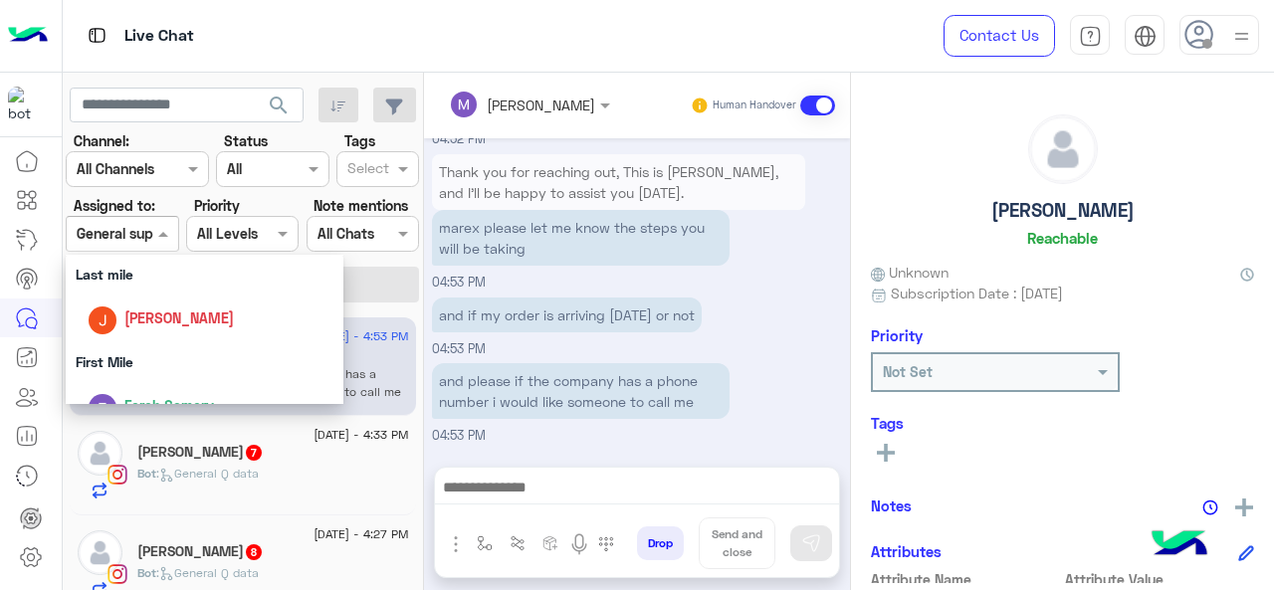
scroll to position [275, 0]
click at [133, 285] on div "Last mile" at bounding box center [205, 275] width 279 height 37
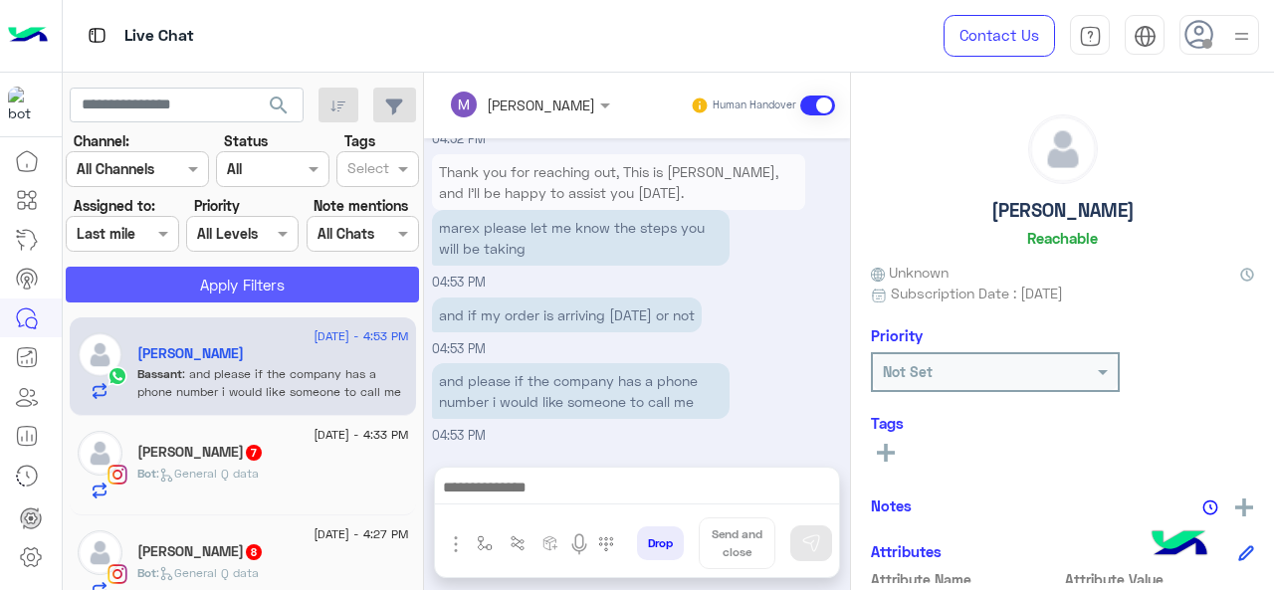
click at [169, 287] on button "Apply Filters" at bounding box center [242, 285] width 353 height 36
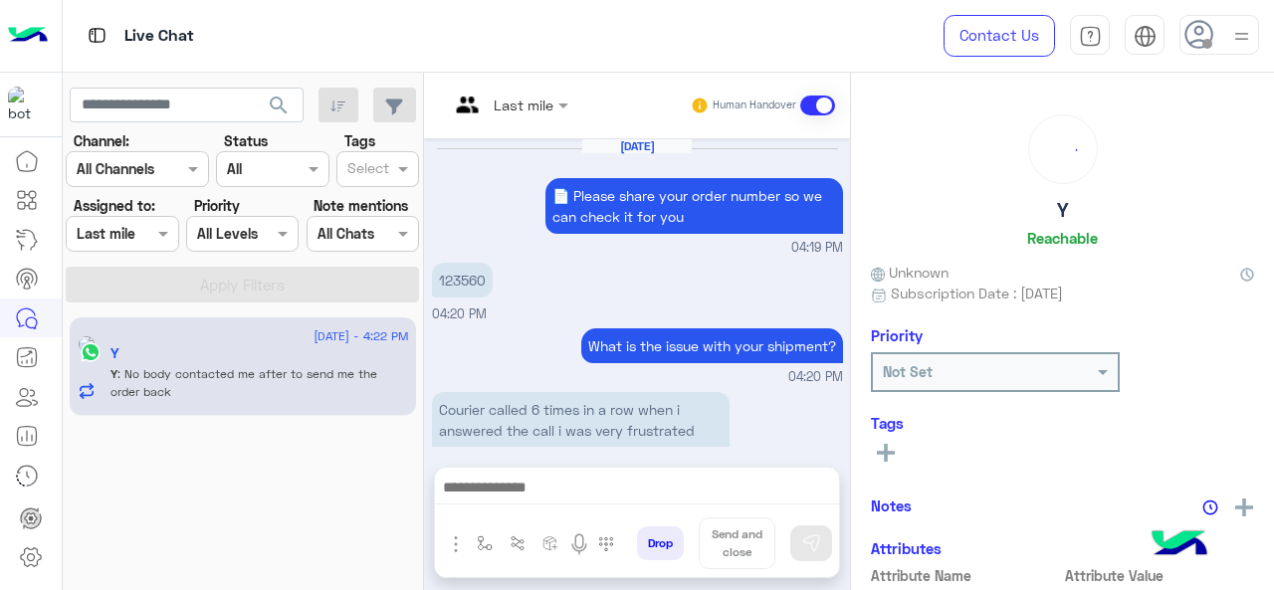
scroll to position [685, 0]
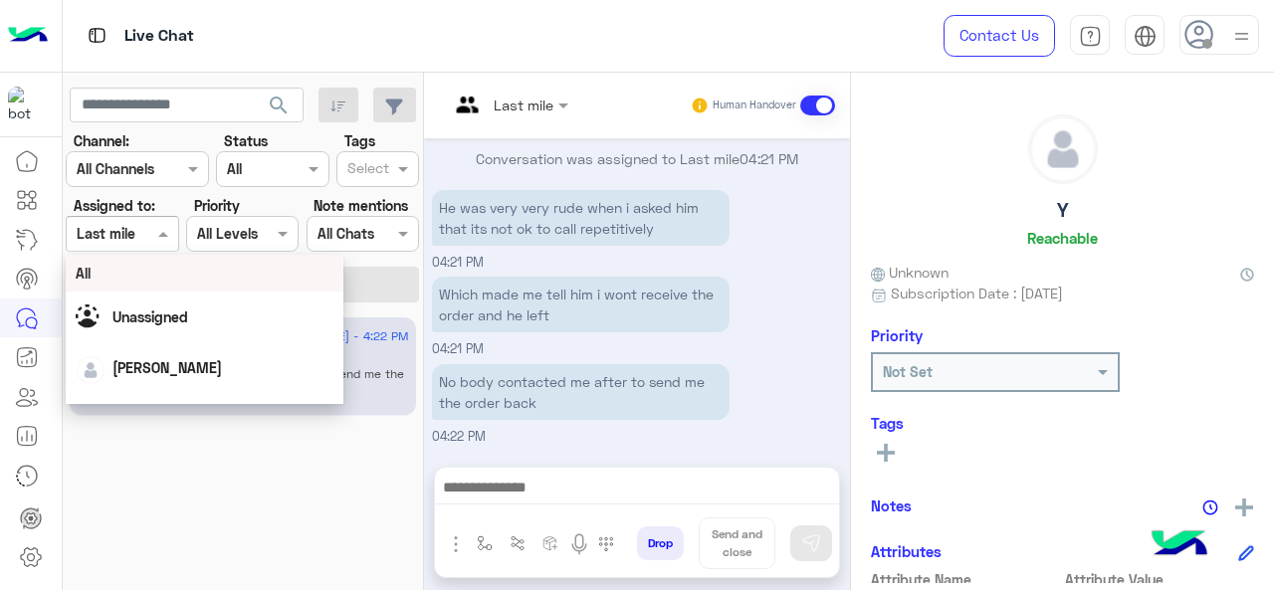
click at [136, 234] on div at bounding box center [122, 233] width 110 height 23
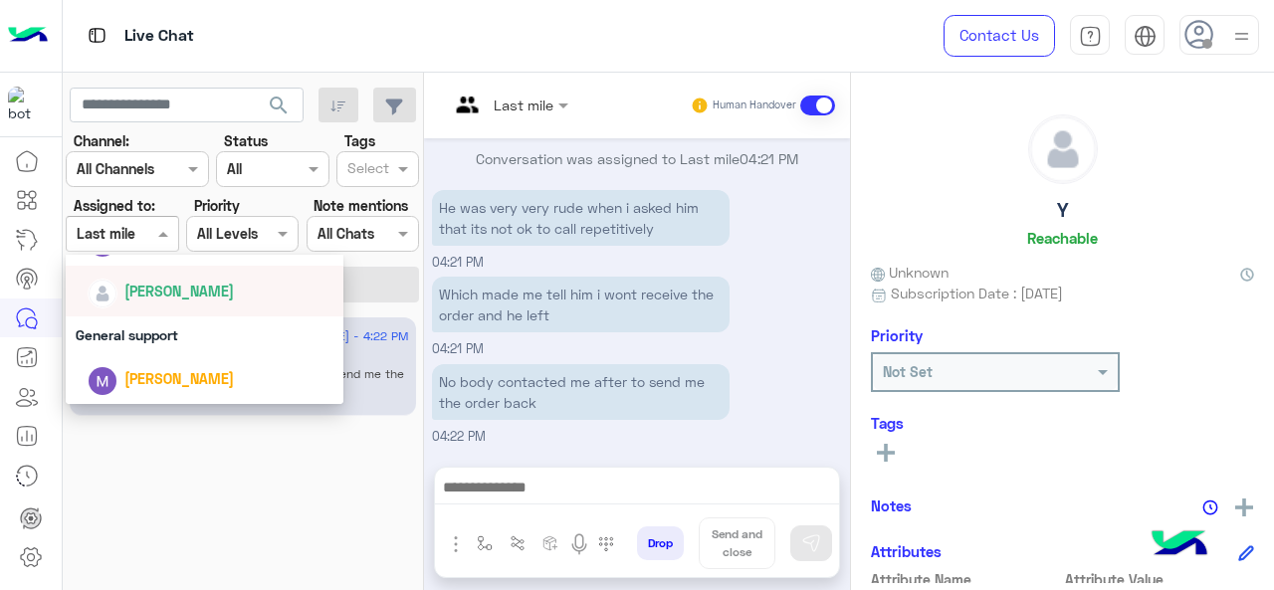
scroll to position [440, 0]
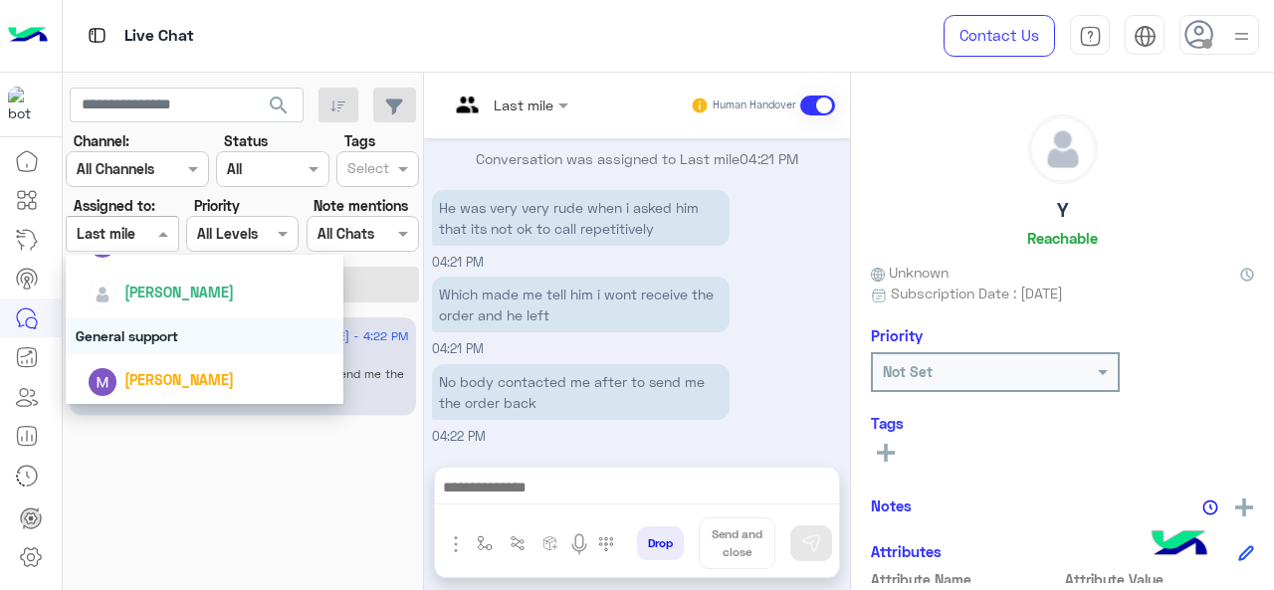
click at [166, 334] on div "General support" at bounding box center [205, 335] width 279 height 37
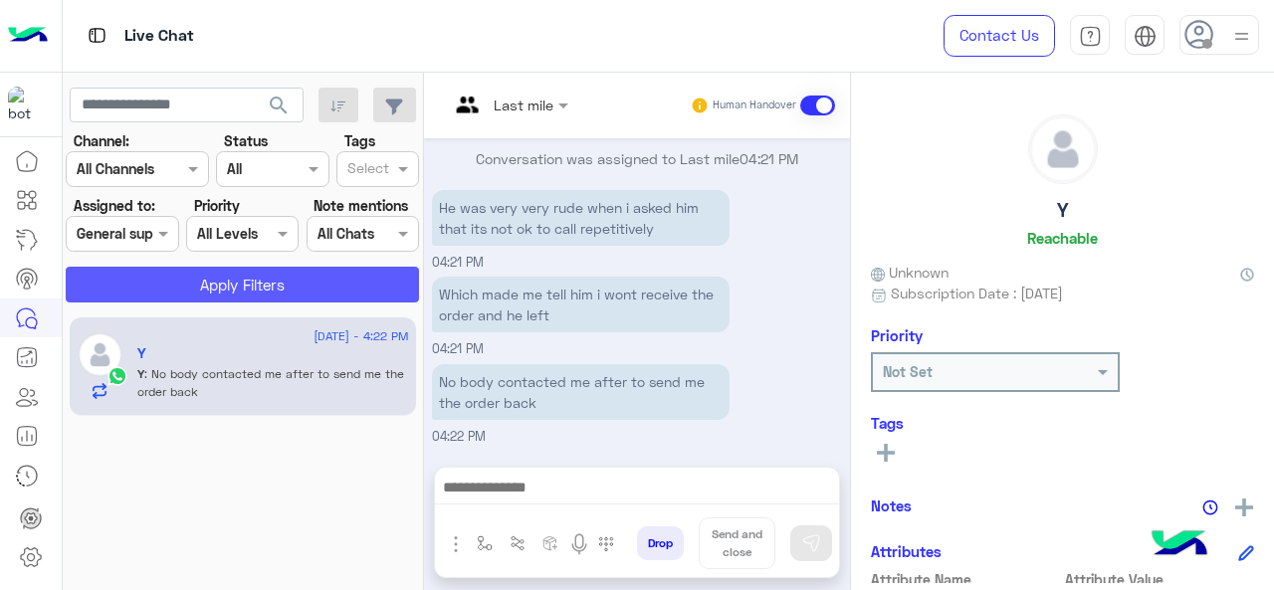
click at [208, 276] on button "Apply Filters" at bounding box center [242, 285] width 353 height 36
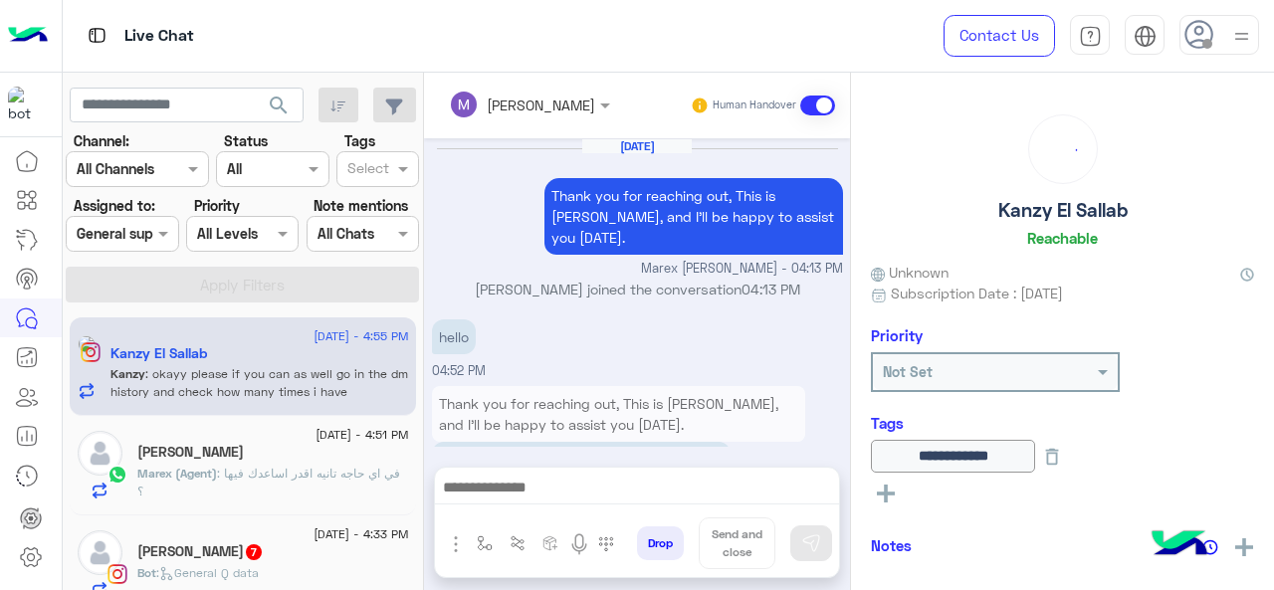
scroll to position [625, 0]
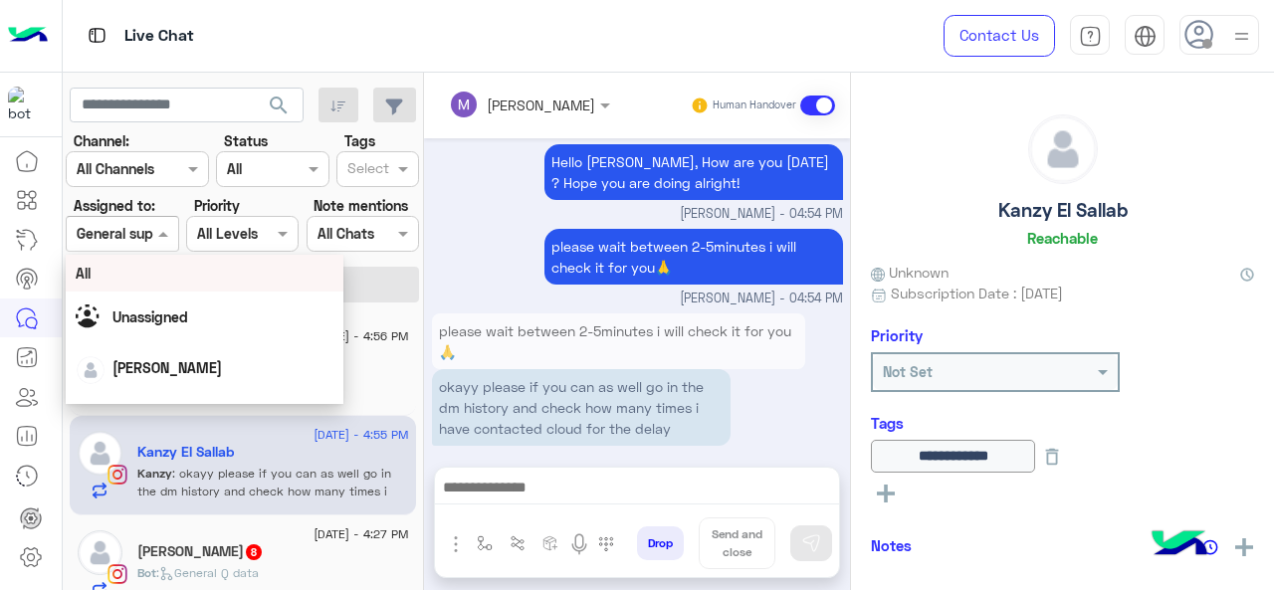
click at [127, 234] on div at bounding box center [122, 233] width 110 height 23
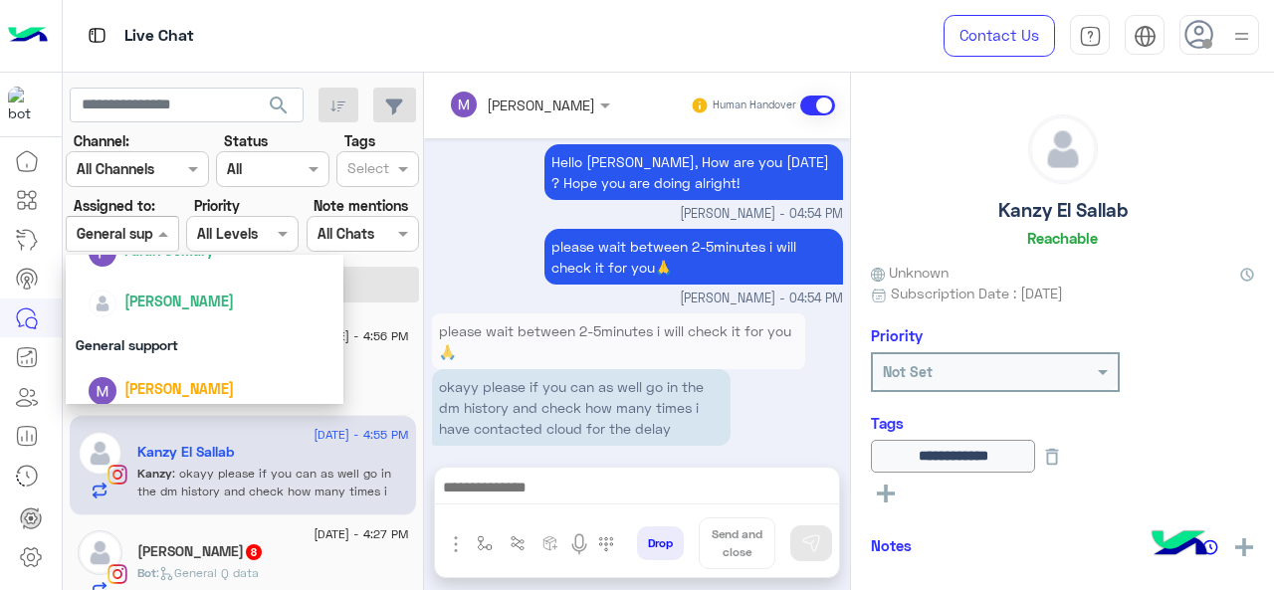
scroll to position [441, 0]
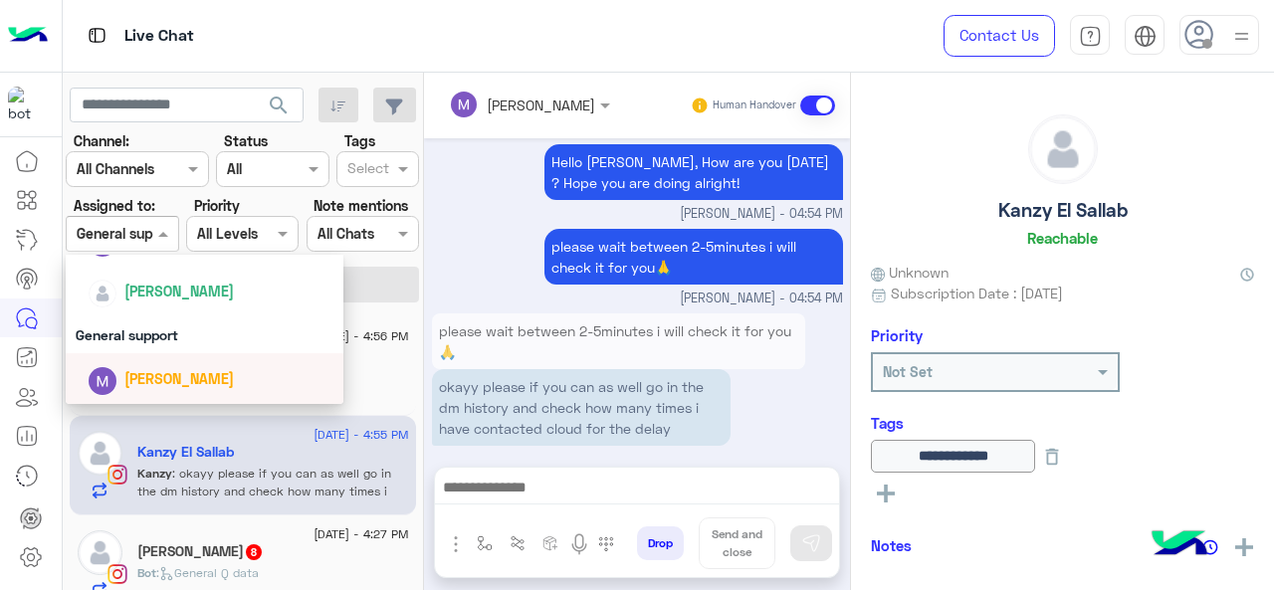
click at [159, 378] on span "[PERSON_NAME]" at bounding box center [178, 378] width 109 height 17
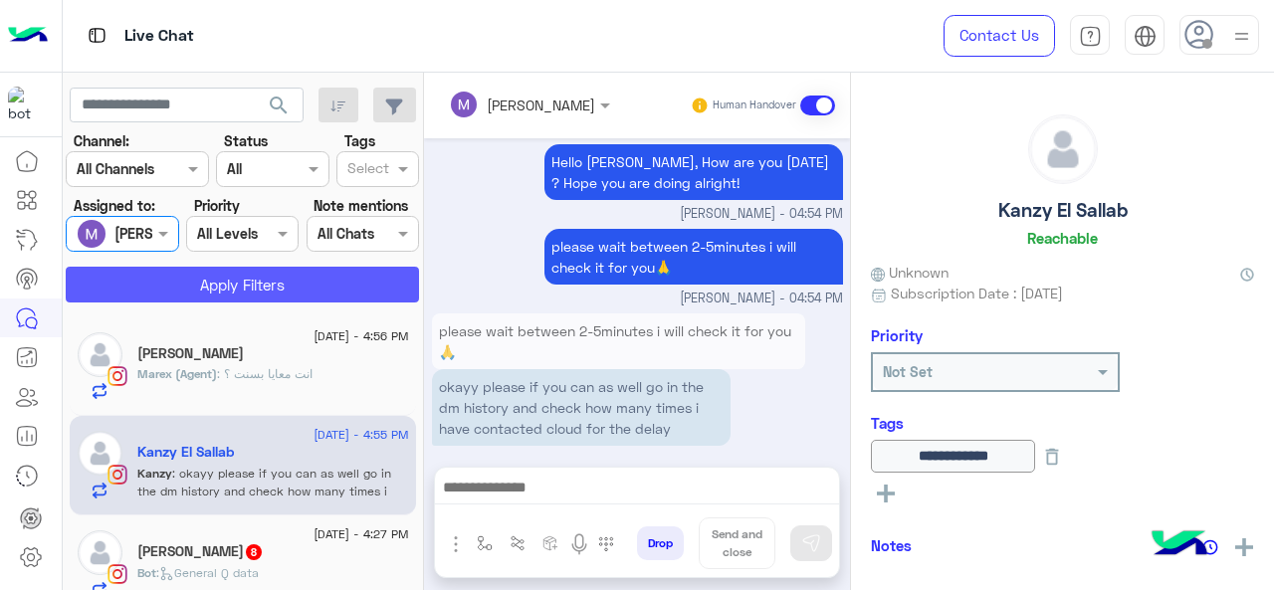
click at [218, 282] on button "Apply Filters" at bounding box center [242, 285] width 353 height 36
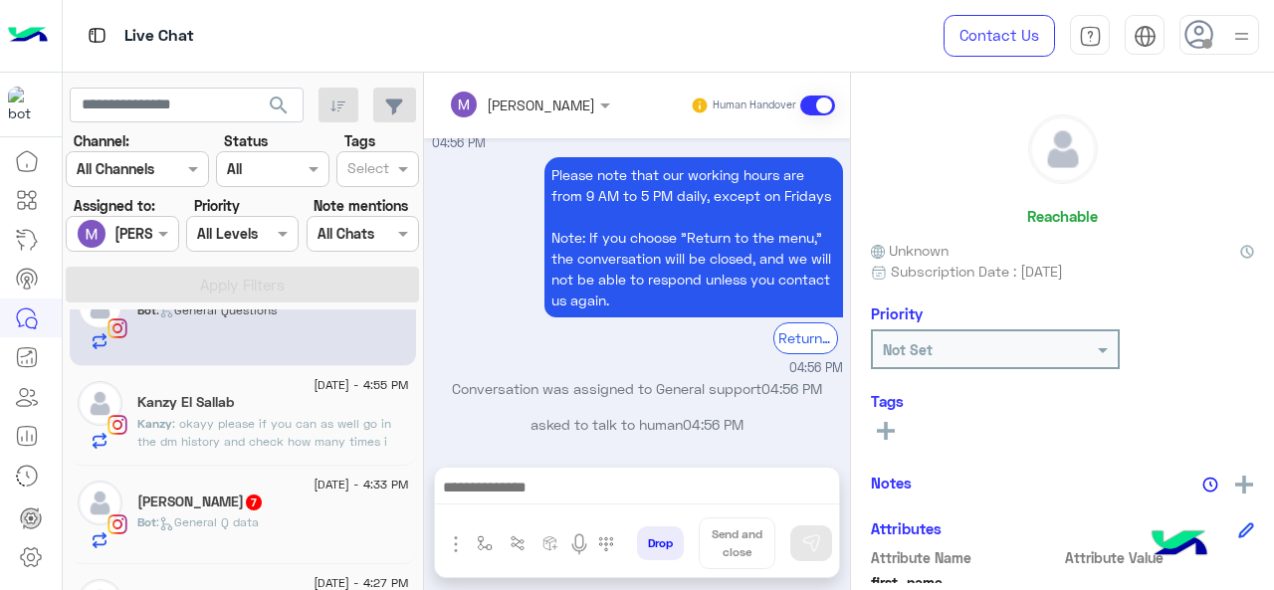
scroll to position [46, 0]
click at [209, 404] on h5 "Kanzy El Sallab" at bounding box center [185, 404] width 97 height 17
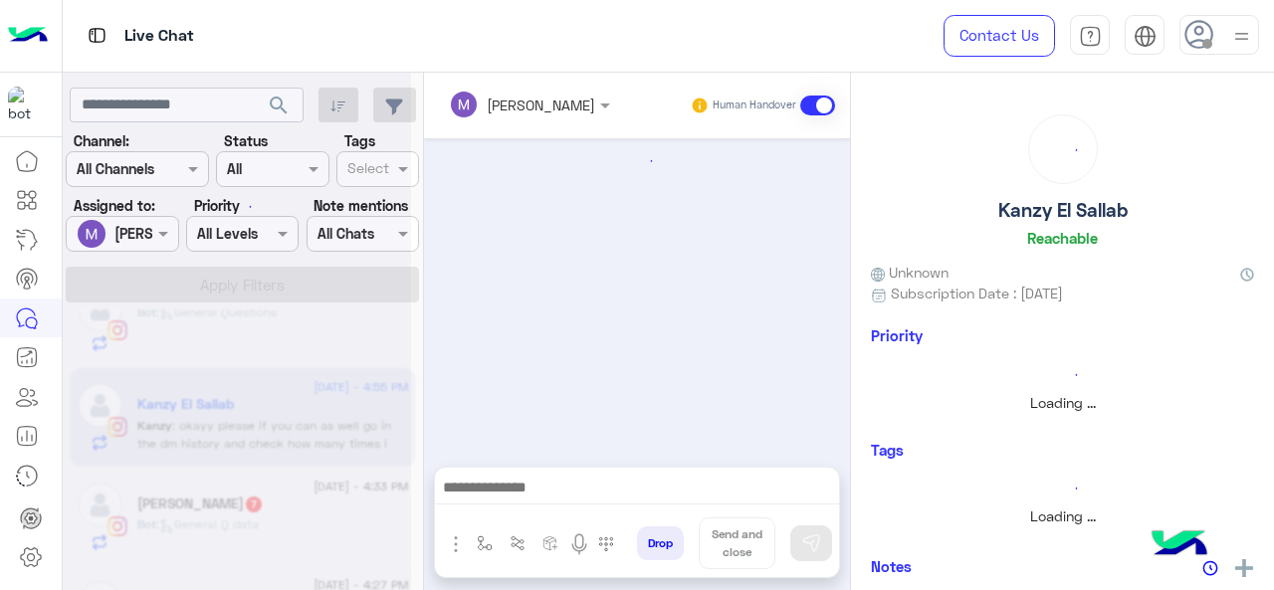
scroll to position [625, 0]
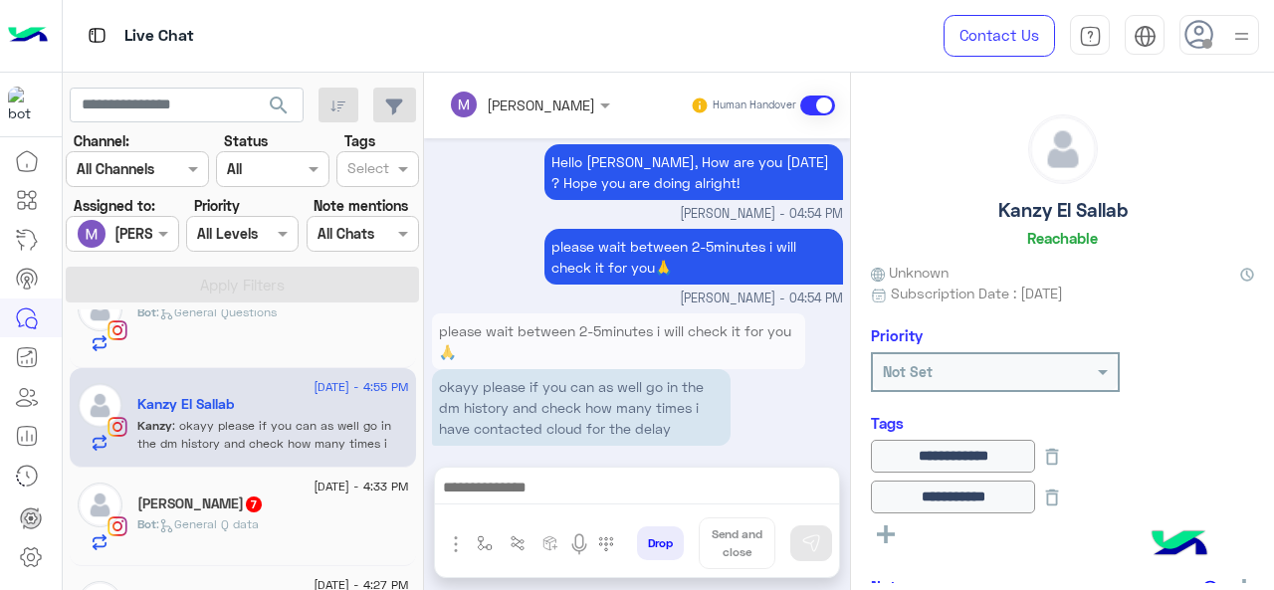
click at [318, 492] on span "[DATE] - 4:33 PM" at bounding box center [360, 487] width 95 height 18
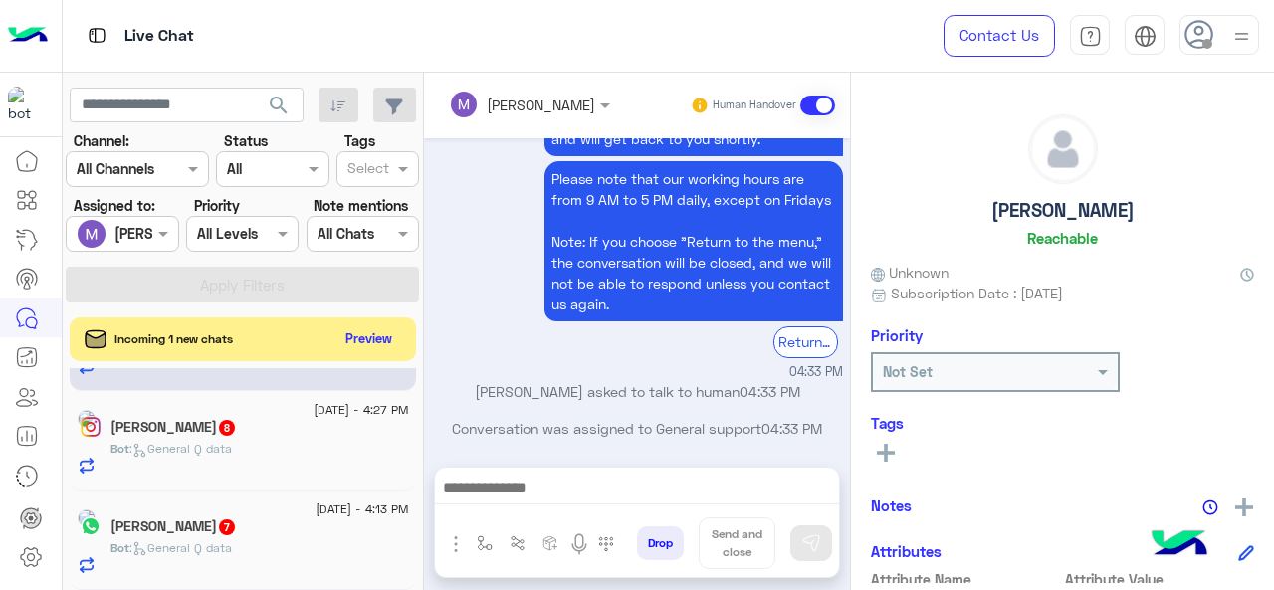
scroll to position [177, 0]
